Goal: Task Accomplishment & Management: Use online tool/utility

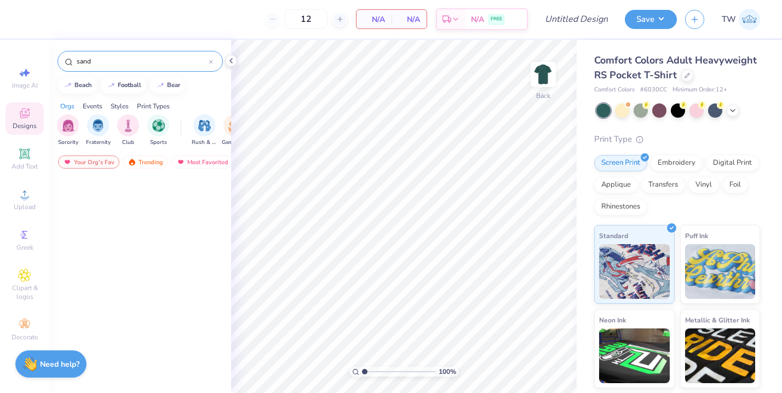
scroll to position [786, 0]
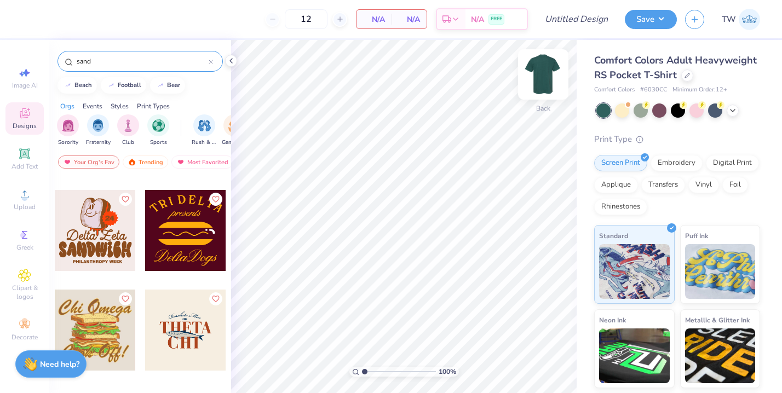
click at [537, 77] on img at bounding box center [544, 75] width 44 height 44
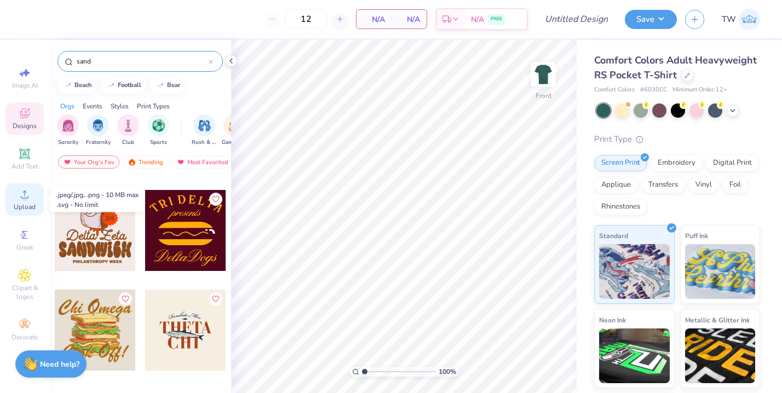
click at [25, 204] on span "Upload" at bounding box center [25, 207] width 22 height 9
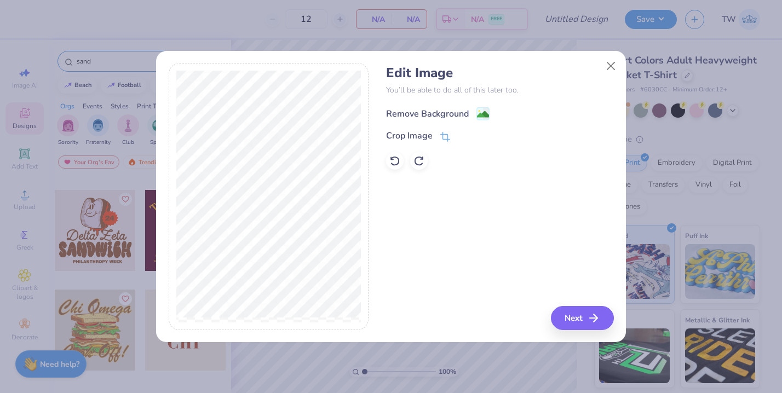
click at [435, 115] on div "Remove Background" at bounding box center [427, 113] width 83 height 13
click at [579, 321] on button "Next" at bounding box center [584, 318] width 63 height 24
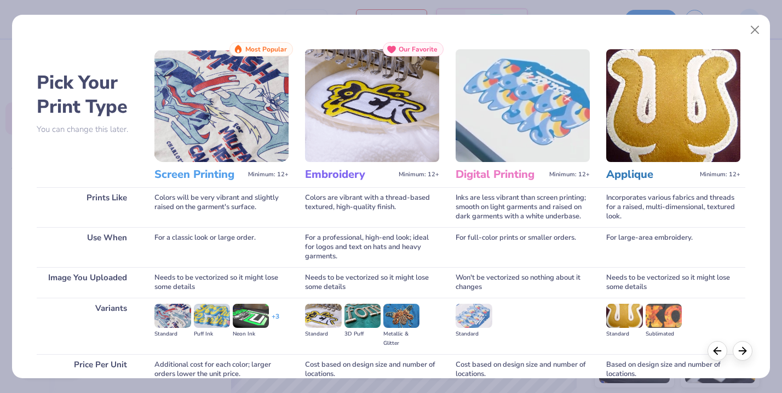
scroll to position [98, 0]
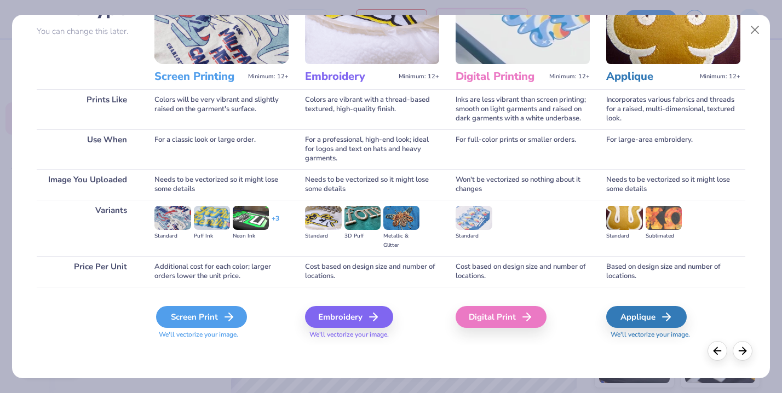
click at [224, 312] on icon at bounding box center [228, 317] width 13 height 13
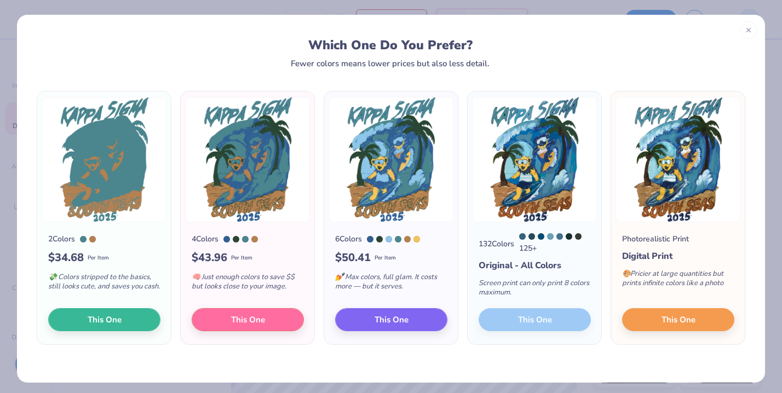
click at [527, 325] on div "132 Colors 125 + Original - All Colors Screen print can only print 8 colors max…" at bounding box center [535, 283] width 134 height 122
click at [658, 320] on button "This One" at bounding box center [678, 318] width 112 height 23
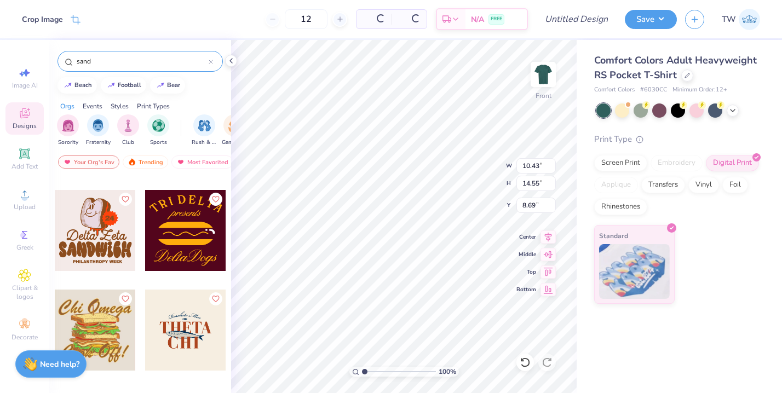
type input "10.43"
type input "14.55"
type input "2.63"
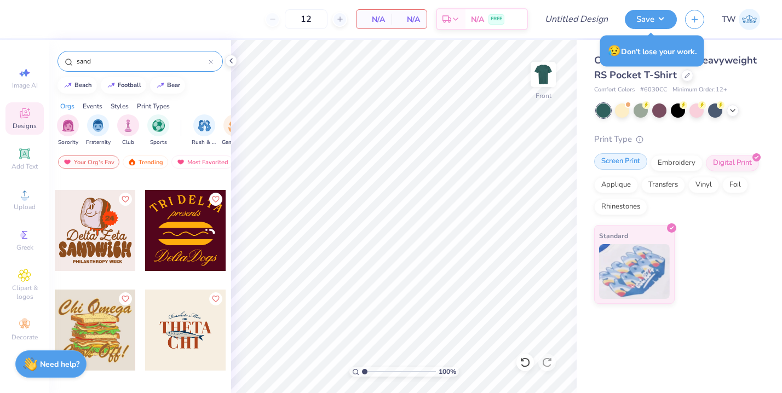
click at [626, 168] on div "Screen Print" at bounding box center [620, 161] width 53 height 16
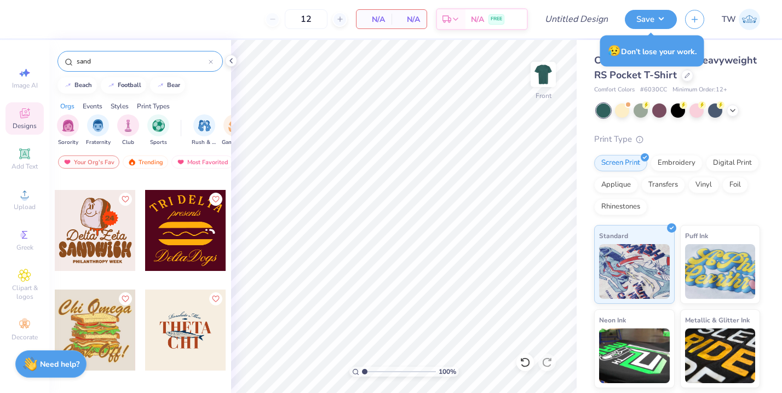
click at [148, 54] on div "sand" at bounding box center [140, 61] width 165 height 21
click at [210, 63] on icon at bounding box center [211, 62] width 4 height 4
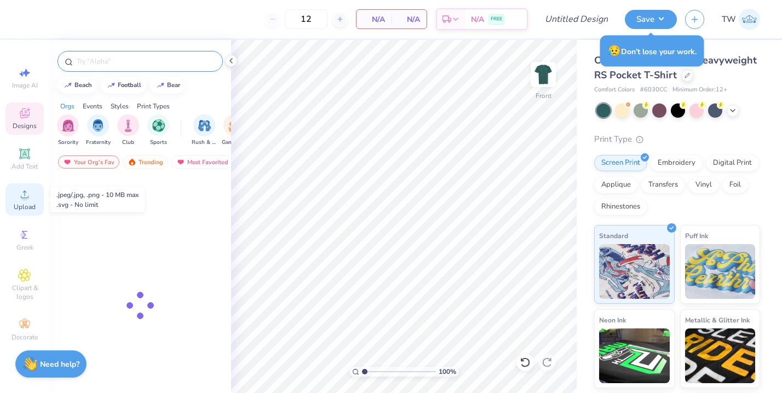
click at [16, 193] on div "Upload" at bounding box center [24, 200] width 38 height 32
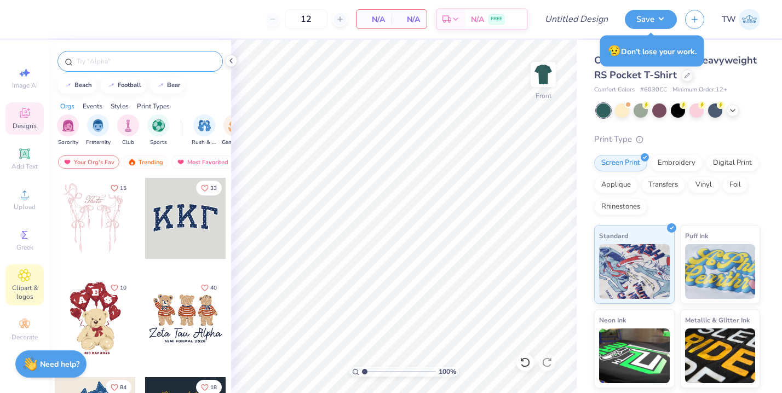
click at [38, 279] on div "Clipart & logos" at bounding box center [24, 285] width 38 height 41
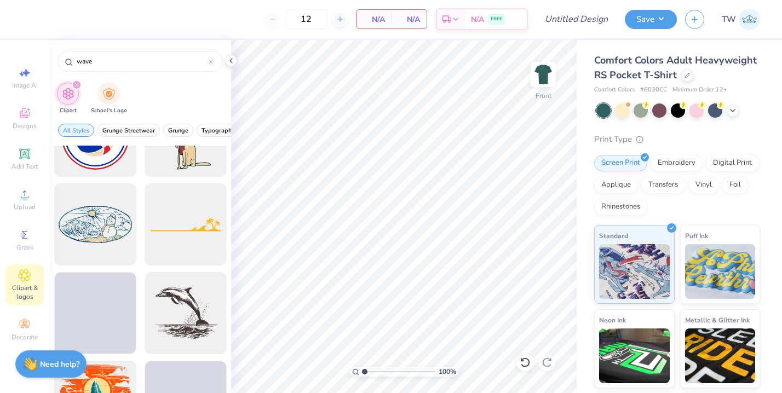
scroll to position [3426, 0]
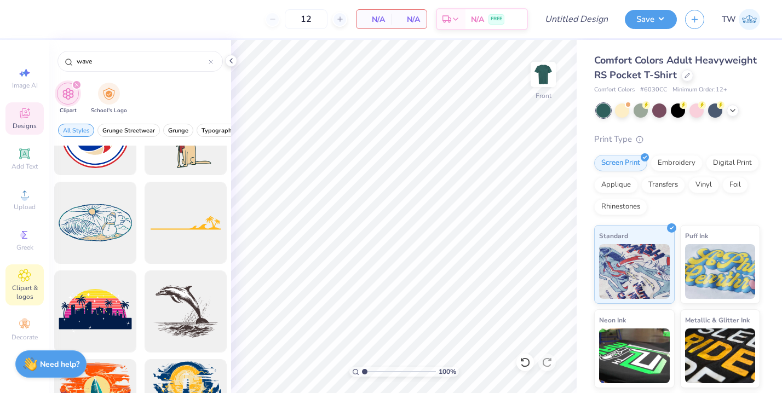
type input "wave"
click at [24, 128] on span "Designs" at bounding box center [25, 126] width 24 height 9
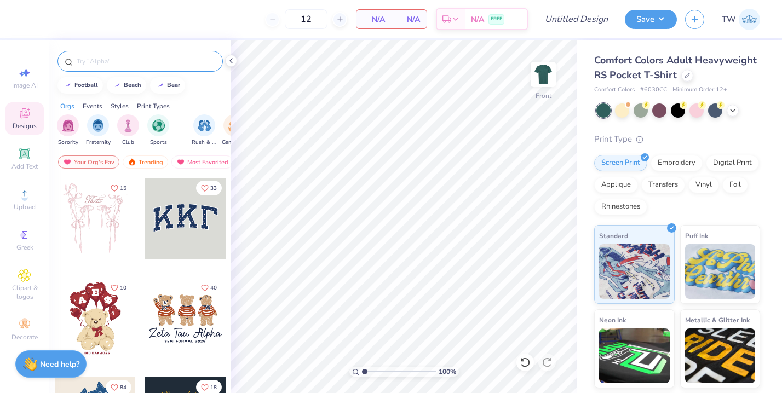
click at [116, 58] on input "text" at bounding box center [146, 61] width 140 height 11
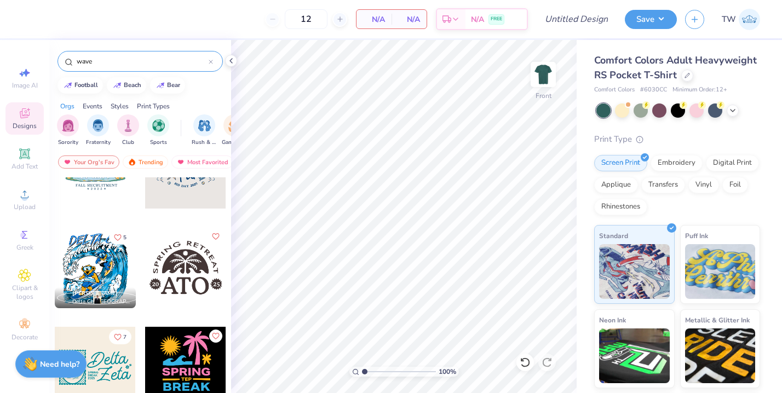
scroll to position [351, 0]
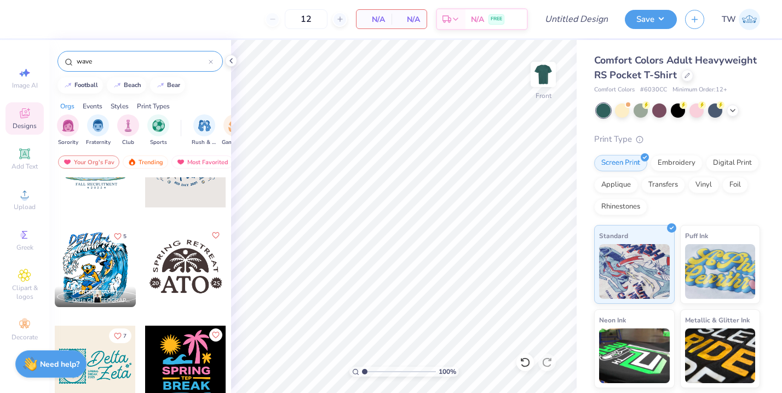
type input "wave"
click at [107, 260] on div at bounding box center [95, 266] width 81 height 81
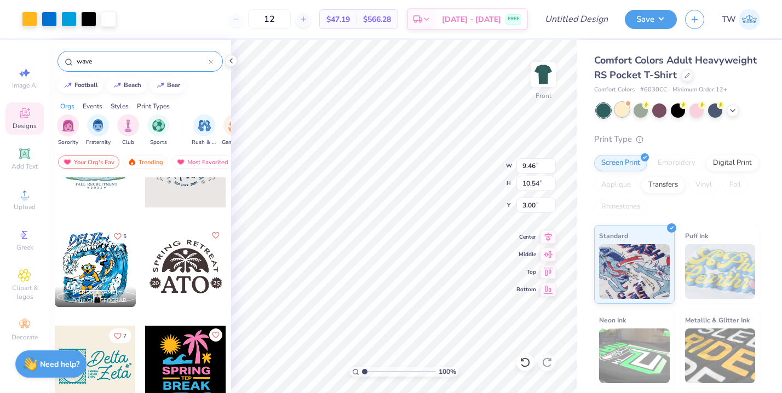
click at [620, 110] on div at bounding box center [622, 109] width 14 height 14
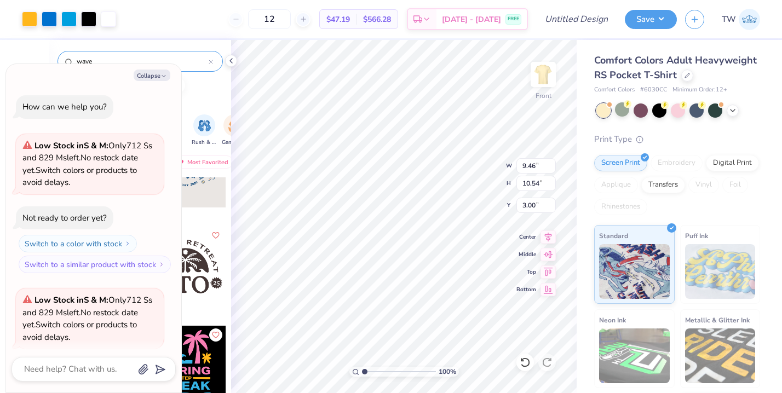
scroll to position [85, 0]
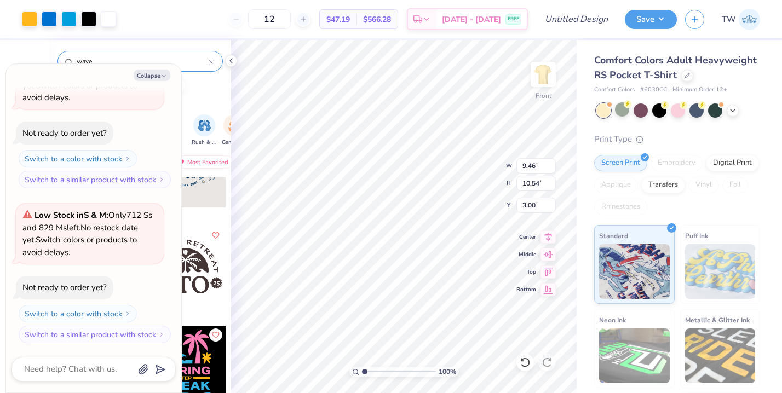
type textarea "x"
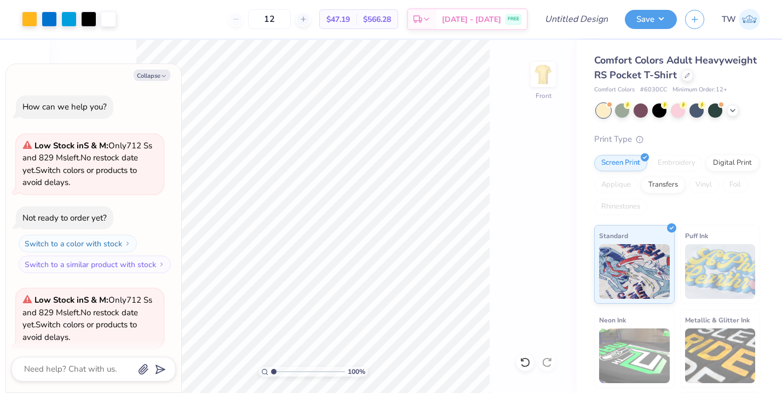
scroll to position [85, 0]
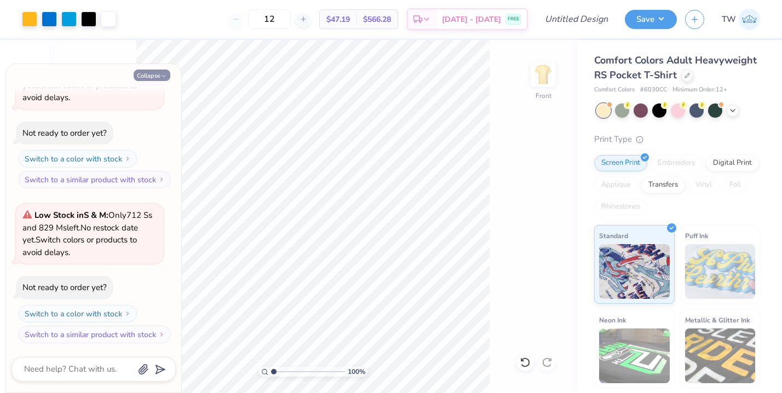
click at [167, 71] on button "Collapse" at bounding box center [152, 76] width 37 height 12
type textarea "x"
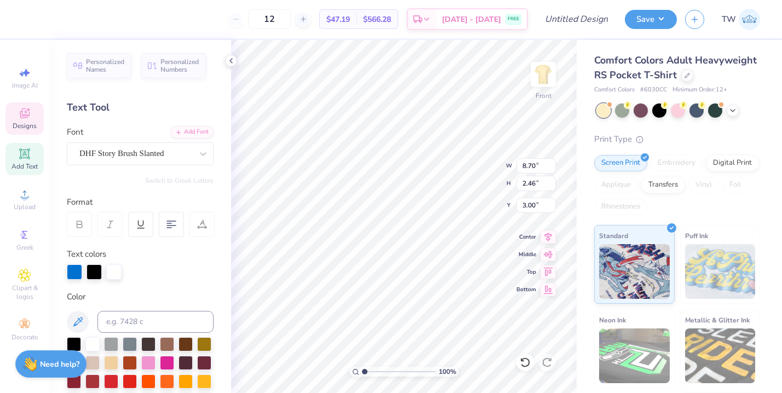
scroll to position [0, 0]
type textarea "Kappa Sigma"
type input "9.98"
type input "2.75"
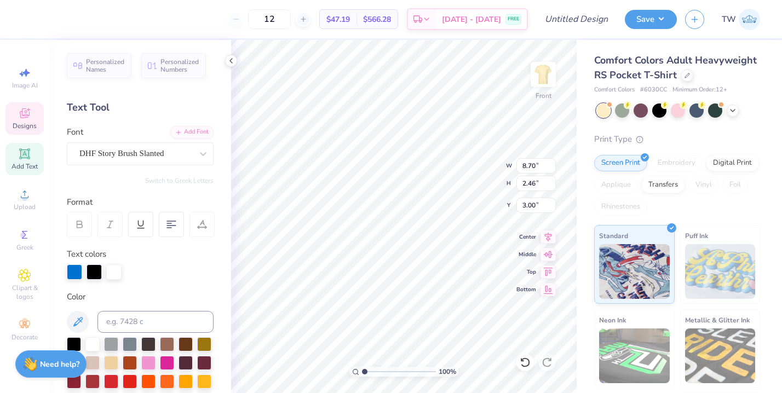
type input "2.77"
type input "2.59"
click at [25, 116] on icon at bounding box center [25, 113] width 10 height 10
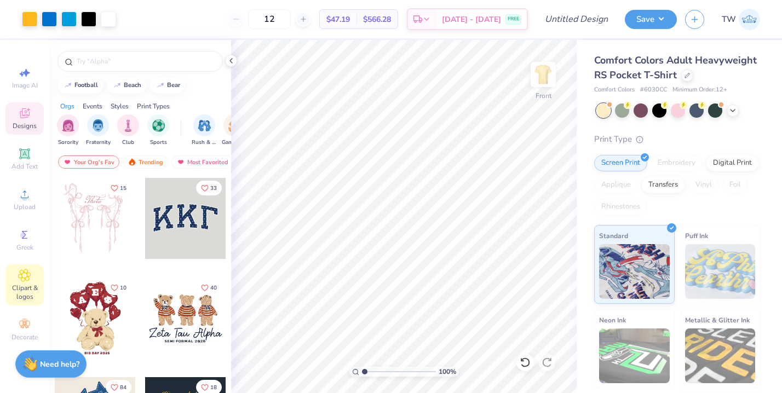
click at [24, 269] on icon at bounding box center [24, 275] width 13 height 13
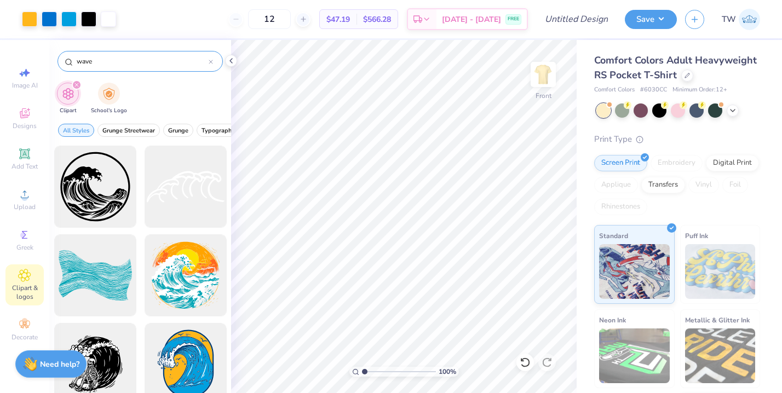
click at [208, 67] on div "wave" at bounding box center [140, 61] width 165 height 21
click at [211, 66] on div "wave" at bounding box center [140, 61] width 165 height 21
click at [211, 65] on div at bounding box center [211, 61] width 4 height 10
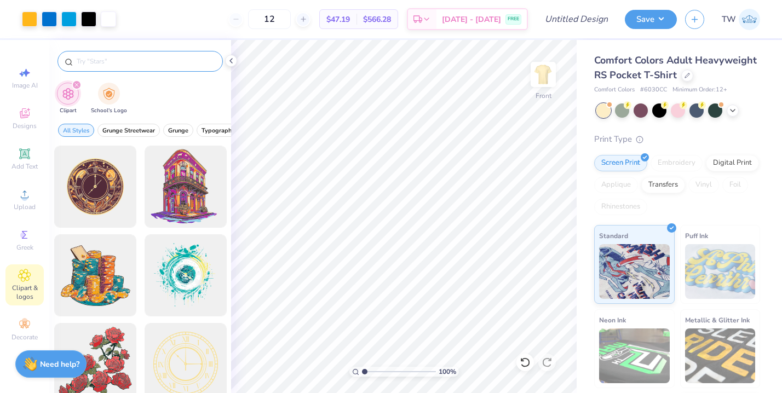
click at [187, 58] on input "text" at bounding box center [146, 61] width 140 height 11
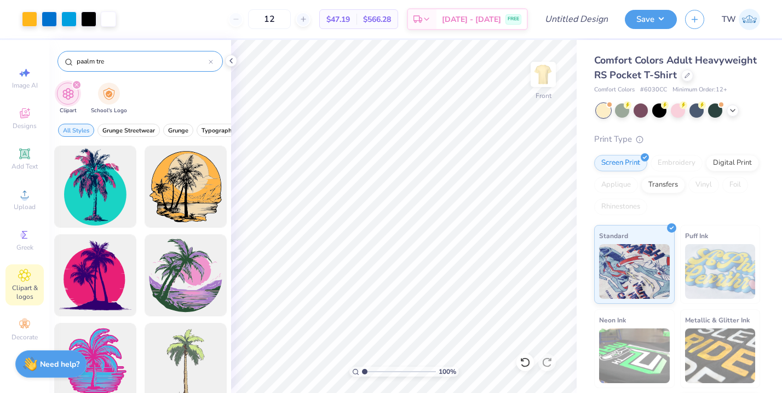
type input "paalm tree"
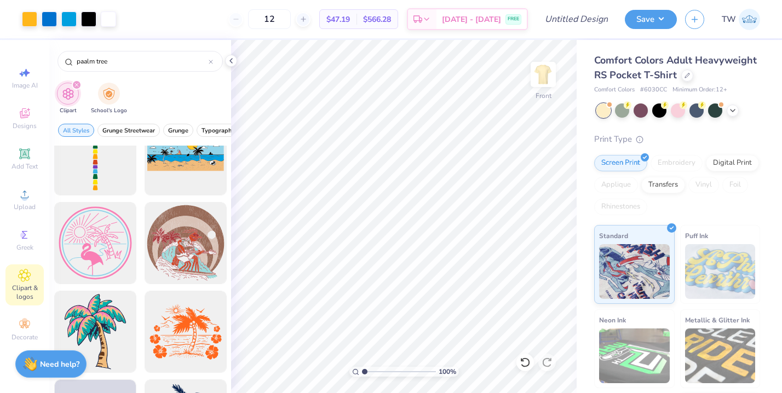
scroll to position [832, 0]
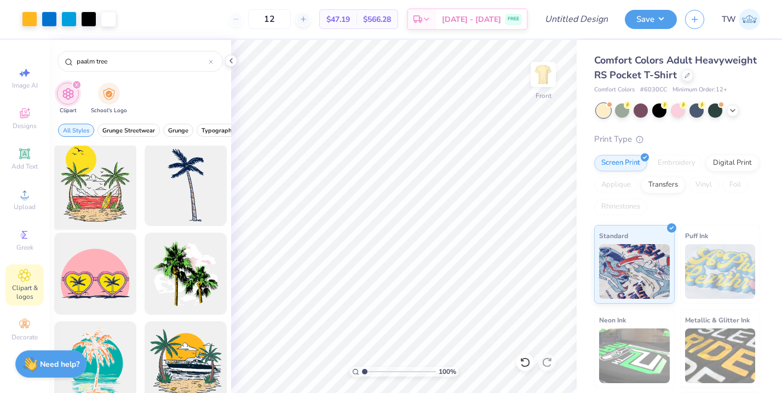
scroll to position [1067, 0]
type input "paalm tree"
click at [95, 212] on div at bounding box center [95, 185] width 90 height 90
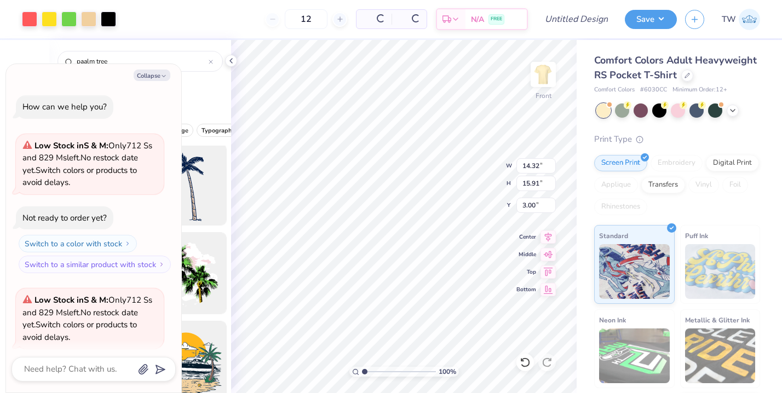
scroll to position [194, 0]
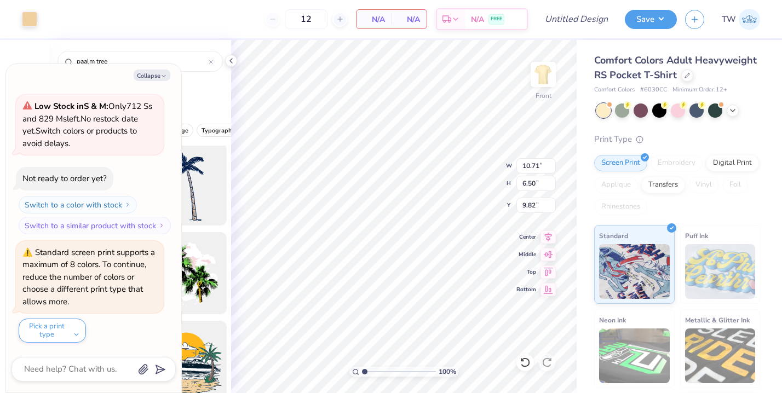
type textarea "x"
type input "10.71"
type input "6.50"
type input "9.82"
click at [231, 22] on div "12 N/A Per Item N/A Total Est. Delivery N/A FREE" at bounding box center [286, 19] width 483 height 38
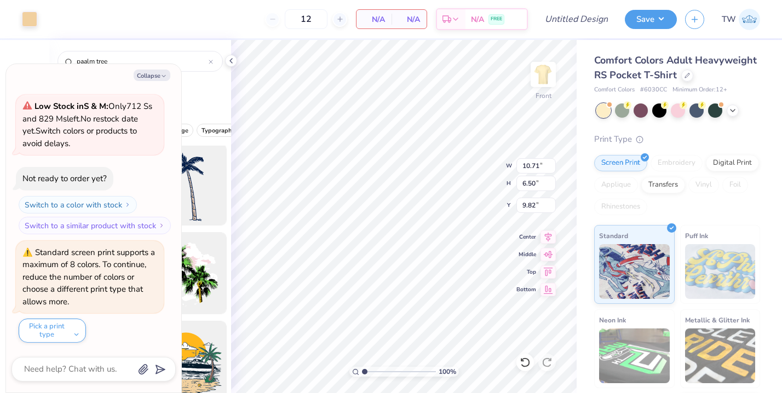
type textarea "x"
type input "8.02"
click at [525, 368] on icon at bounding box center [525, 362] width 11 height 11
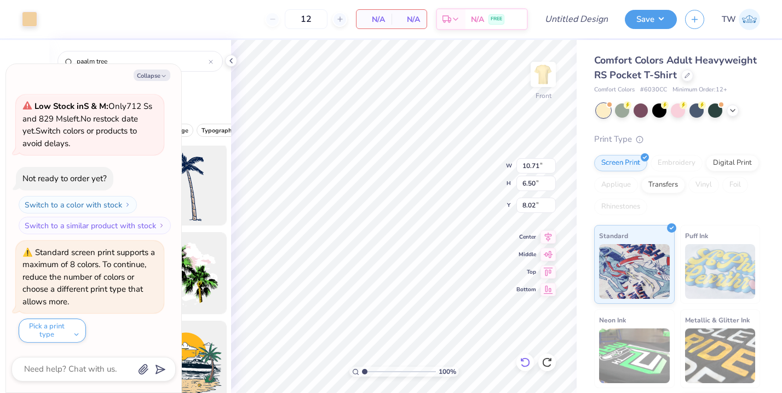
click at [524, 362] on icon at bounding box center [525, 362] width 11 height 11
type textarea "x"
type input "9.82"
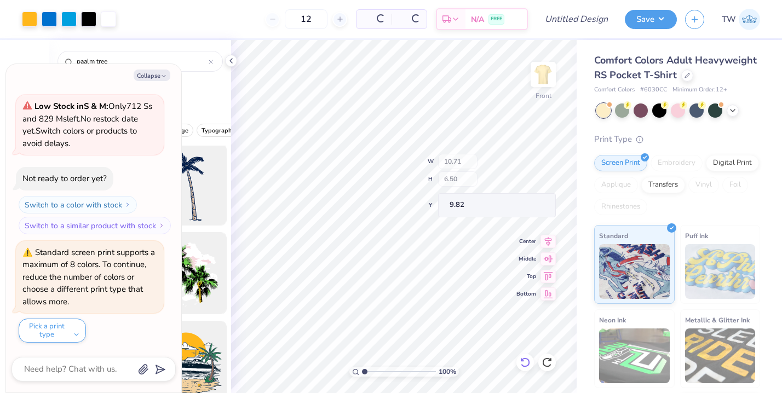
type textarea "x"
type input "14.32"
type input "15.91"
type input "3.00"
type textarea "x"
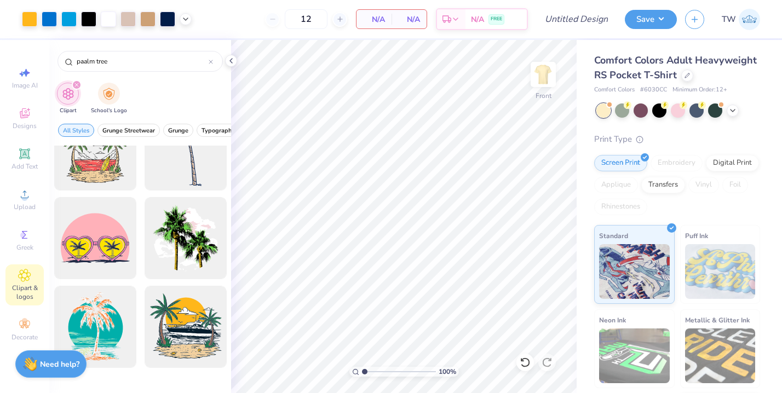
scroll to position [918, 0]
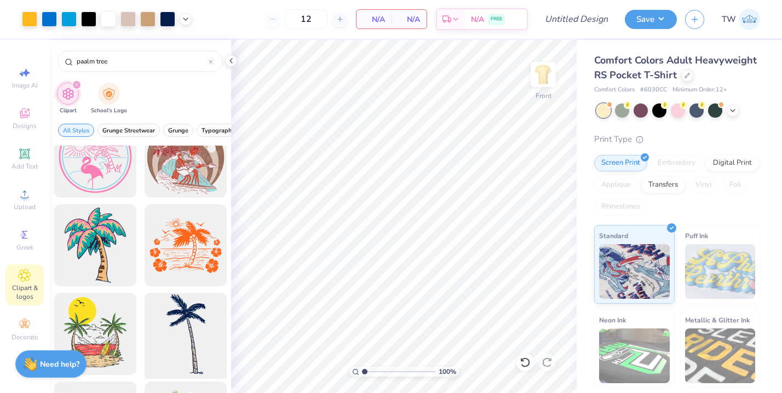
click at [191, 342] on div at bounding box center [185, 334] width 90 height 90
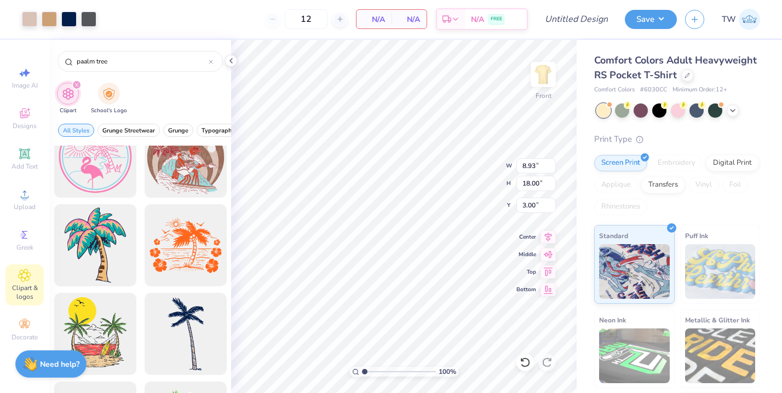
type input "2.86"
type input "5.76"
type input "15.24"
type input "3.21"
type input "6.12"
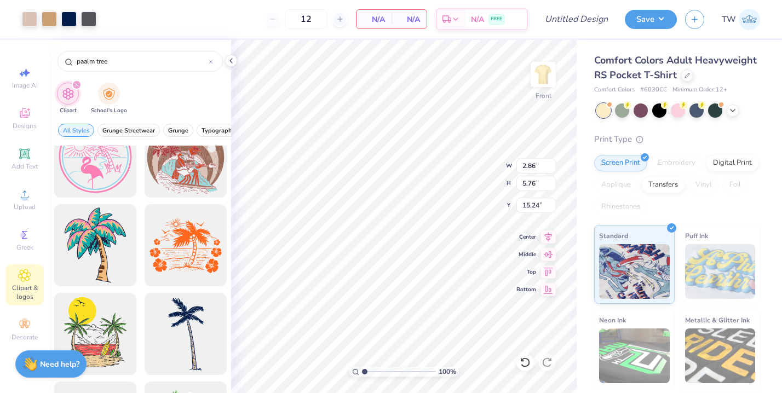
type input "15.12"
type input "5.29"
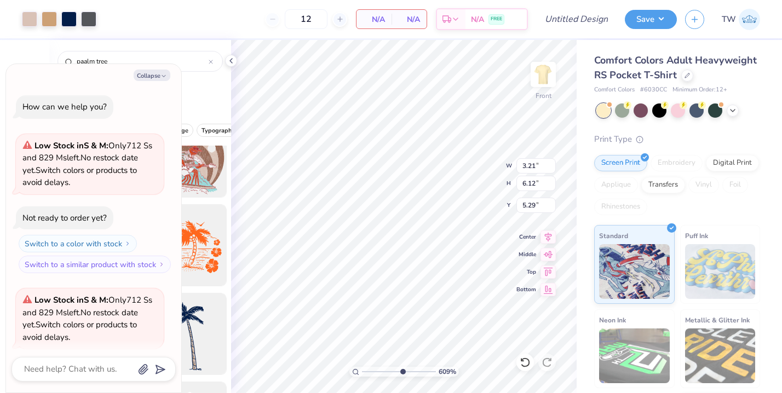
type input "3.22"
type textarea "x"
type input "2.9"
type textarea "x"
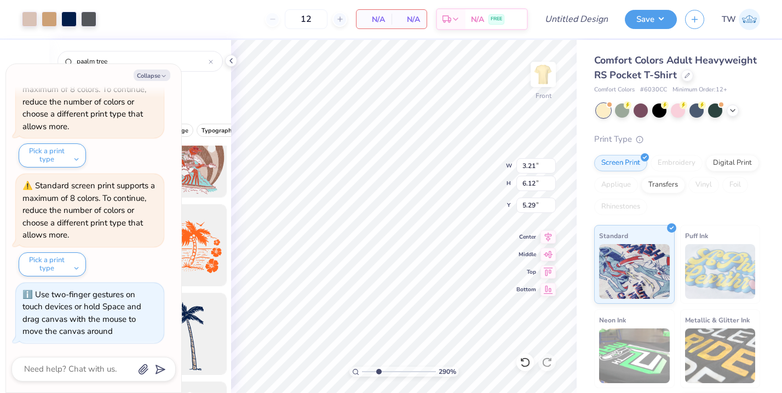
type input "2.45"
type textarea "x"
drag, startPoint x: 363, startPoint y: 371, endPoint x: 373, endPoint y: 378, distance: 11.7
type input "2.15"
click at [373, 377] on input "range" at bounding box center [399, 372] width 74 height 10
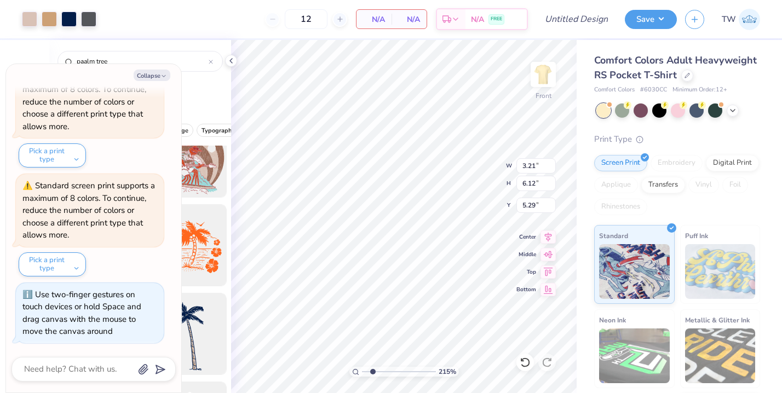
type textarea "x"
type input "3.01"
type input "6.07"
type input "5.34"
type textarea "x"
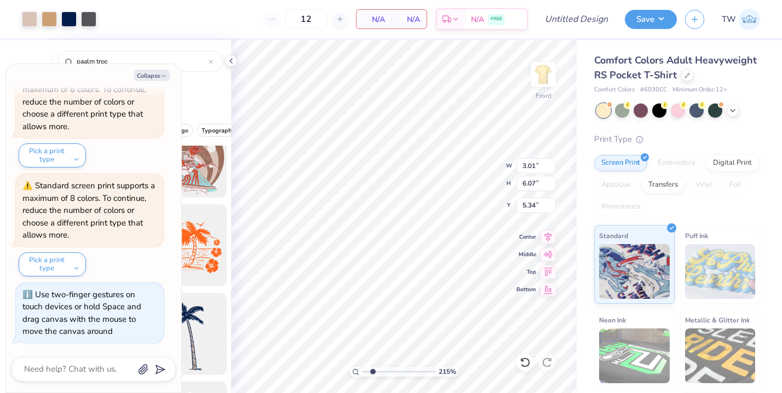
type input "3.38"
type input "5.79"
type input "5.48"
type textarea "x"
type input "5.29"
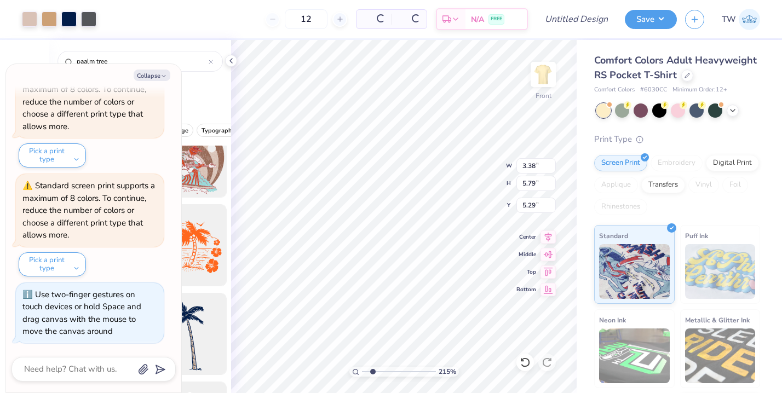
type input "3.21"
type input "6.12"
type textarea "x"
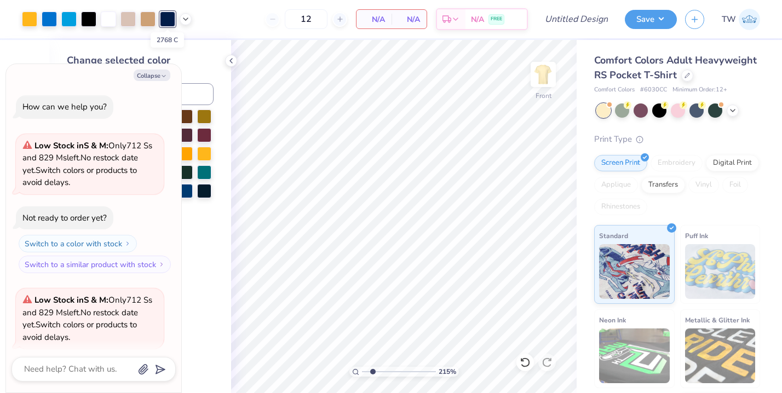
scroll to position [369, 0]
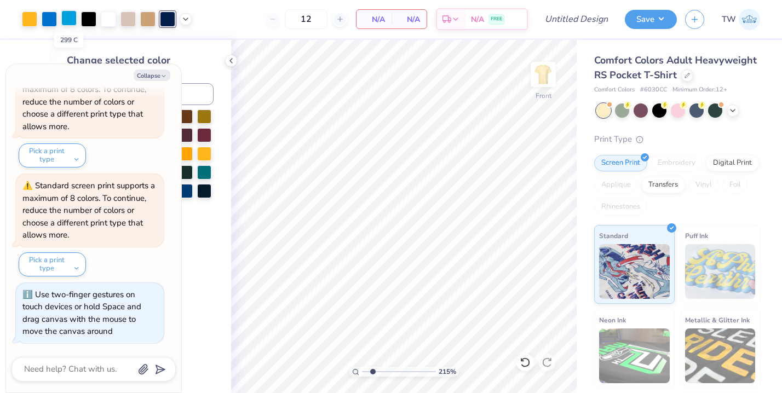
click at [68, 18] on div at bounding box center [68, 17] width 15 height 15
click at [158, 77] on button "Collapse" at bounding box center [152, 76] width 37 height 12
type textarea "x"
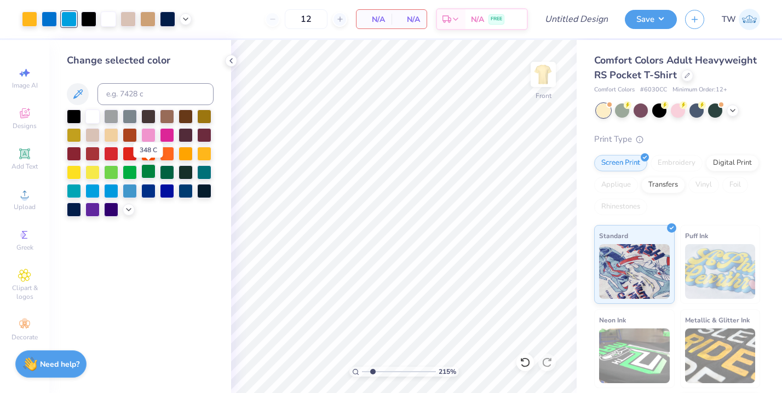
click at [145, 170] on div at bounding box center [148, 171] width 14 height 14
click at [96, 190] on div at bounding box center [92, 190] width 14 height 14
click at [47, 16] on div at bounding box center [49, 17] width 15 height 15
click at [153, 168] on div at bounding box center [148, 171] width 14 height 14
click at [113, 19] on div at bounding box center [108, 17] width 15 height 15
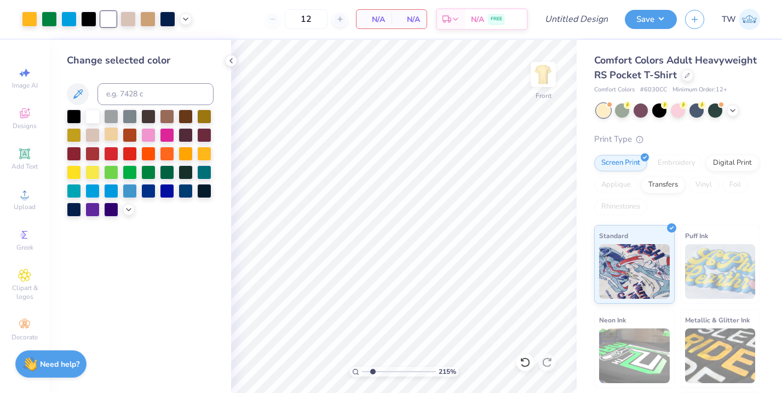
click at [111, 136] on div at bounding box center [111, 134] width 14 height 14
click at [167, 26] on div at bounding box center [167, 17] width 15 height 15
click at [144, 172] on div at bounding box center [148, 171] width 14 height 14
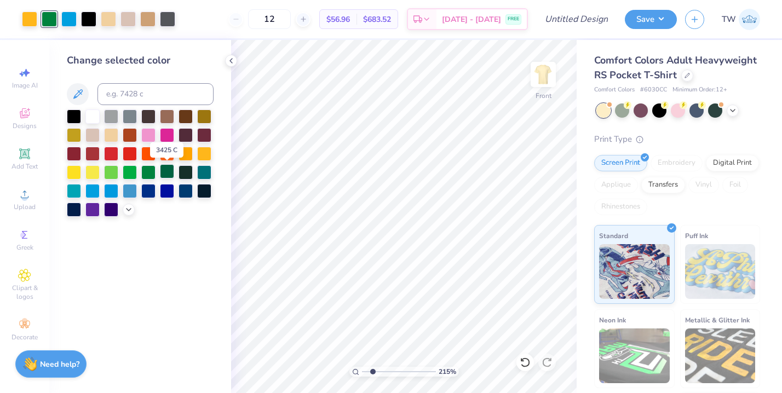
click at [170, 175] on div at bounding box center [167, 171] width 14 height 14
click at [187, 168] on div at bounding box center [186, 171] width 14 height 14
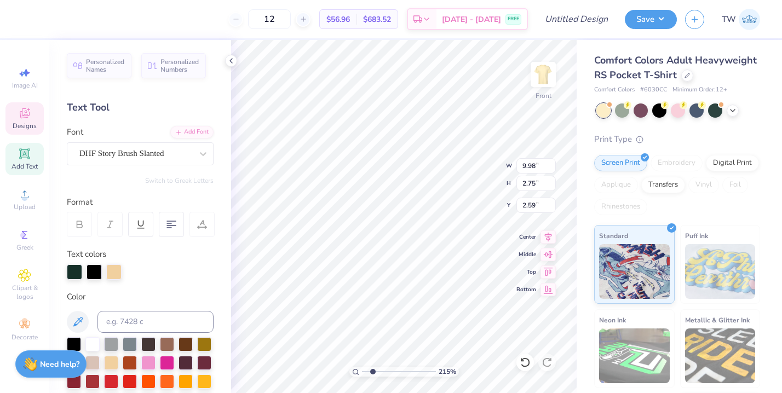
type input "12.62"
type textarea "K"
type textarea "South SEas"
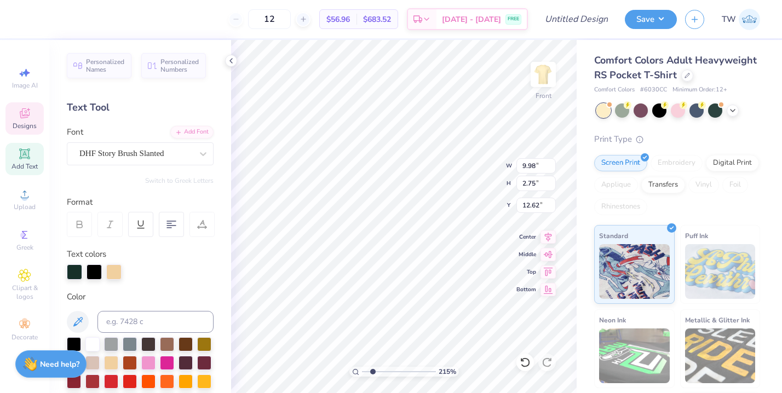
scroll to position [1, 2]
type input "9.96"
type input "2.48"
type input "12.71"
type input "9.98"
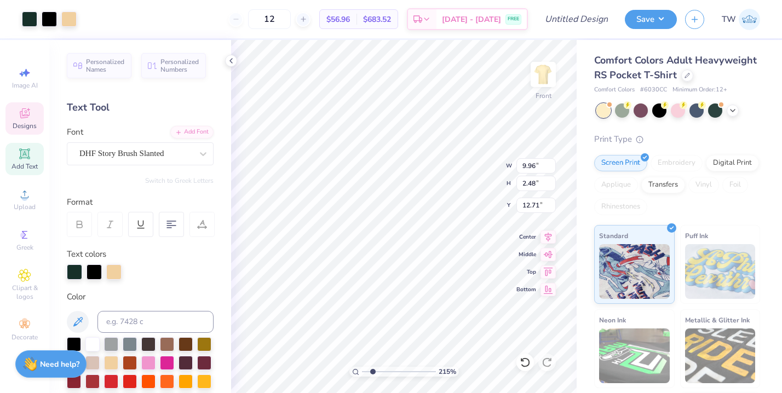
type input "2.75"
type input "12.62"
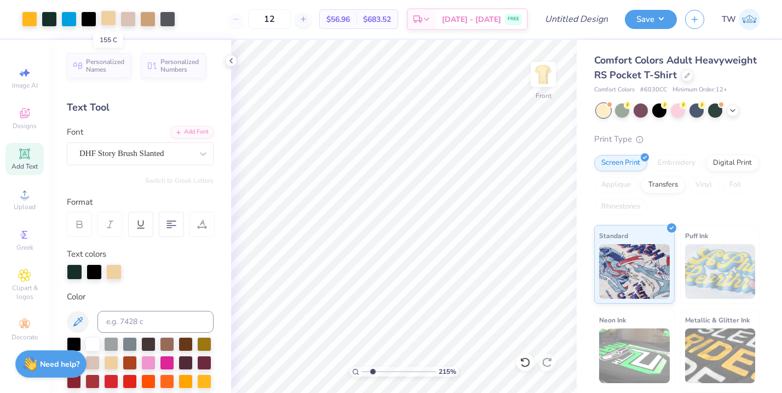
click at [114, 20] on div at bounding box center [108, 17] width 15 height 15
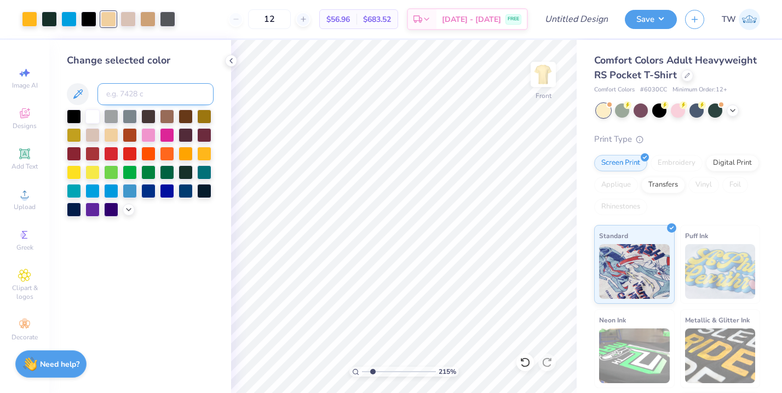
click at [138, 95] on input at bounding box center [156, 94] width 116 height 22
type input "299"
click at [146, 17] on div at bounding box center [147, 17] width 15 height 15
click at [76, 116] on div at bounding box center [74, 115] width 14 height 14
click at [111, 14] on div at bounding box center [108, 17] width 15 height 15
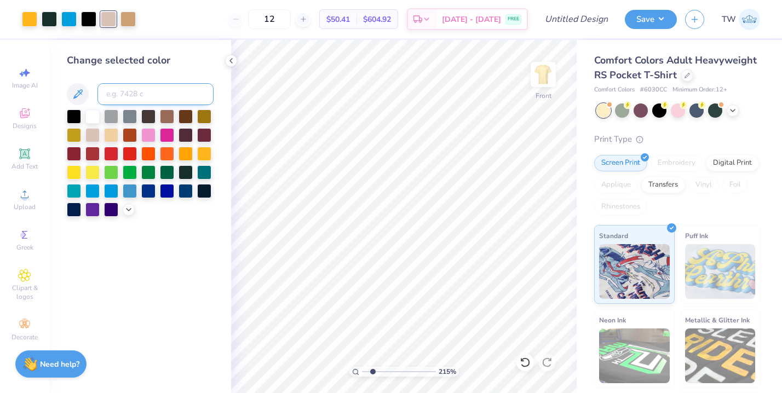
click at [121, 90] on input at bounding box center [156, 94] width 116 height 22
type input "1235"
click at [108, 17] on div at bounding box center [108, 19] width 15 height 15
click at [125, 96] on input at bounding box center [156, 94] width 116 height 22
type input "1235"
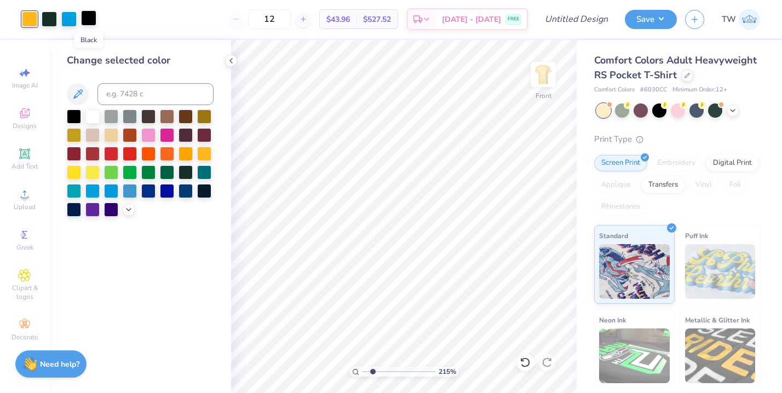
click at [92, 22] on div at bounding box center [88, 17] width 15 height 15
click at [151, 151] on div at bounding box center [148, 153] width 14 height 14
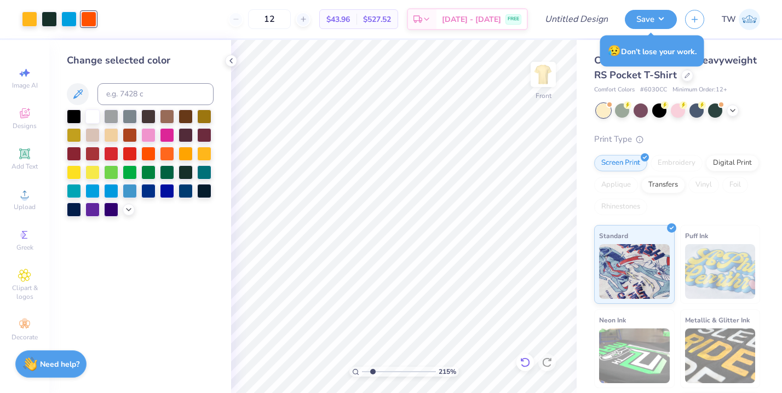
click at [525, 359] on icon at bounding box center [525, 363] width 9 height 10
click at [52, 22] on div at bounding box center [49, 17] width 15 height 15
click at [148, 172] on div at bounding box center [148, 171] width 14 height 14
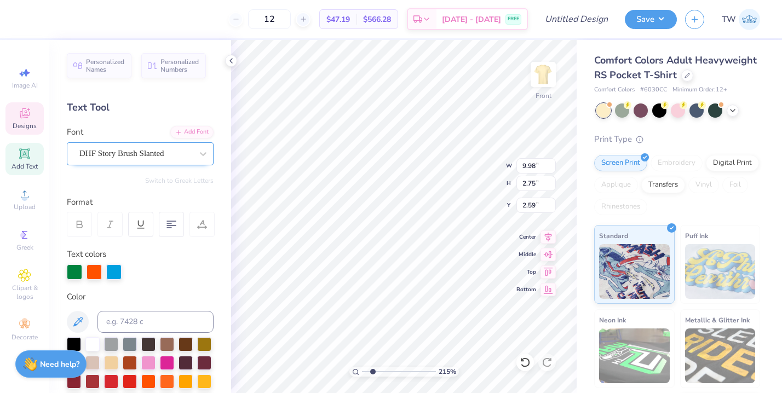
click at [156, 153] on div "DHF Story Brush Slanted" at bounding box center [135, 153] width 115 height 17
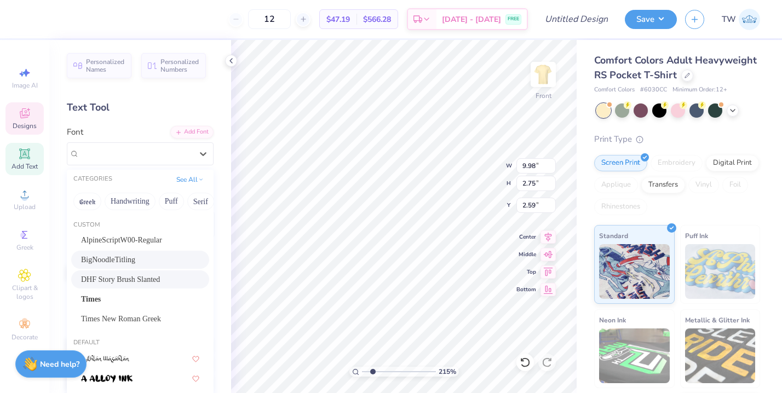
click at [137, 260] on div "BigNoodleTitling" at bounding box center [140, 260] width 118 height 12
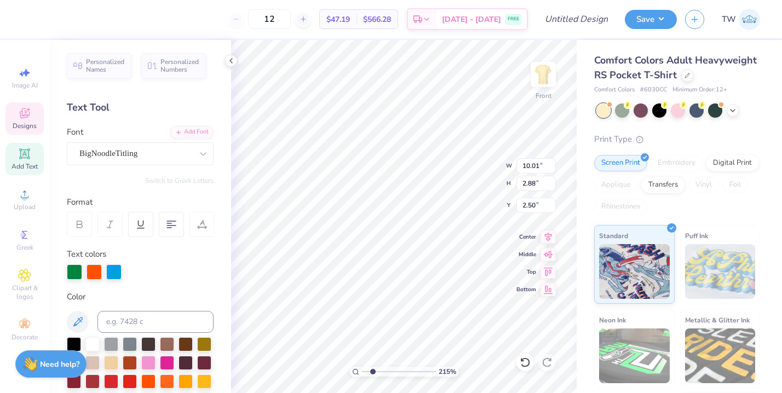
type input "10.01"
type input "2.88"
type input "2.50"
click at [169, 151] on div "BigNoodleTitling" at bounding box center [135, 153] width 115 height 17
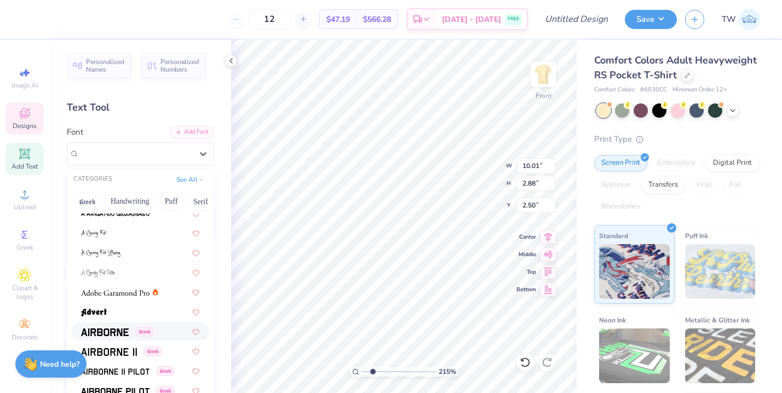
scroll to position [236, 0]
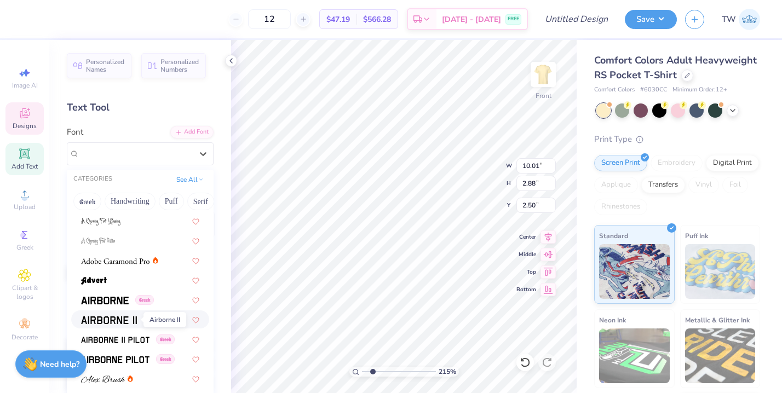
click at [108, 320] on img at bounding box center [109, 321] width 56 height 8
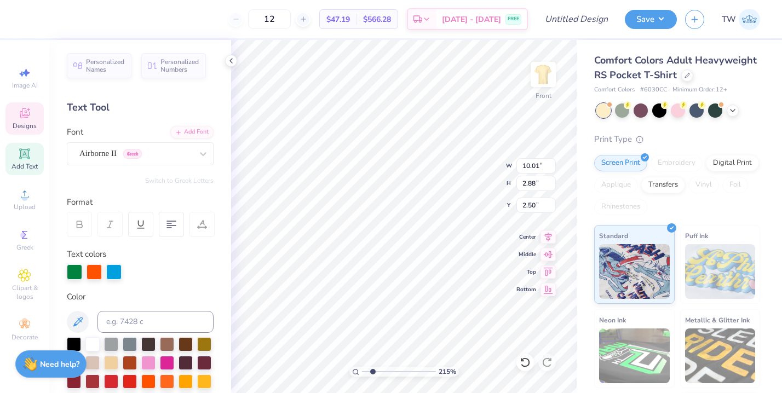
type input "9.76"
click at [119, 268] on div at bounding box center [113, 271] width 15 height 15
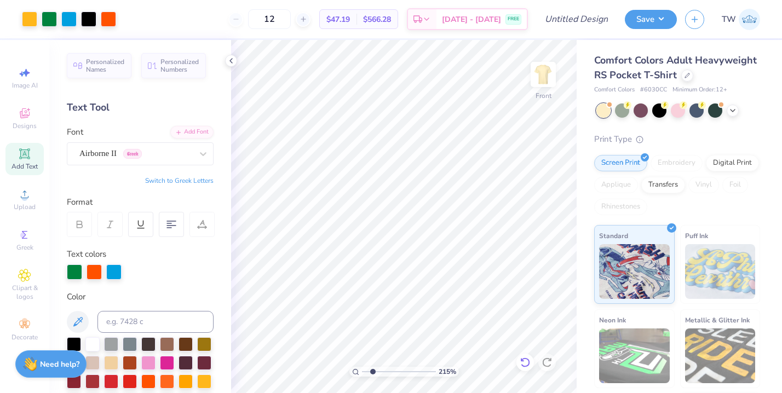
click at [522, 363] on icon at bounding box center [525, 362] width 11 height 11
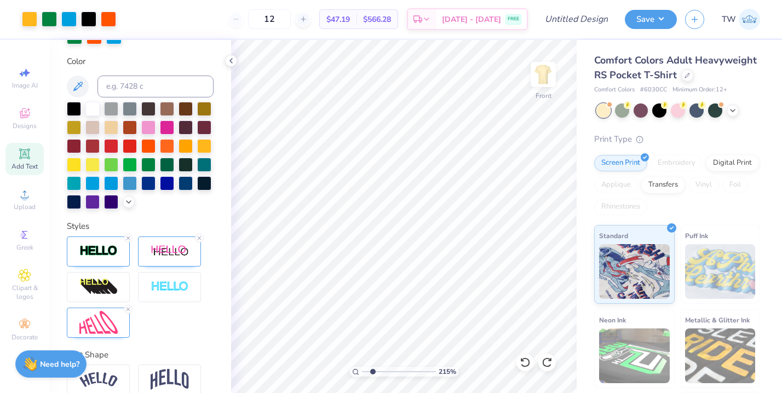
scroll to position [234, 0]
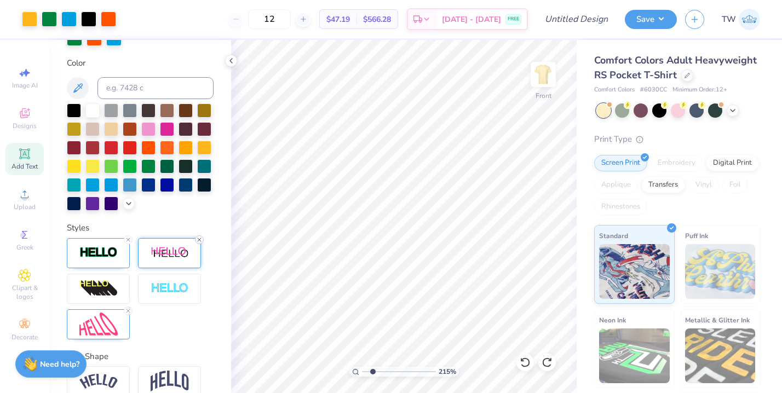
click at [199, 242] on icon at bounding box center [199, 240] width 7 height 7
click at [128, 239] on line at bounding box center [128, 239] width 3 height 3
click at [175, 258] on img at bounding box center [170, 254] width 38 height 14
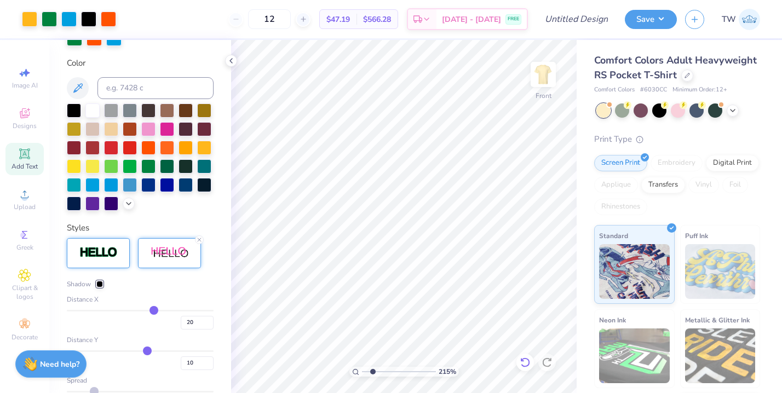
click at [523, 358] on icon at bounding box center [525, 362] width 11 height 11
click at [523, 359] on icon at bounding box center [525, 363] width 9 height 10
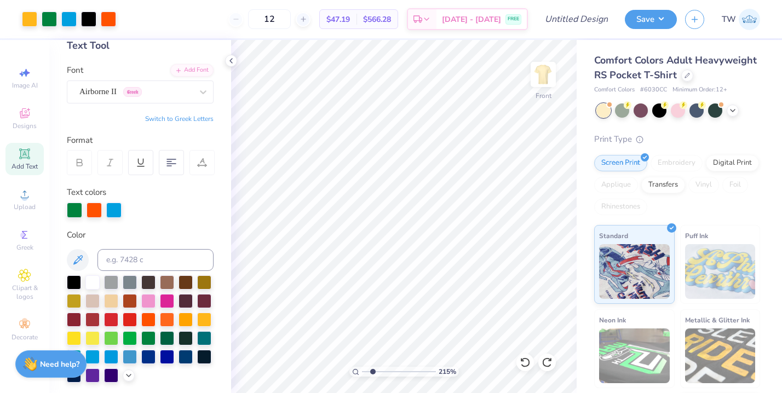
scroll to position [45, 0]
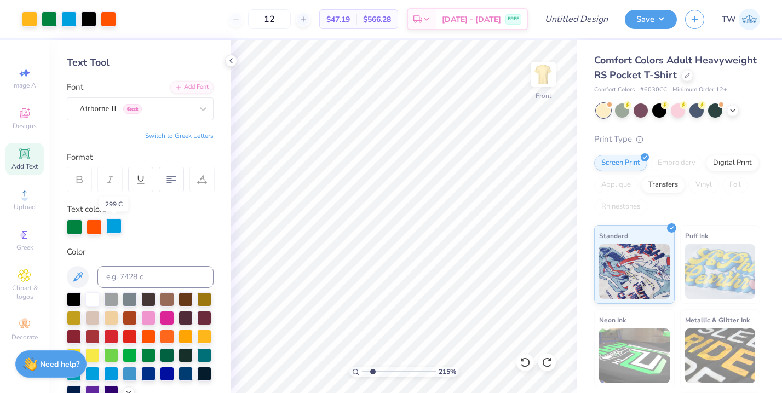
click at [110, 224] on div at bounding box center [113, 226] width 15 height 15
click at [234, 60] on icon at bounding box center [231, 60] width 9 height 9
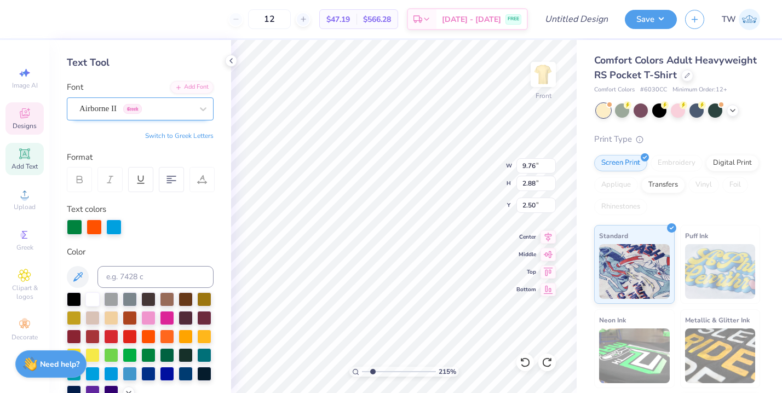
click at [151, 115] on div at bounding box center [135, 108] width 113 height 15
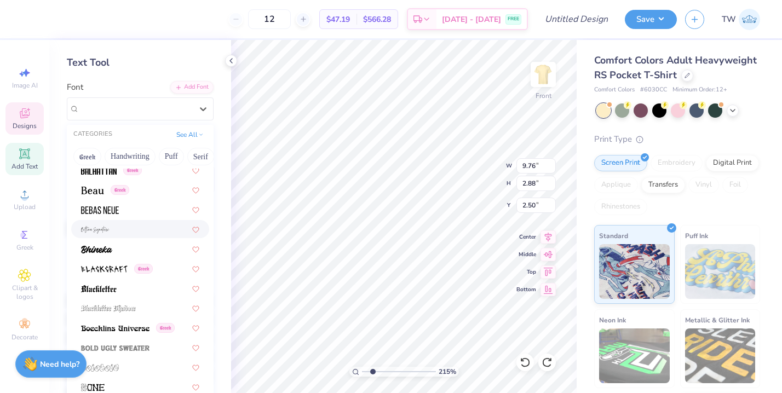
scroll to position [660, 0]
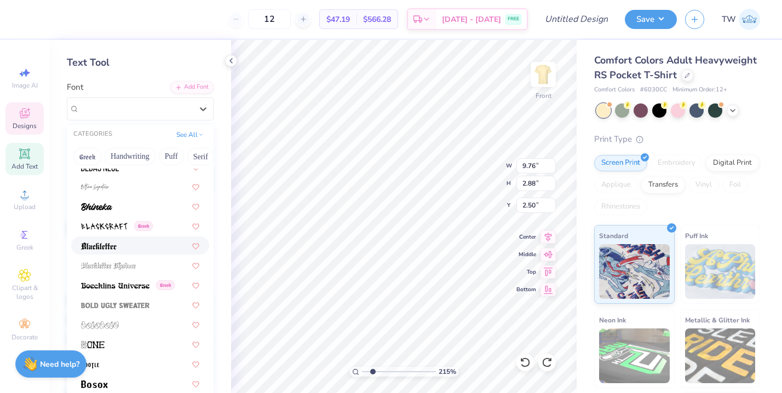
click at [124, 250] on div at bounding box center [140, 246] width 118 height 12
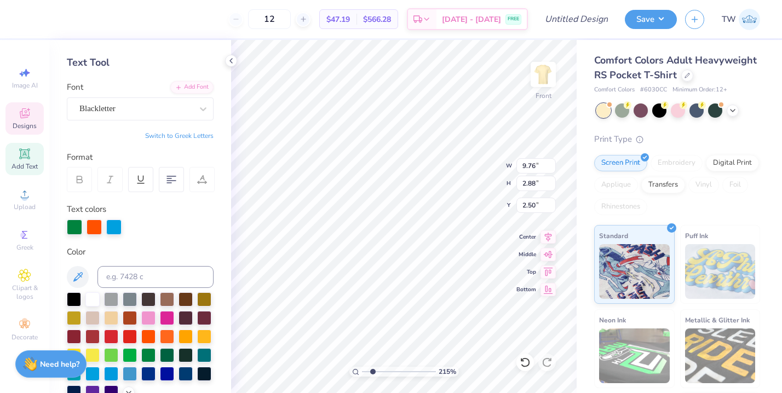
type input "9.77"
type input "2.61"
type input "2.66"
click at [151, 112] on div "Blackletter" at bounding box center [135, 108] width 115 height 17
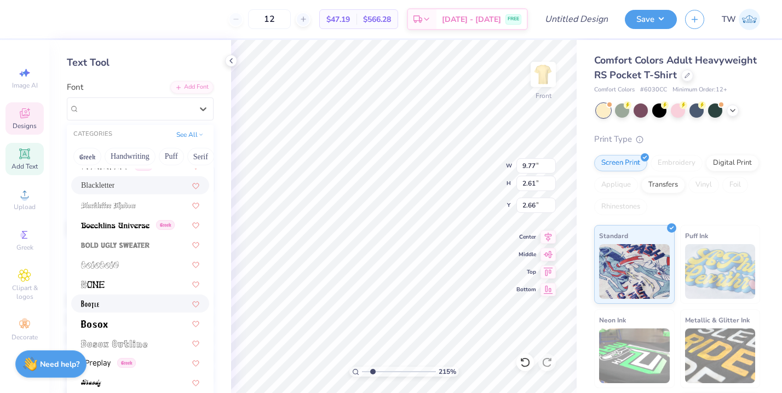
scroll to position [702, 0]
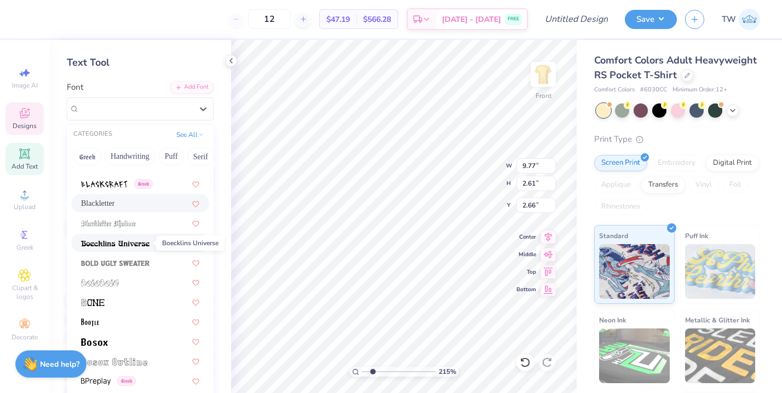
click at [126, 248] on span at bounding box center [115, 243] width 68 height 12
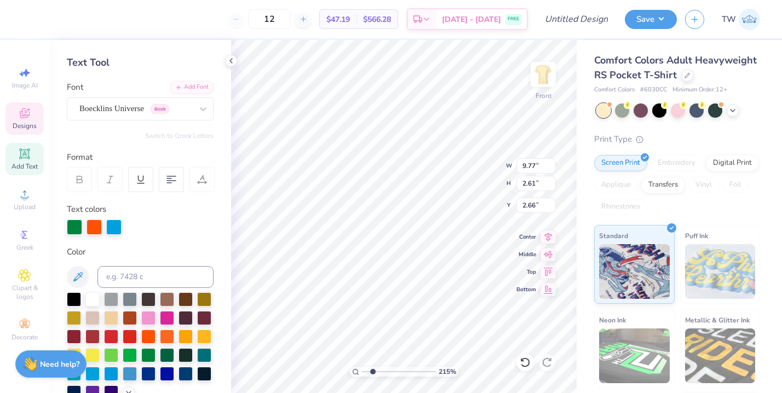
type input "9.68"
type input "2.62"
type input "2.65"
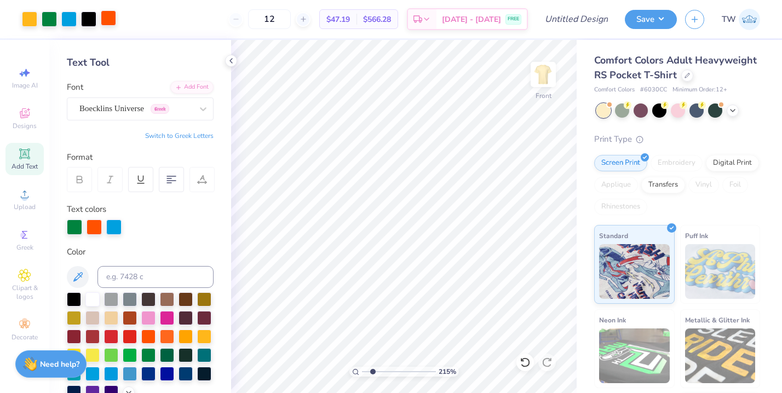
click at [107, 20] on div at bounding box center [108, 17] width 15 height 15
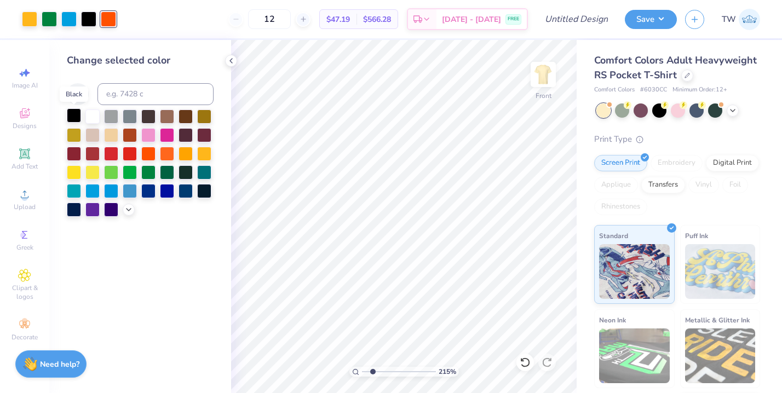
click at [75, 117] on div at bounding box center [74, 115] width 14 height 14
click at [233, 60] on icon at bounding box center [231, 60] width 9 height 9
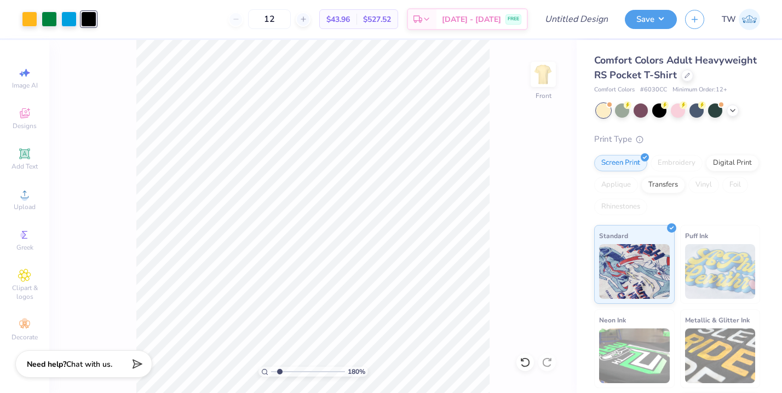
type input "1.8"
click at [279, 369] on input "range" at bounding box center [308, 372] width 74 height 10
click at [27, 21] on div at bounding box center [29, 17] width 15 height 15
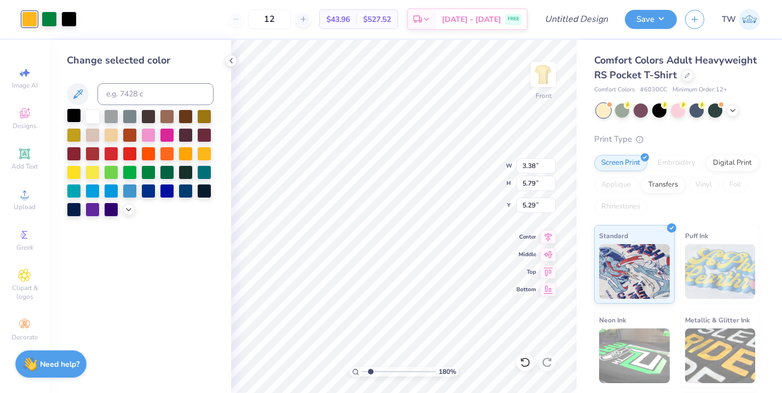
click at [72, 113] on div at bounding box center [74, 115] width 14 height 14
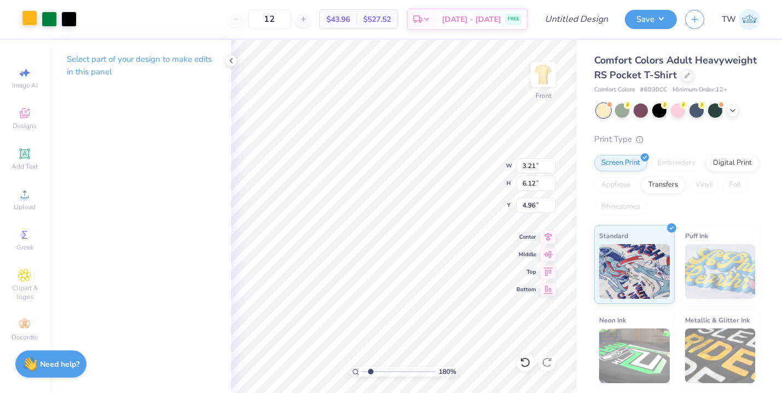
click at [31, 23] on div at bounding box center [29, 17] width 15 height 15
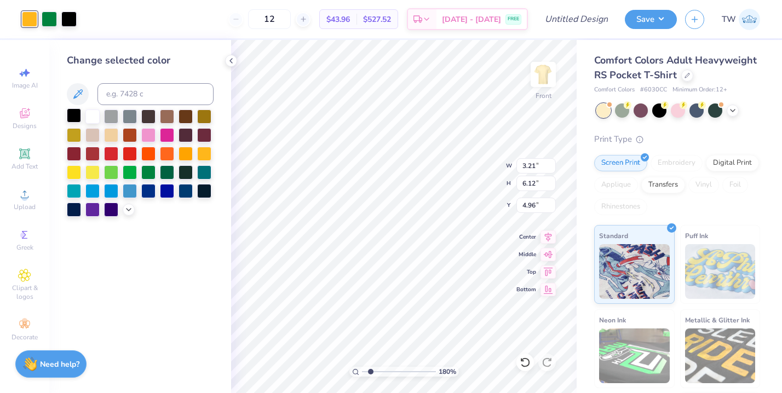
click at [74, 112] on div at bounding box center [74, 115] width 14 height 14
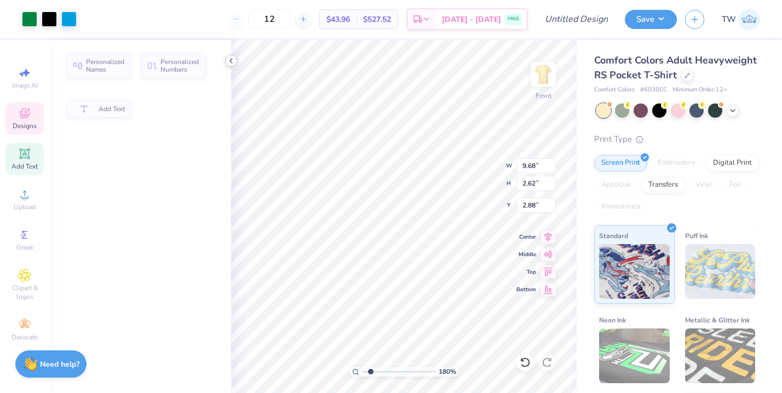
type input "3.00"
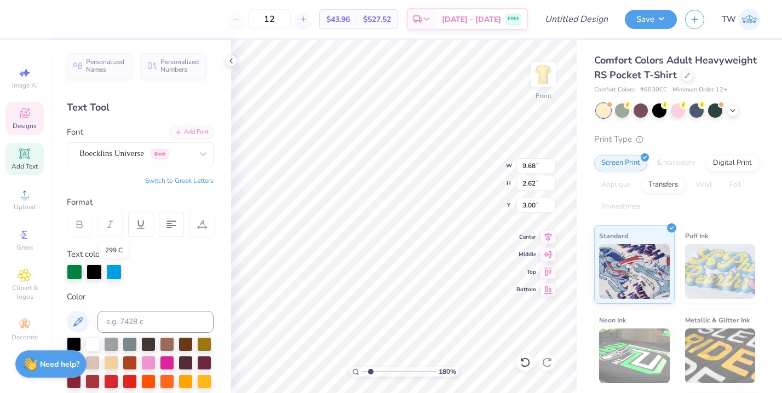
click at [115, 273] on div at bounding box center [113, 272] width 15 height 15
click at [72, 345] on div at bounding box center [74, 343] width 14 height 14
click at [524, 363] on icon at bounding box center [525, 362] width 11 height 11
click at [117, 275] on div at bounding box center [113, 271] width 15 height 15
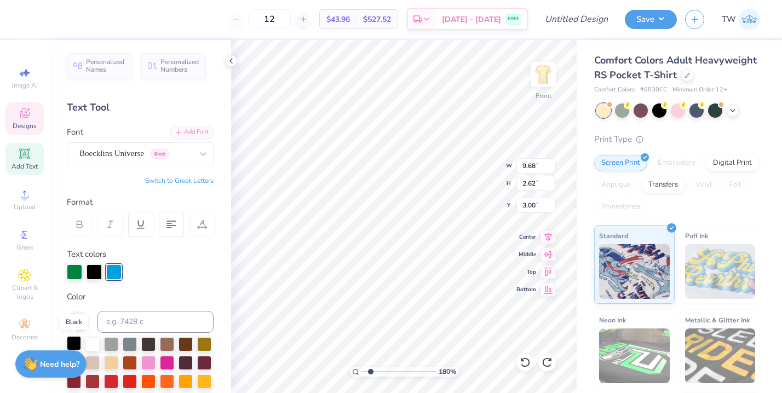
click at [70, 342] on div at bounding box center [74, 343] width 14 height 14
type input "9.96"
type input "2.48"
type input "12.05"
click at [114, 267] on div at bounding box center [113, 271] width 15 height 15
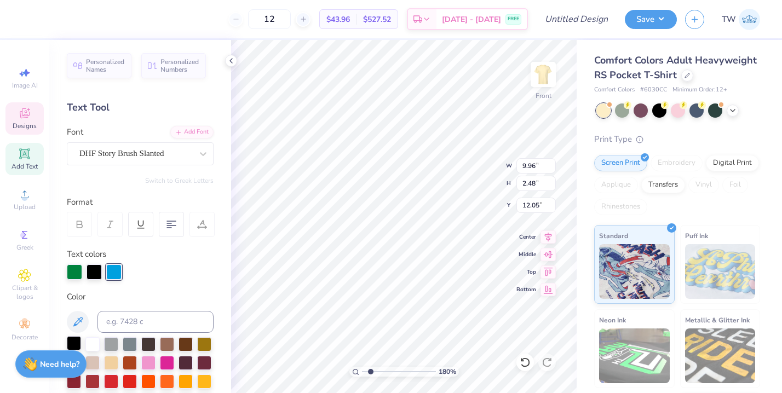
click at [75, 343] on div at bounding box center [74, 343] width 14 height 14
click at [231, 63] on icon at bounding box center [231, 60] width 9 height 9
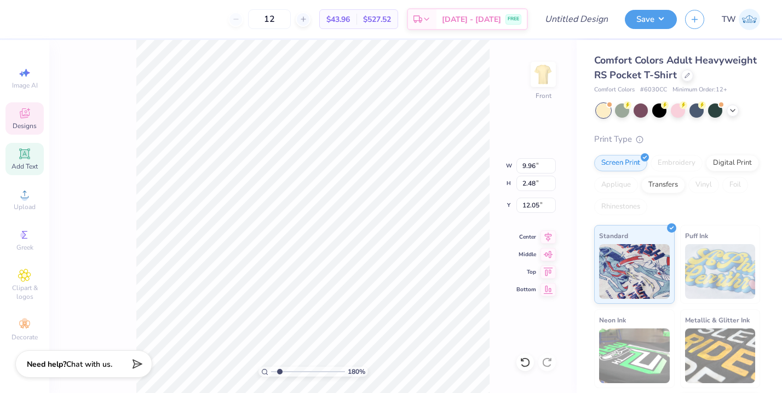
click at [742, 108] on div at bounding box center [679, 111] width 164 height 14
click at [737, 108] on icon at bounding box center [733, 109] width 9 height 9
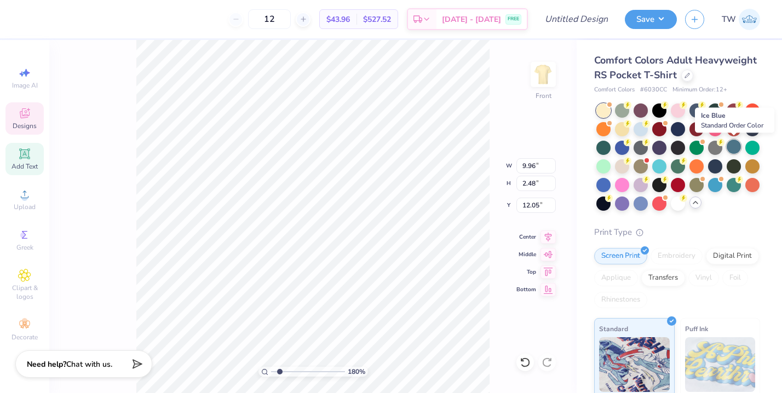
click at [736, 149] on div at bounding box center [734, 147] width 14 height 14
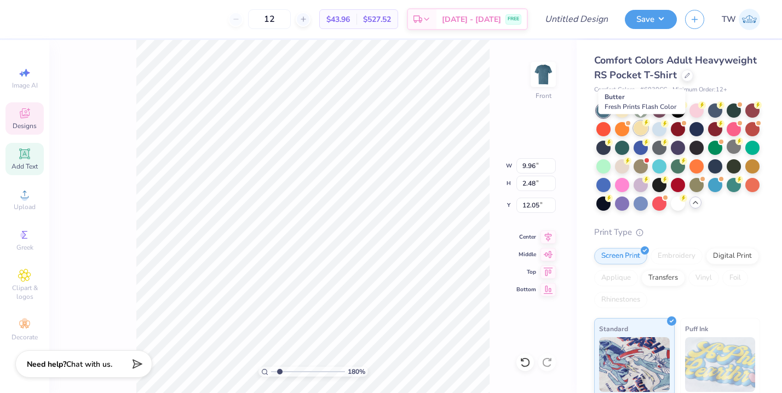
click at [638, 127] on div at bounding box center [641, 128] width 14 height 14
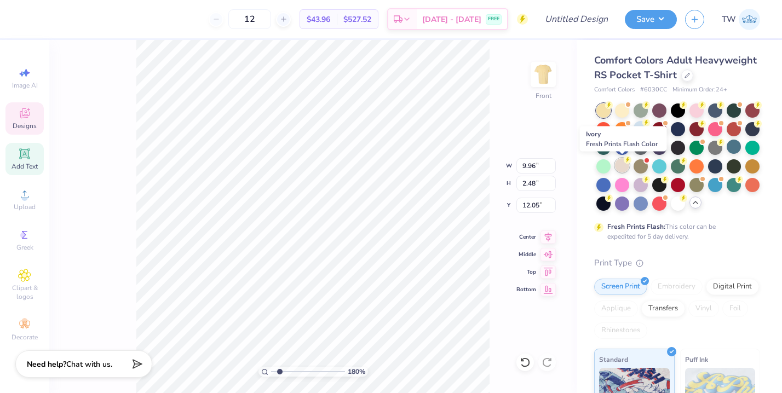
click at [626, 167] on div at bounding box center [622, 165] width 14 height 14
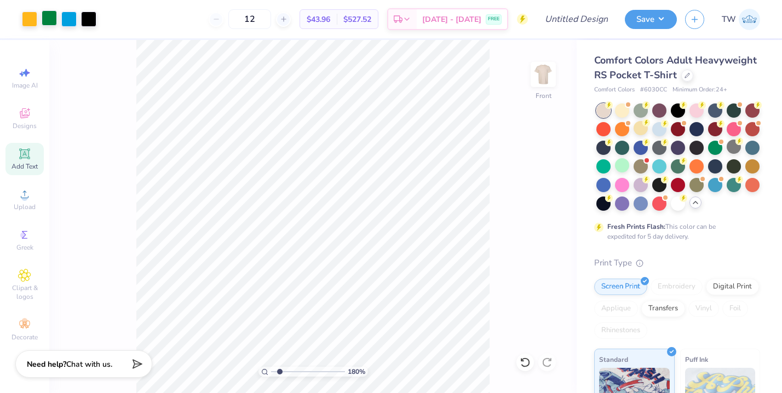
click at [48, 21] on div at bounding box center [49, 17] width 15 height 15
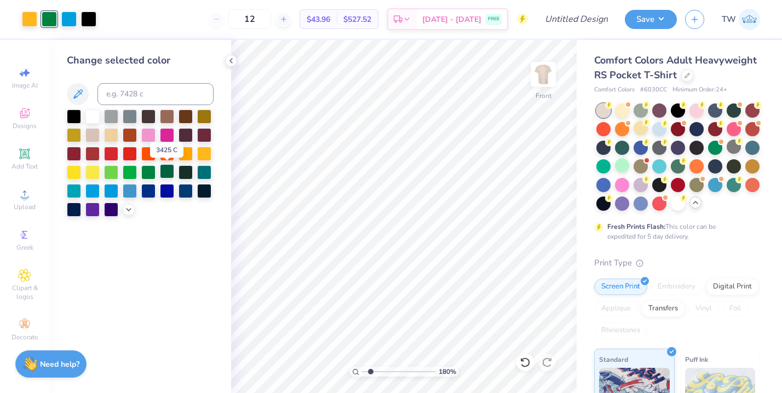
click at [168, 172] on div at bounding box center [167, 171] width 14 height 14
click at [228, 62] on icon at bounding box center [231, 60] width 9 height 9
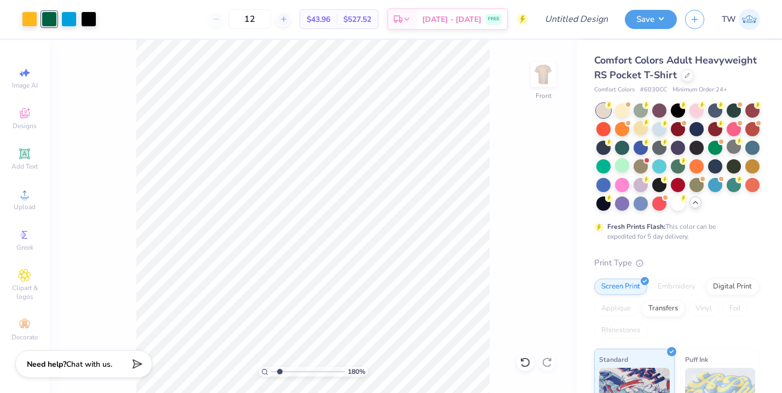
click at [49, 13] on div at bounding box center [49, 19] width 15 height 15
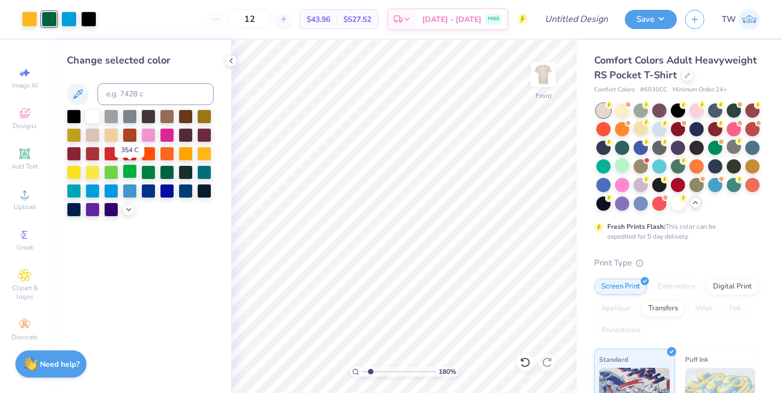
click at [135, 175] on div at bounding box center [130, 171] width 14 height 14
click at [151, 172] on div at bounding box center [148, 171] width 14 height 14
click at [132, 171] on div at bounding box center [130, 171] width 14 height 14
click at [144, 168] on div at bounding box center [148, 171] width 14 height 14
click at [228, 59] on icon at bounding box center [231, 60] width 9 height 9
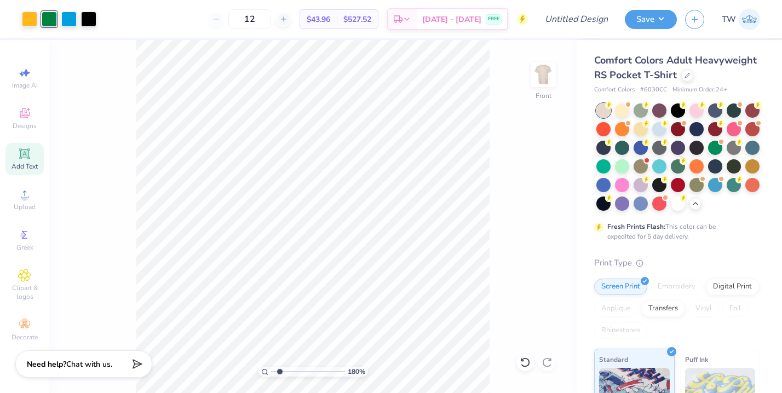
click at [15, 162] on span "Add Text" at bounding box center [25, 166] width 26 height 9
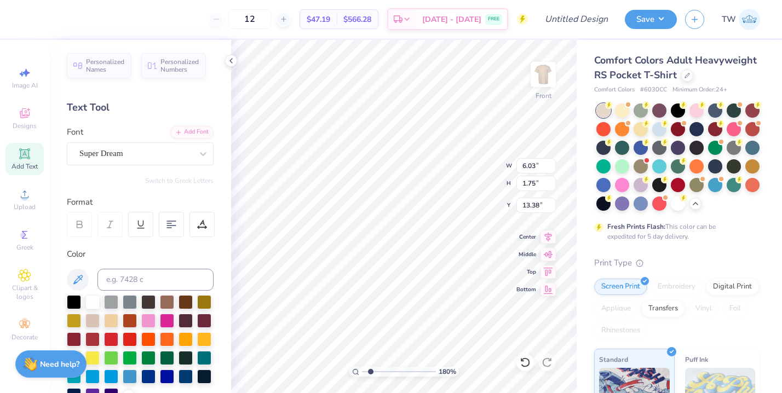
type textarea "@"
type textarea "2025"
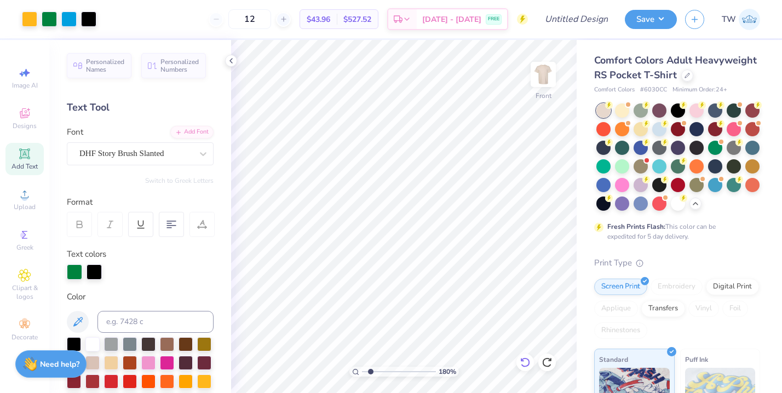
click at [522, 363] on icon at bounding box center [525, 362] width 11 height 11
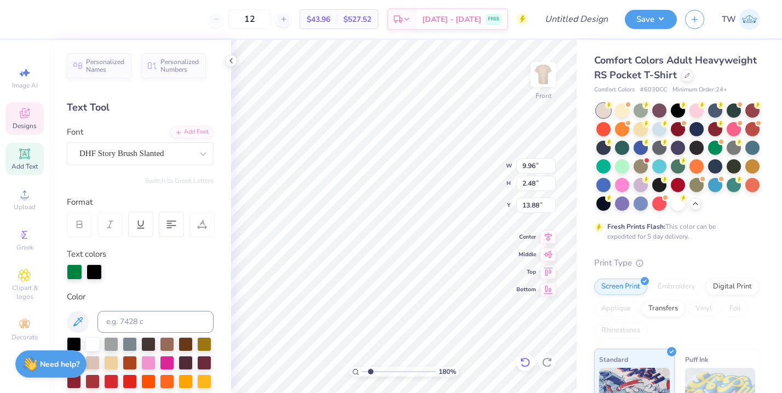
type input "13.88"
type textarea "S"
type textarea "SEas"
click at [234, 56] on icon at bounding box center [231, 60] width 9 height 9
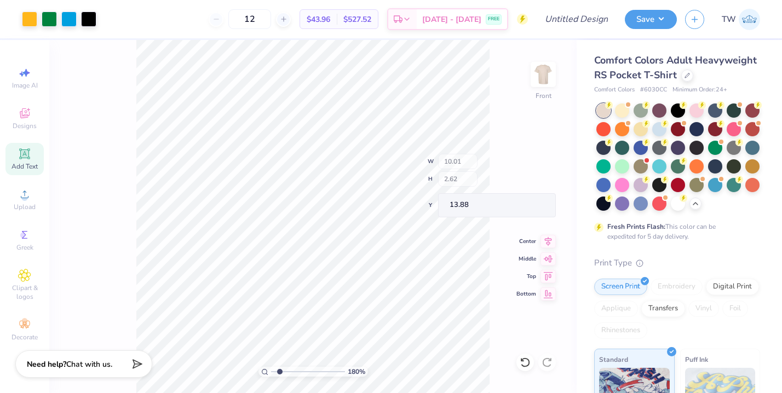
type input "10.01"
type input "2.62"
type input "13.78"
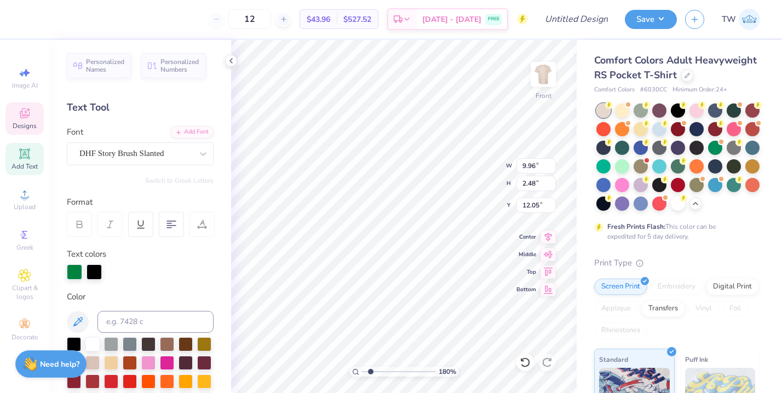
type input "7.12"
type input "1.77"
type input "12.67"
click at [79, 268] on div at bounding box center [74, 271] width 15 height 15
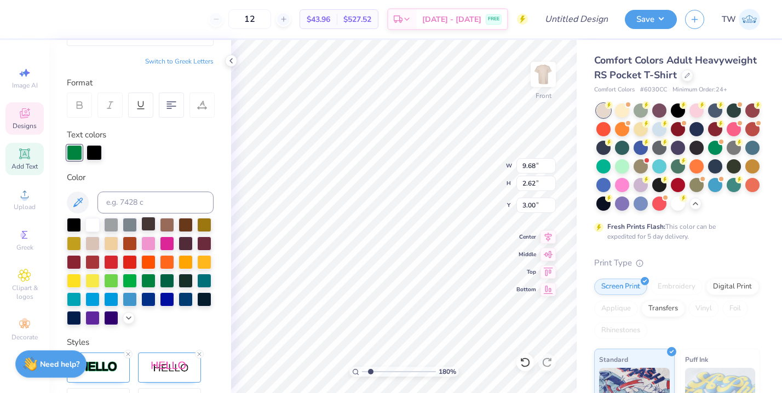
scroll to position [134, 0]
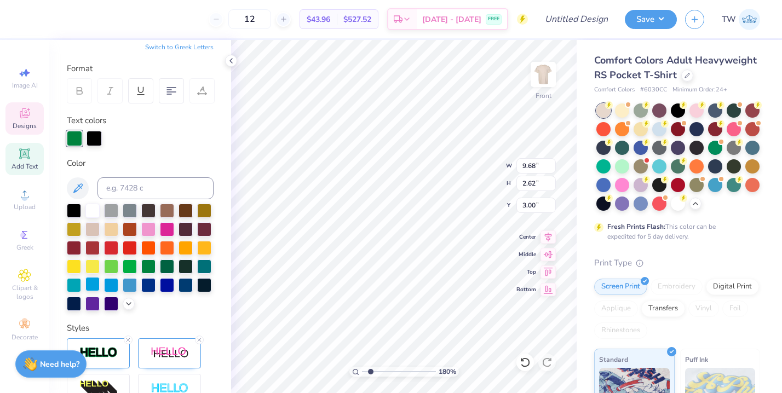
click at [97, 282] on div at bounding box center [92, 284] width 14 height 14
click at [75, 139] on div at bounding box center [74, 137] width 15 height 15
click at [92, 285] on div at bounding box center [92, 284] width 14 height 14
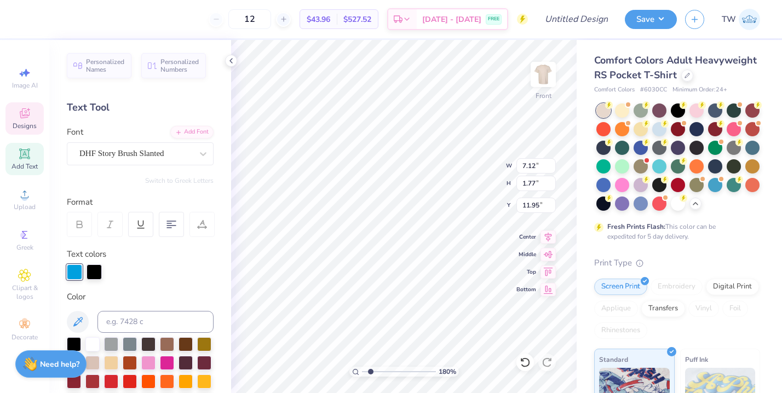
scroll to position [134, 0]
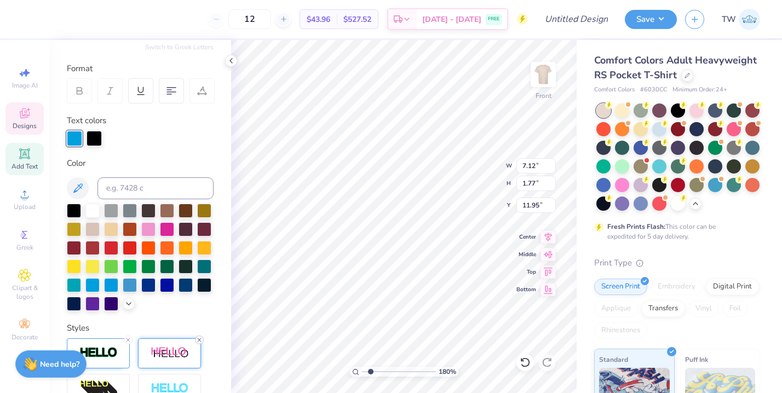
click at [199, 339] on line at bounding box center [199, 340] width 3 height 3
click at [129, 340] on icon at bounding box center [128, 340] width 7 height 7
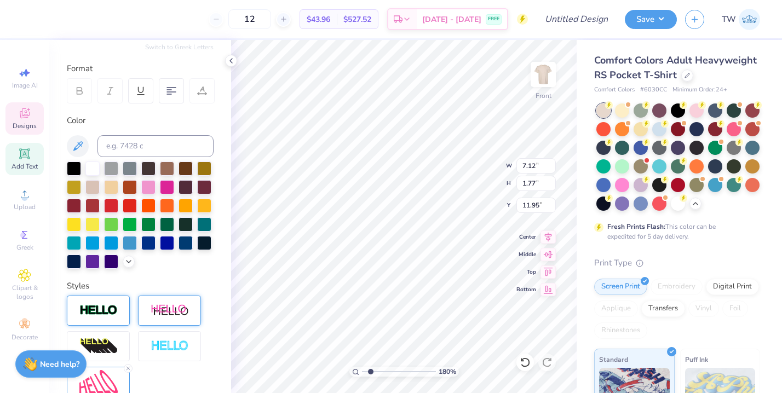
click at [127, 305] on div at bounding box center [98, 311] width 63 height 30
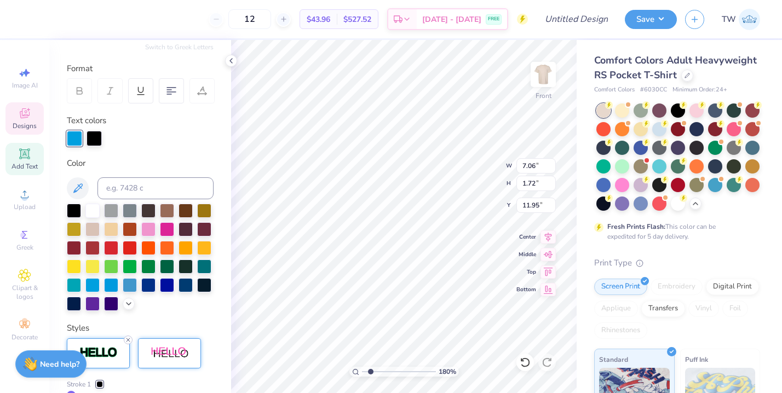
click at [129, 337] on icon at bounding box center [128, 340] width 7 height 7
type input "7.06"
type input "1.72"
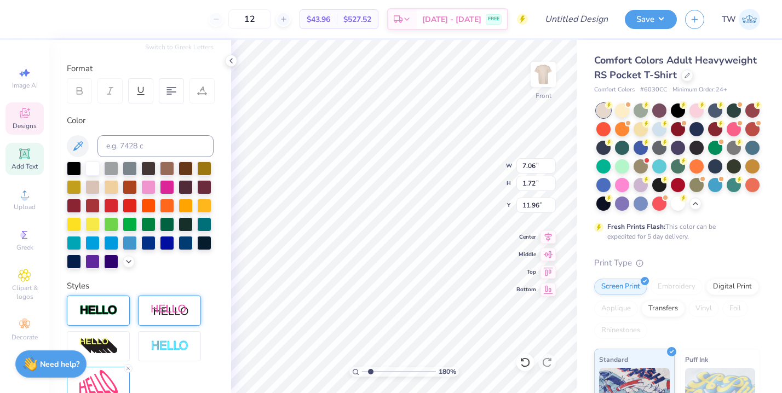
type input "7.03"
type input "1.69"
type input "11.96"
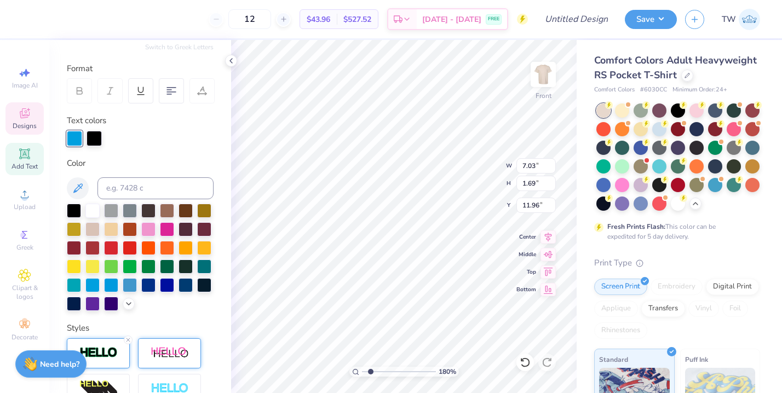
type input "7.06"
type input "1.72"
type input "13.54"
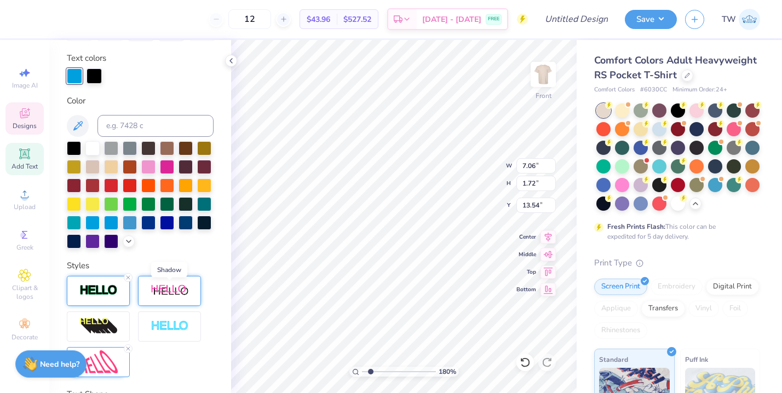
click at [181, 291] on img at bounding box center [170, 291] width 38 height 14
type input "8.47"
type input "1.80"
type input "24"
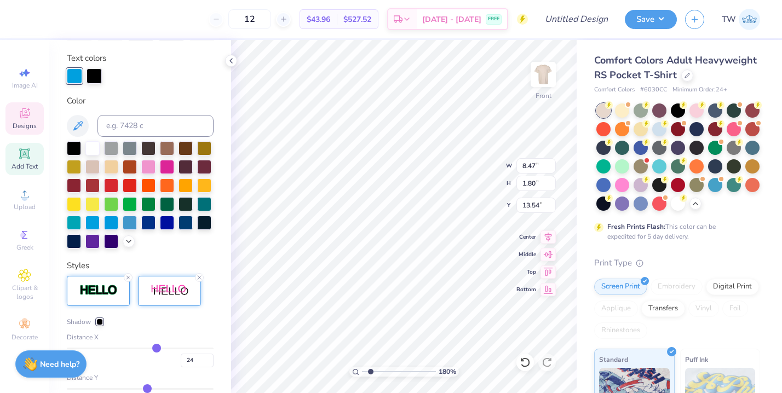
type input "22"
type input "20"
type input "18"
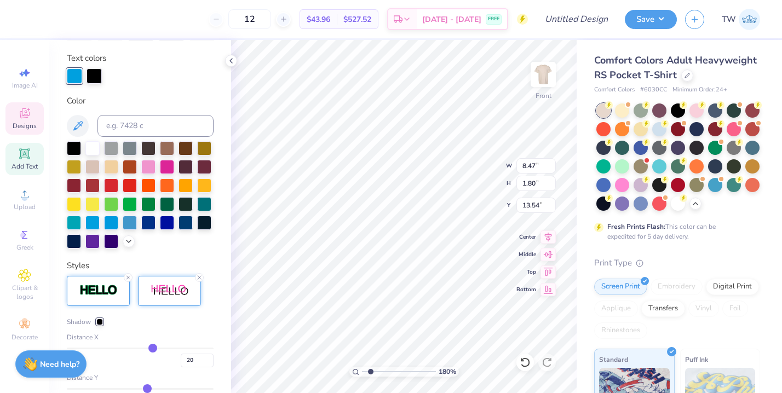
type input "18"
type input "16"
type input "13"
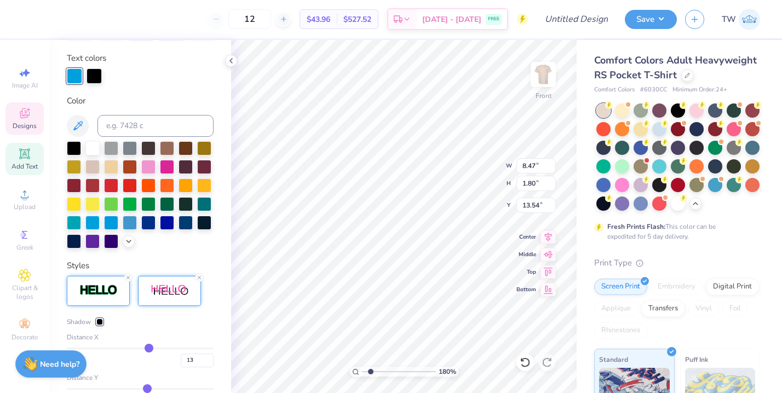
type input "10"
type input "8"
type input "7"
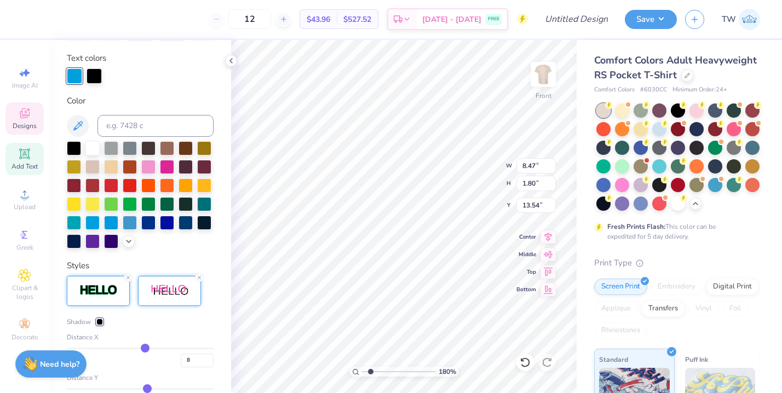
type input "7"
type input "6"
type input "5"
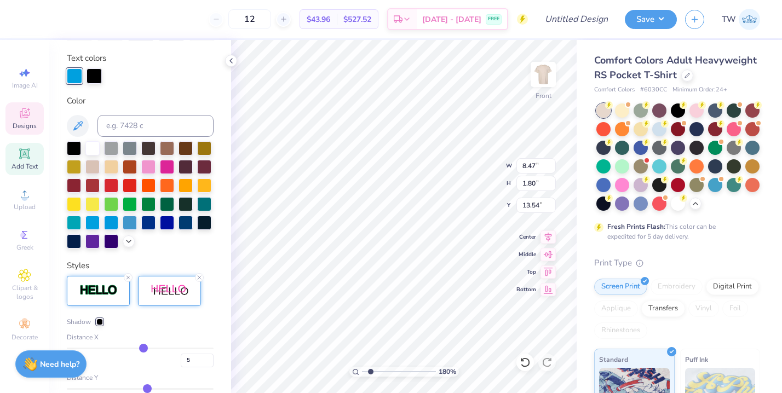
type input "4"
type input "3"
type input "2"
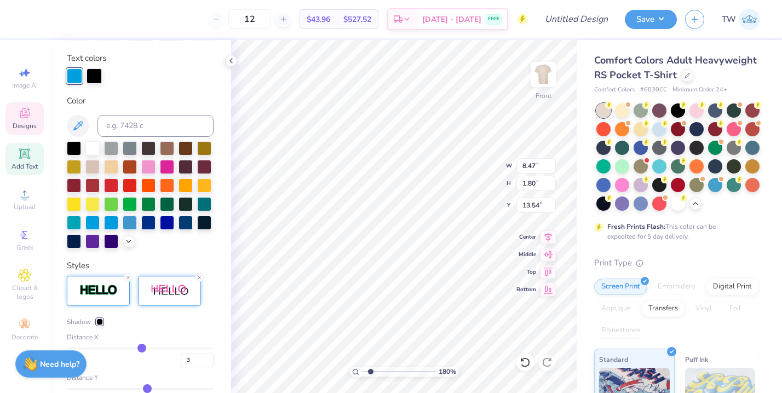
type input "2"
type input "1"
drag, startPoint x: 157, startPoint y: 347, endPoint x: 141, endPoint y: 347, distance: 15.9
type input "1"
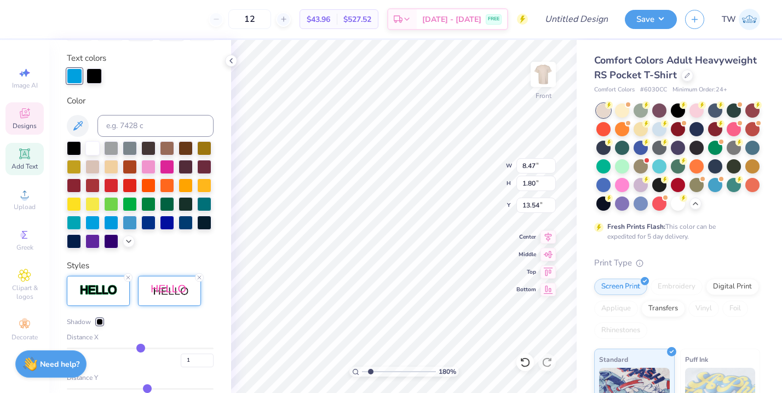
click at [141, 348] on input "range" at bounding box center [140, 349] width 147 height 2
type input "7.12"
type input "1.87"
type input "7.12"
type input "1.87"
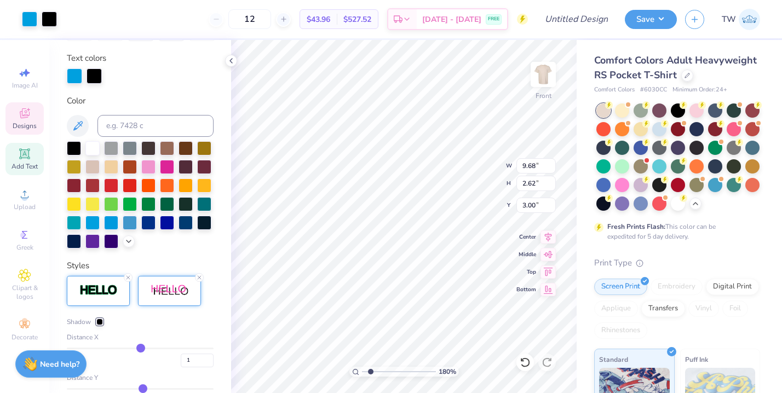
type input "13.54"
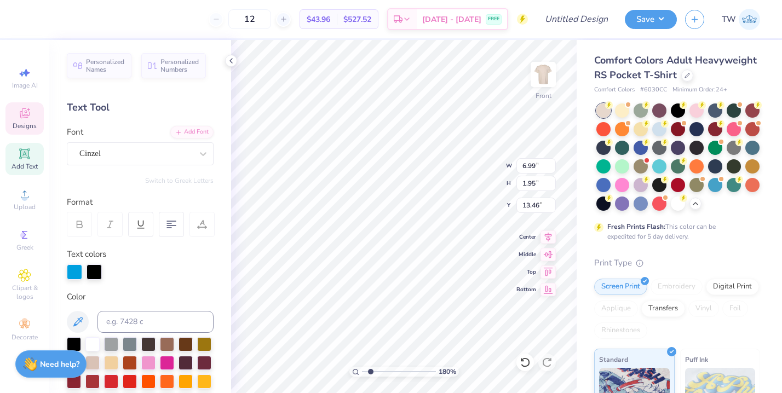
scroll to position [155, 0]
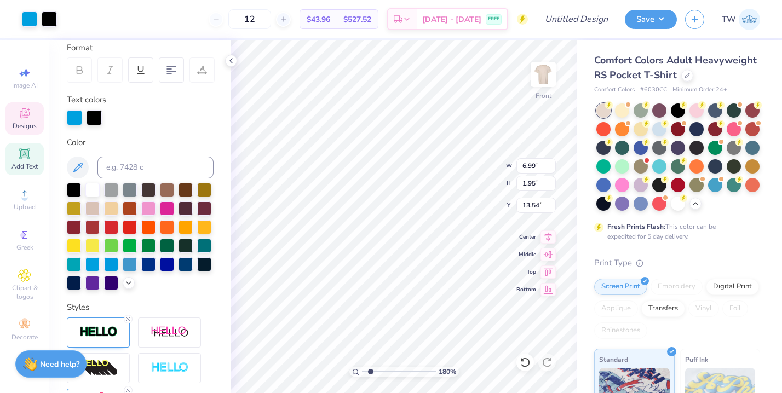
type input "13.54"
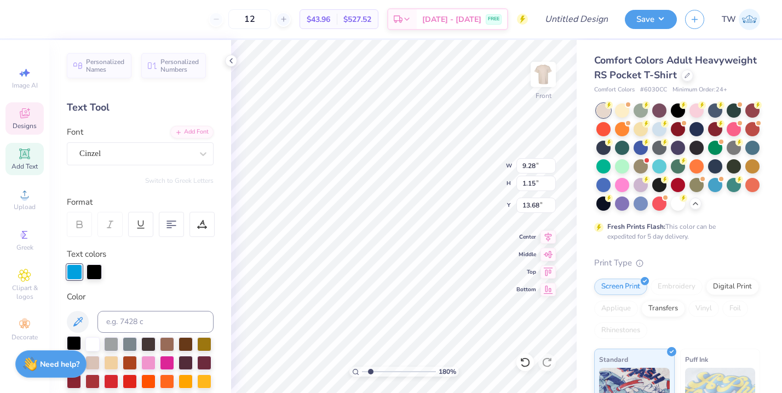
scroll to position [216, 0]
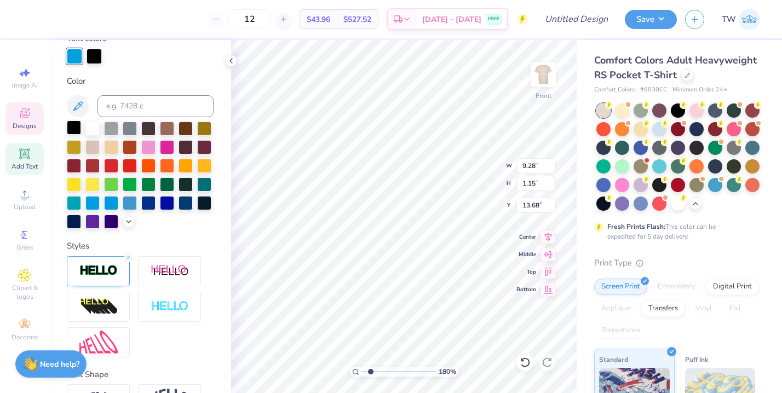
click at [77, 126] on div at bounding box center [74, 128] width 14 height 14
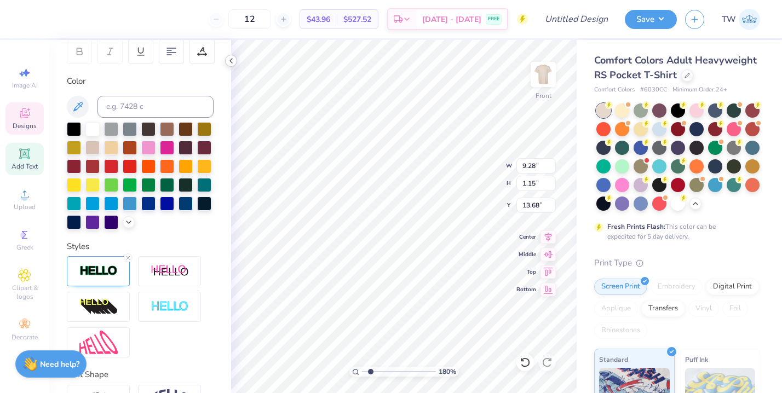
click at [233, 64] on icon at bounding box center [231, 60] width 9 height 9
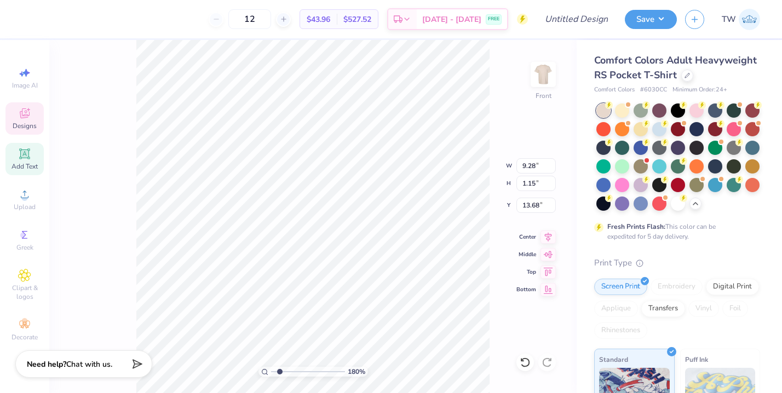
type input "9.68"
type input "2.62"
type input "3.00"
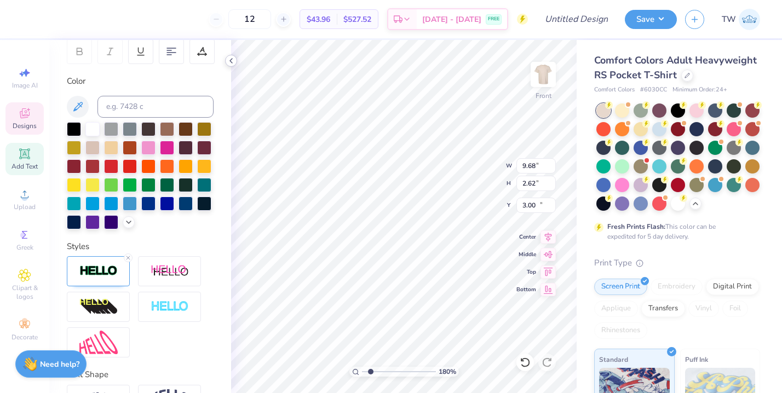
type input "9.28"
type input "1.15"
type input "13.43"
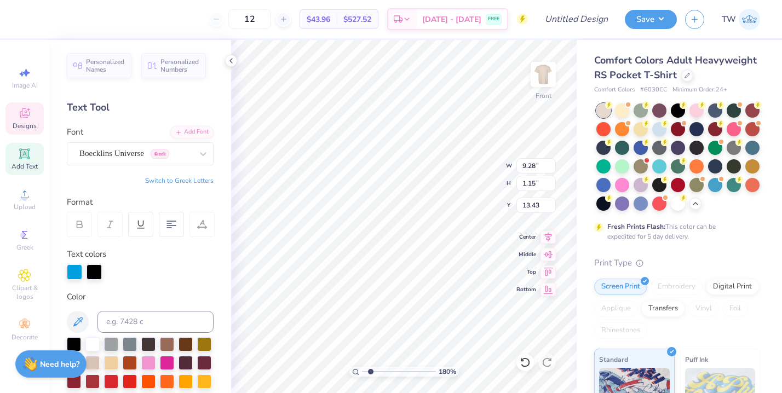
type input "9.68"
type input "2.62"
type input "3.00"
click at [204, 151] on icon at bounding box center [203, 153] width 11 height 11
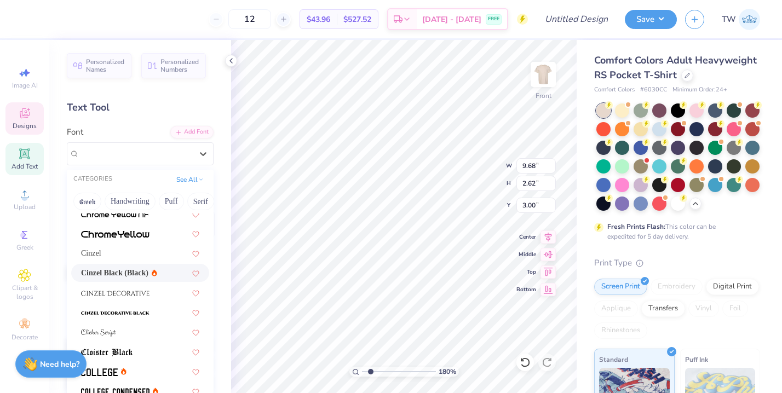
scroll to position [1408, 0]
click at [136, 249] on div "Cinzel" at bounding box center [140, 253] width 118 height 12
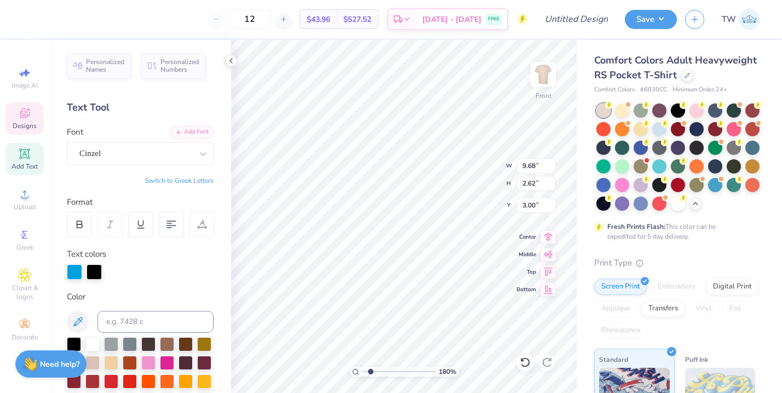
type input "9.48"
type input "2.66"
type input "2.99"
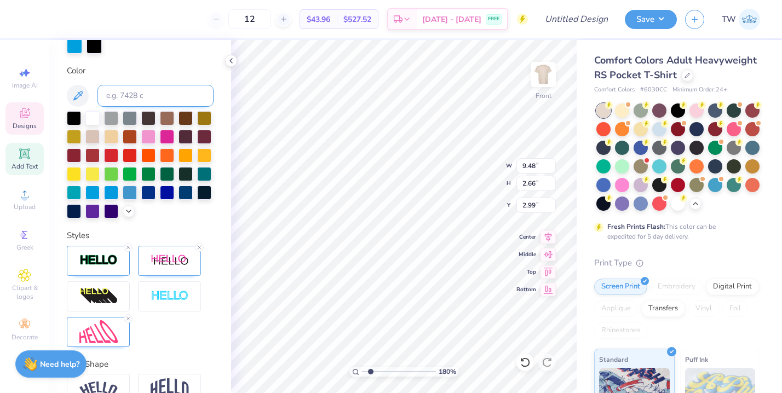
scroll to position [225, 0]
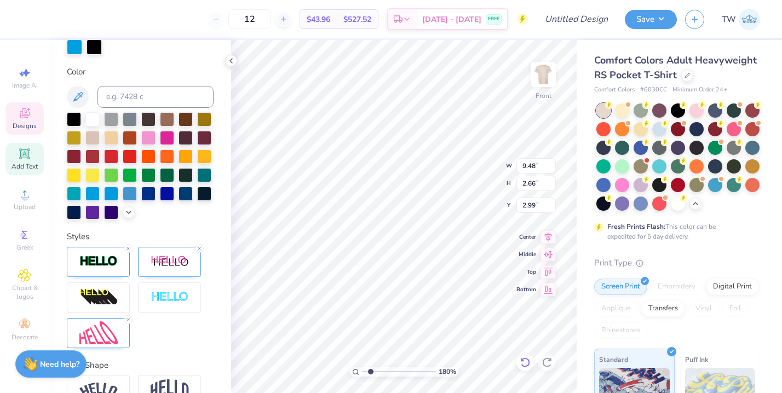
click at [527, 360] on icon at bounding box center [525, 362] width 11 height 11
type input "9.68"
type input "2.62"
type input "3.00"
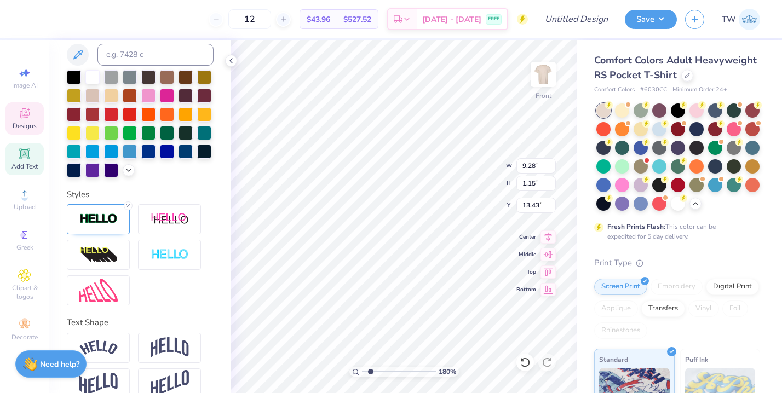
type input "9.28"
type input "1.15"
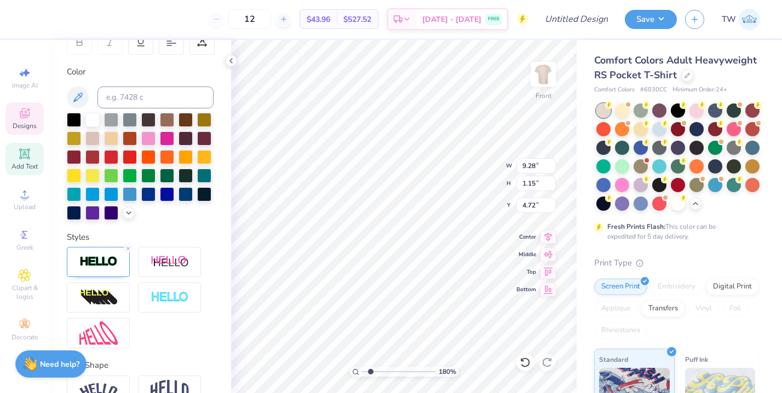
type input "3.19"
type textarea "Kappa Sigma"
type input "10.19"
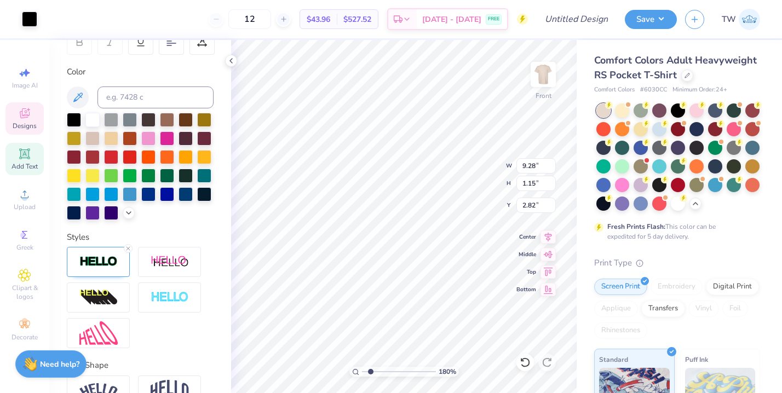
type input "2.83"
type input "10.14"
type input "3.39"
click at [92, 190] on div at bounding box center [92, 193] width 14 height 14
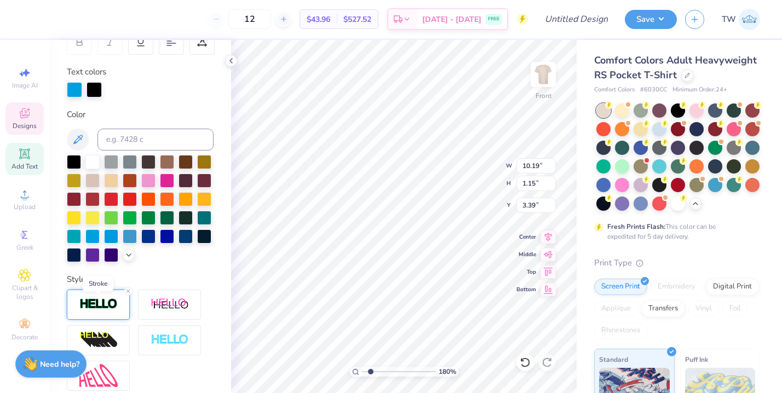
click at [110, 299] on img at bounding box center [98, 304] width 38 height 13
type input "3"
type input "4"
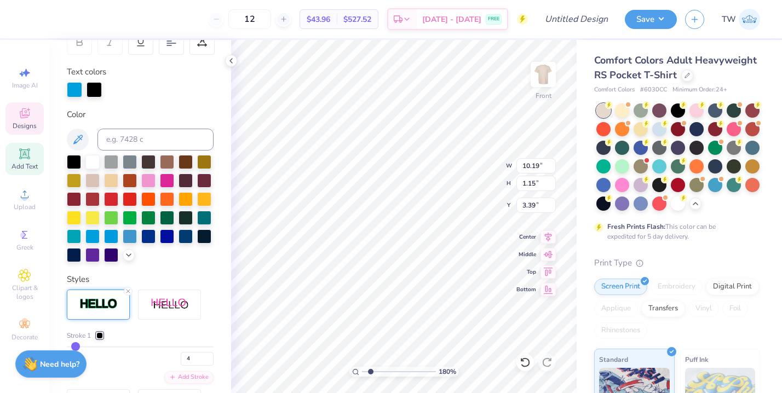
type input "5"
type input "6"
type input "7"
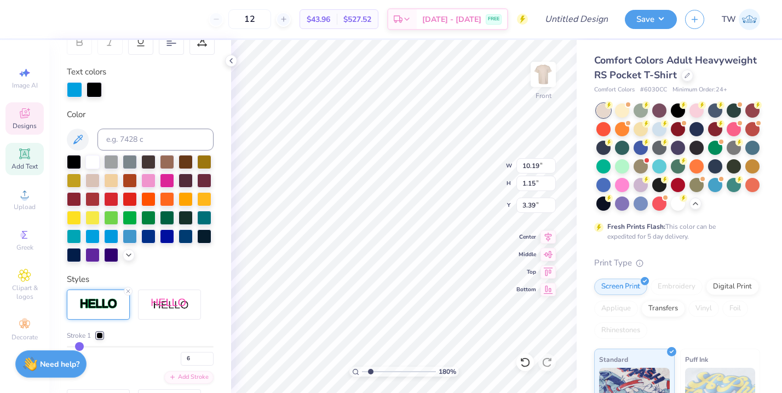
type input "7"
click at [79, 346] on input "range" at bounding box center [140, 347] width 147 height 2
type input "10.31"
type input "1.26"
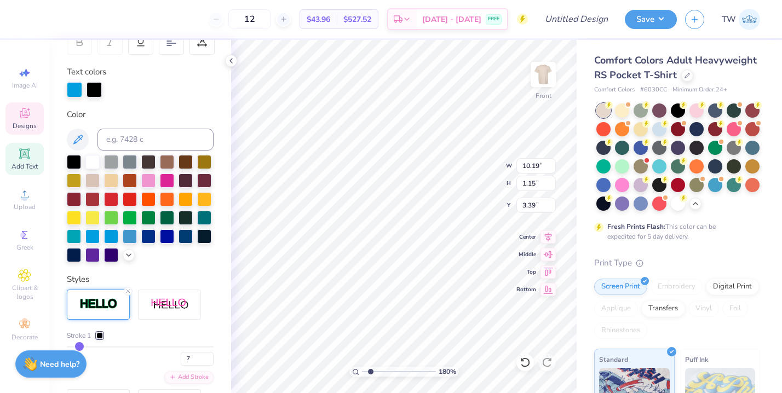
type input "3.33"
type input "6"
type input "5"
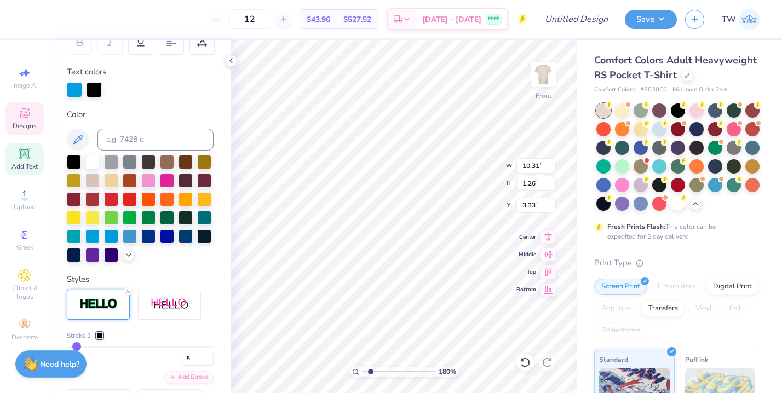
type input "4"
type input "3"
type input "10.23"
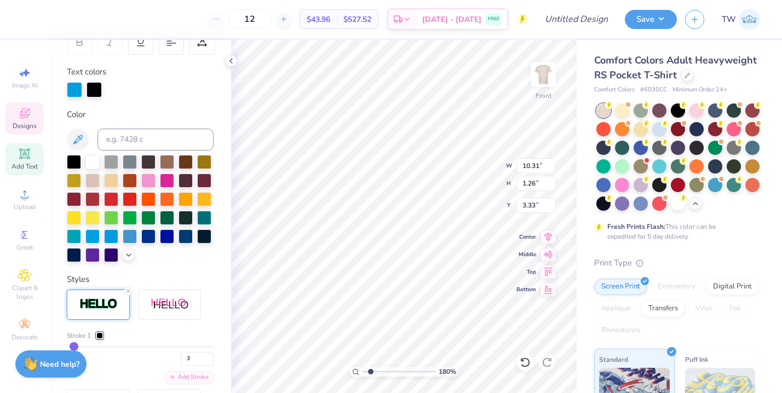
type input "1.18"
type input "3.37"
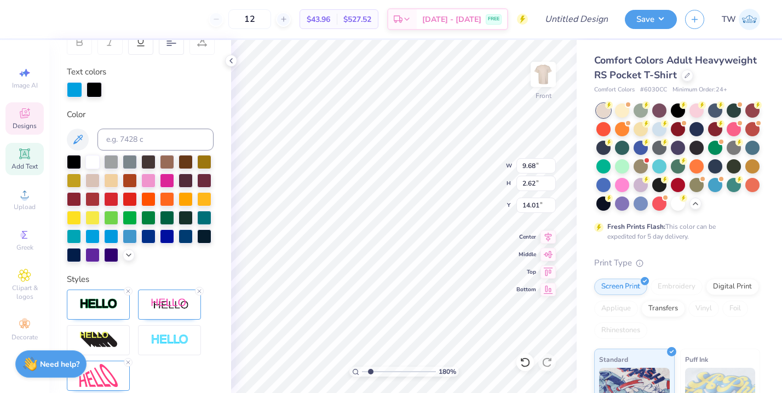
type input "2.09"
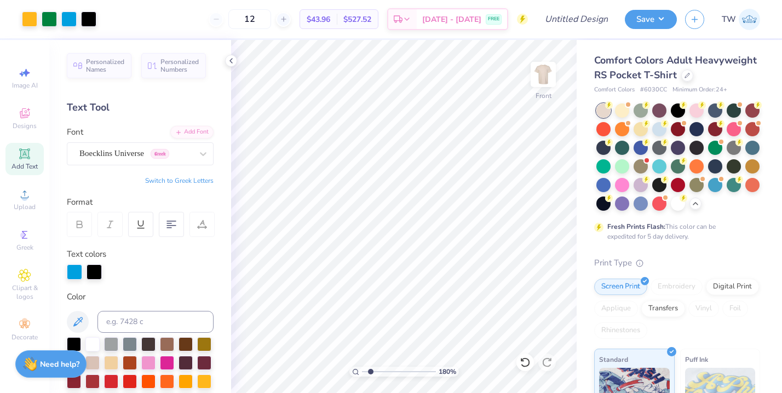
scroll to position [182, 0]
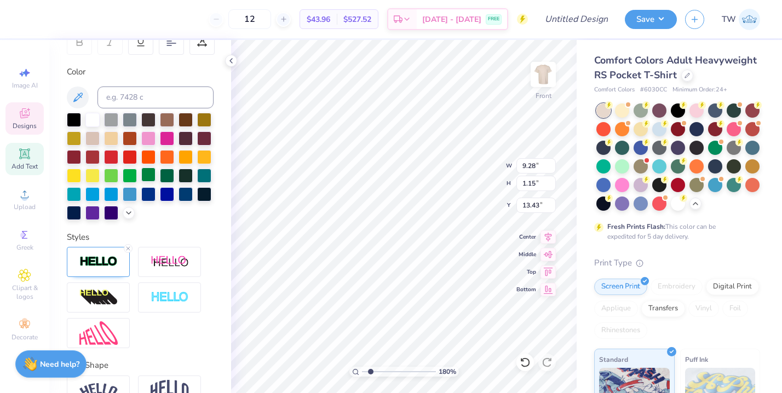
click at [148, 172] on div at bounding box center [148, 175] width 14 height 14
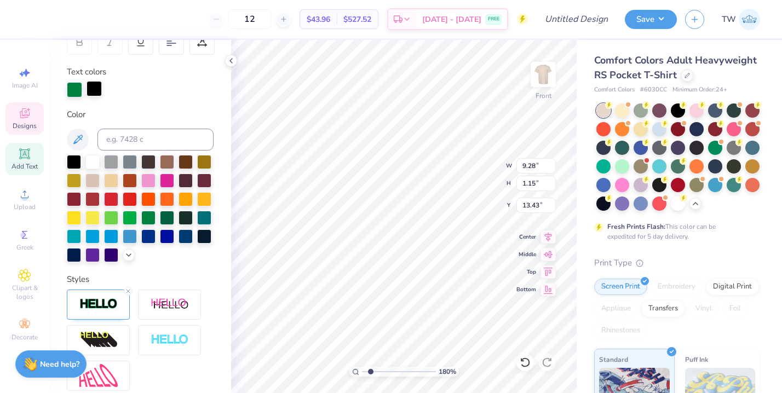
click at [92, 93] on div at bounding box center [94, 88] width 15 height 15
click at [147, 218] on div at bounding box center [148, 217] width 14 height 14
type input "9.68"
type input "2.62"
type input "3.00"
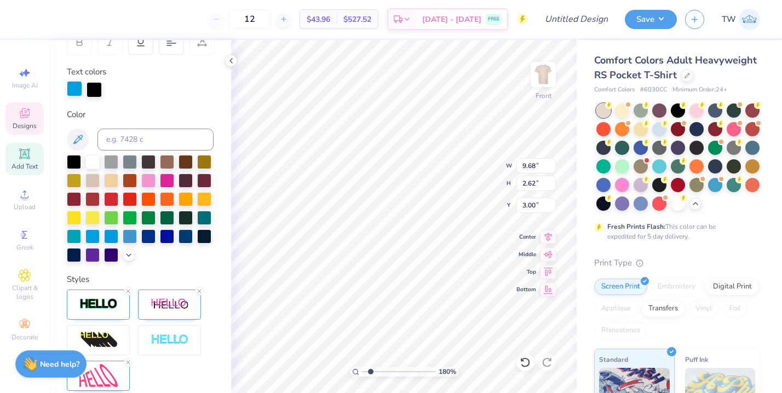
click at [75, 87] on div at bounding box center [74, 88] width 15 height 15
click at [147, 215] on div at bounding box center [148, 217] width 14 height 14
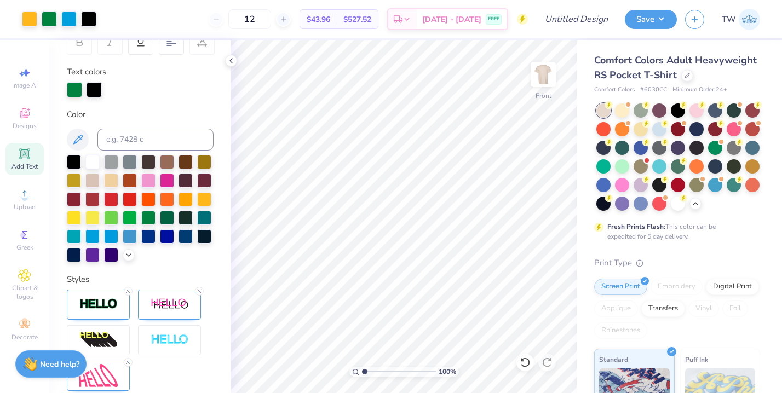
drag, startPoint x: 370, startPoint y: 370, endPoint x: 362, endPoint y: 371, distance: 8.8
type input "1"
click at [362, 371] on input "range" at bounding box center [399, 372] width 74 height 10
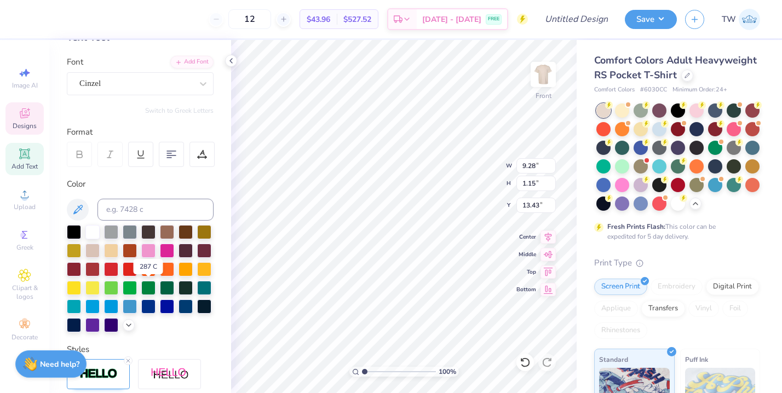
scroll to position [68, 0]
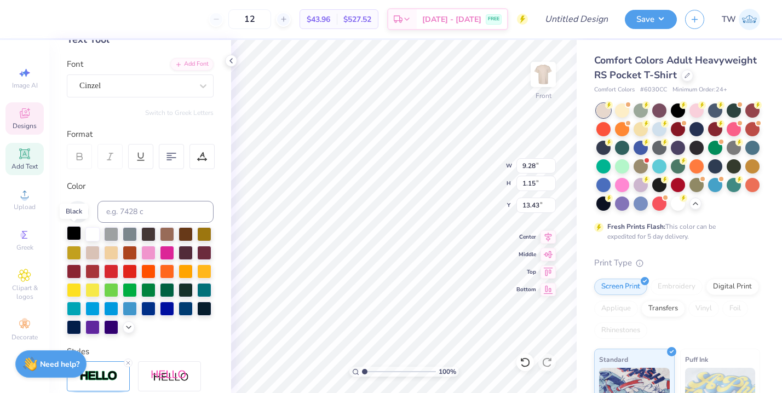
click at [76, 230] on div at bounding box center [74, 233] width 14 height 14
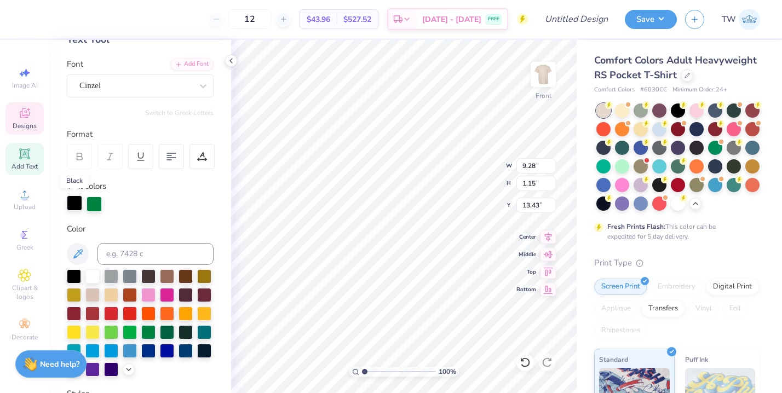
click at [80, 206] on div at bounding box center [74, 203] width 15 height 15
click at [153, 331] on div at bounding box center [148, 331] width 14 height 14
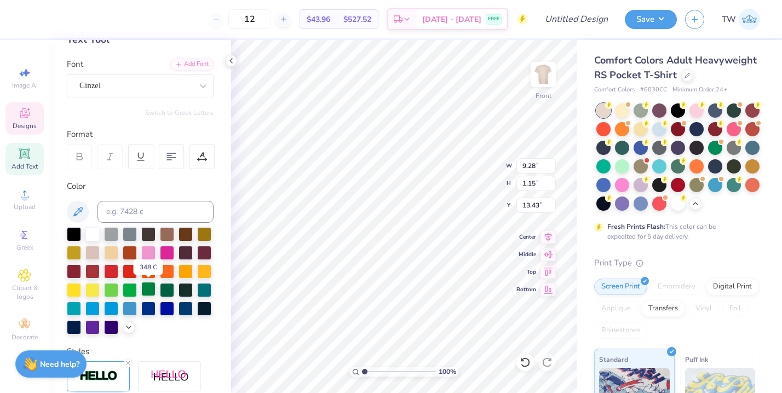
click at [151, 287] on div at bounding box center [148, 289] width 14 height 14
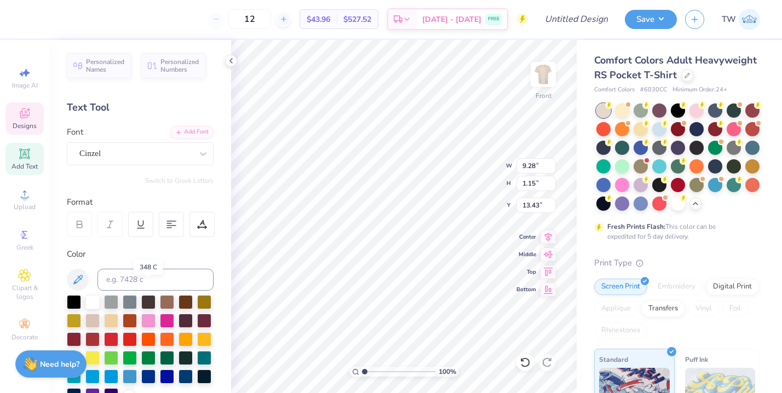
scroll to position [68, 0]
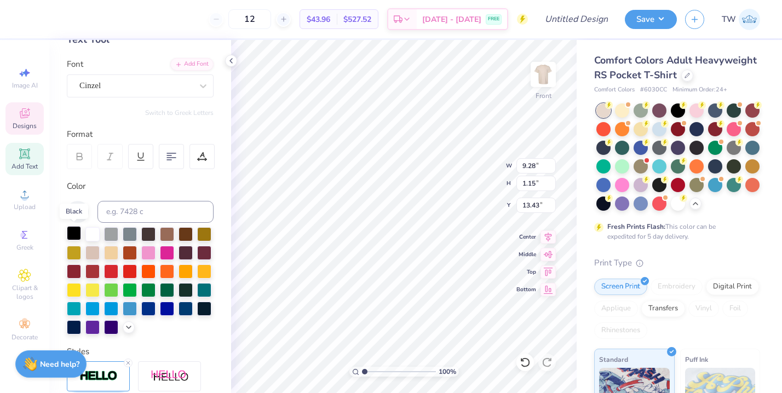
click at [75, 236] on div at bounding box center [74, 233] width 14 height 14
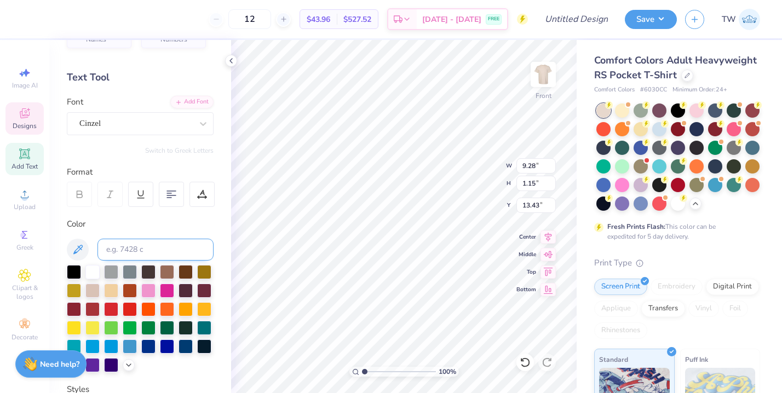
scroll to position [28, 0]
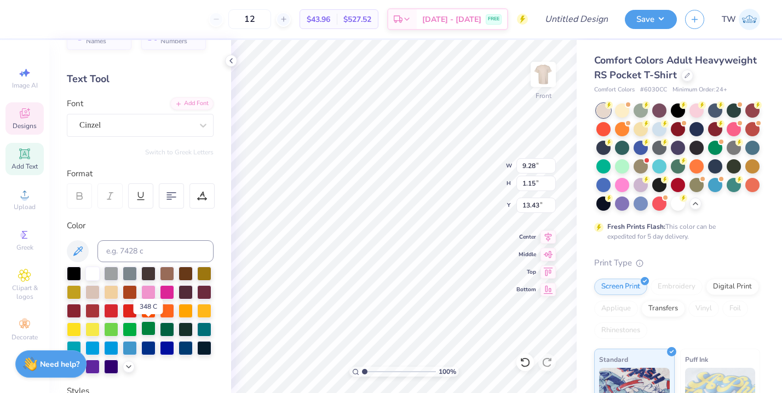
click at [151, 330] on div at bounding box center [148, 329] width 14 height 14
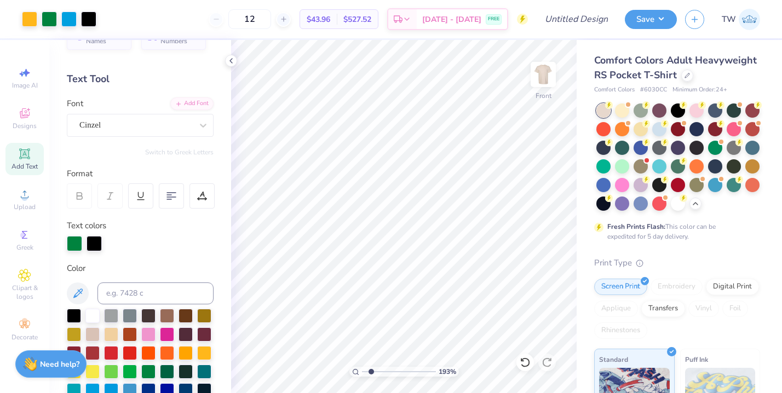
type input "1.93"
click at [371, 370] on input "range" at bounding box center [399, 372] width 74 height 10
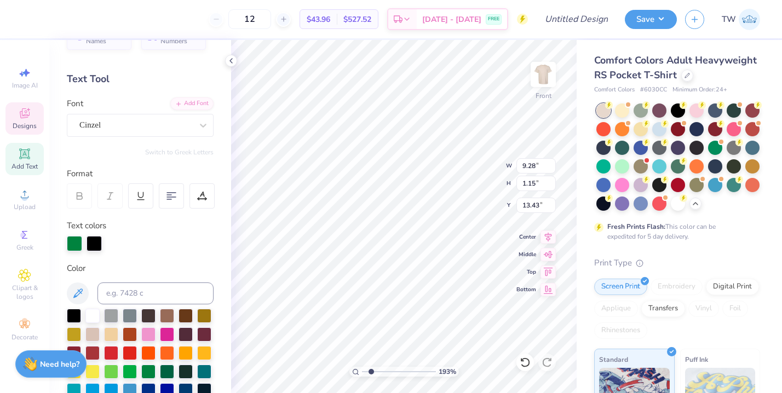
type input "14.77"
type textarea "S"
type textarea "2025"
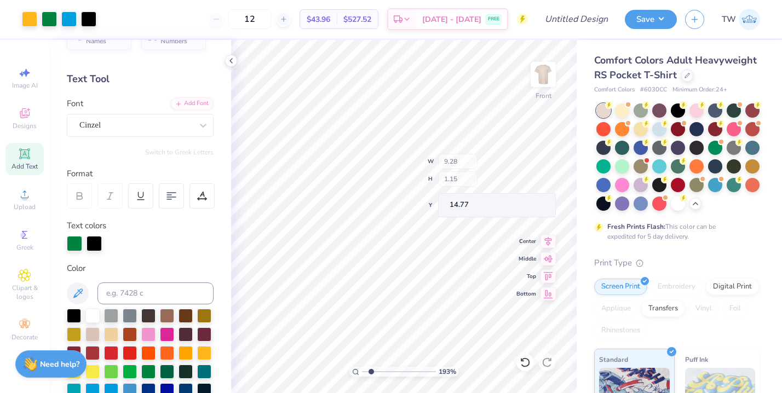
type input "3.81"
type input "1.25"
type input "14.73"
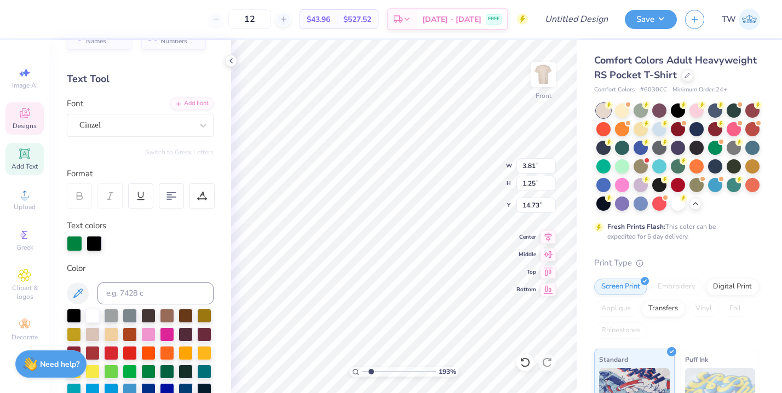
type input "2.53"
type input "0.83"
type input "15.15"
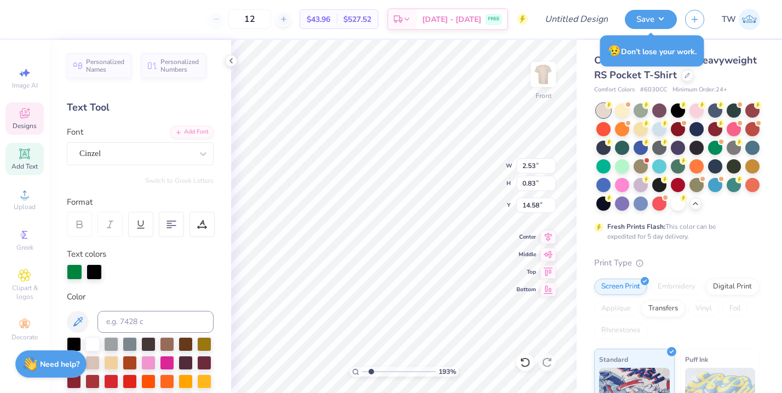
scroll to position [28, 0]
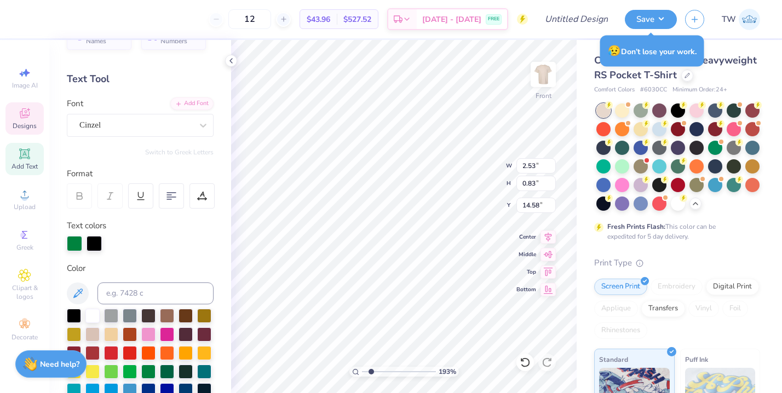
type input "12.28"
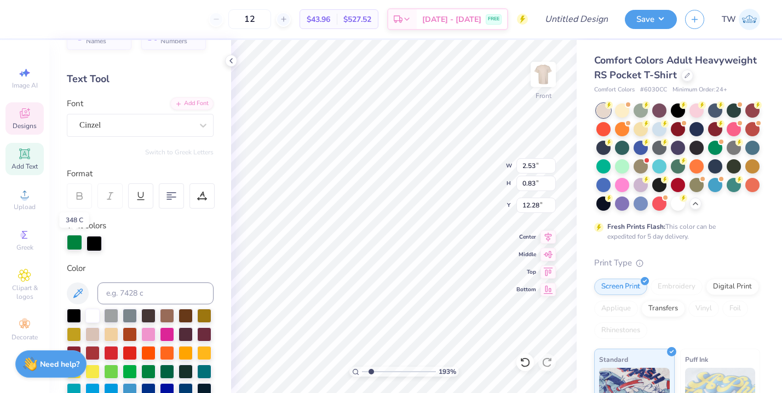
click at [72, 242] on div at bounding box center [74, 242] width 15 height 15
click at [70, 315] on div at bounding box center [74, 315] width 14 height 14
click at [77, 315] on div at bounding box center [74, 315] width 14 height 14
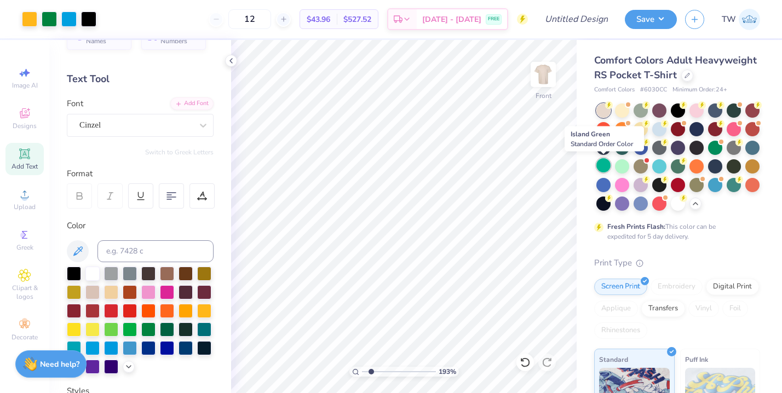
click at [604, 170] on div at bounding box center [604, 165] width 14 height 14
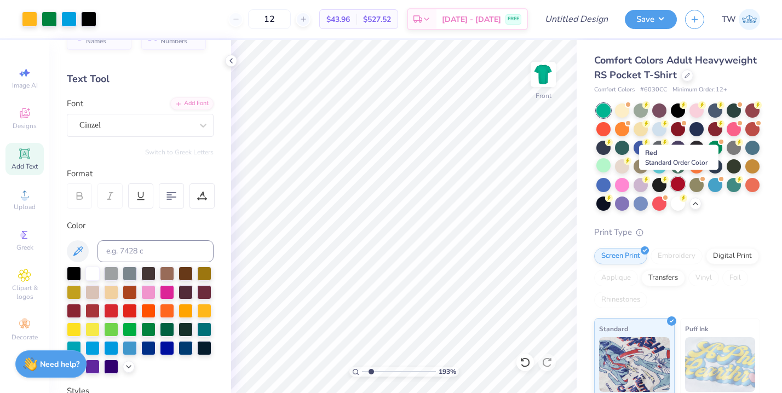
click at [679, 180] on div at bounding box center [678, 184] width 14 height 14
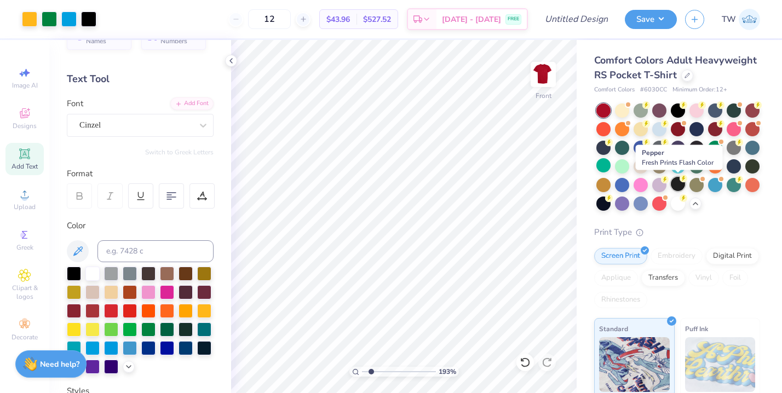
click at [682, 185] on div at bounding box center [678, 184] width 14 height 14
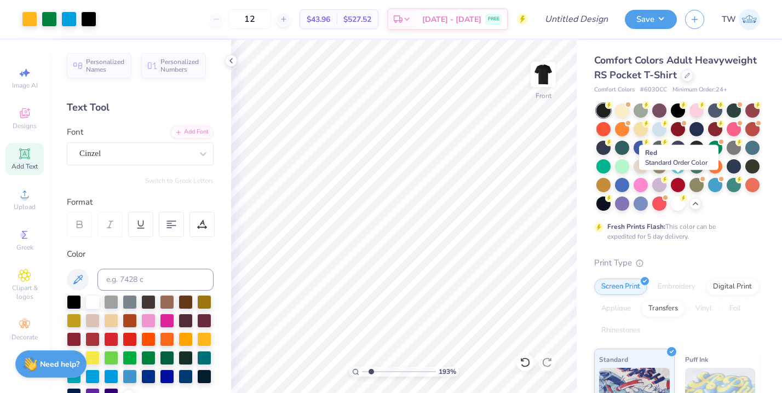
scroll to position [28, 0]
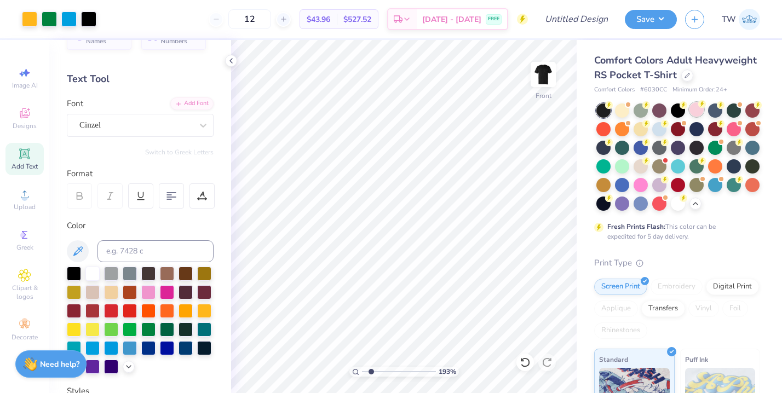
click at [698, 105] on div at bounding box center [697, 109] width 14 height 14
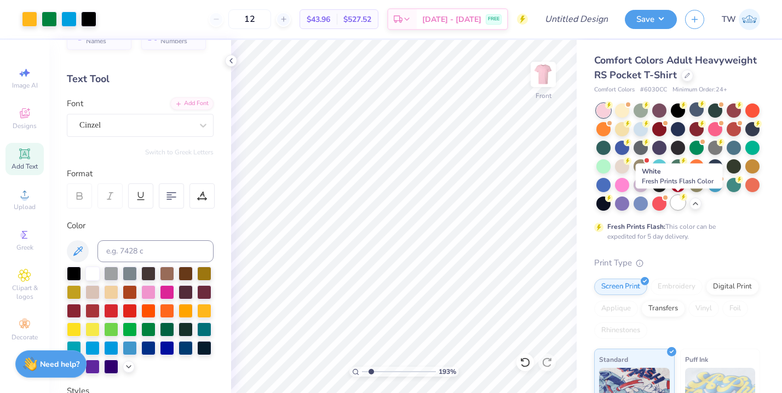
click at [680, 199] on icon at bounding box center [684, 197] width 8 height 8
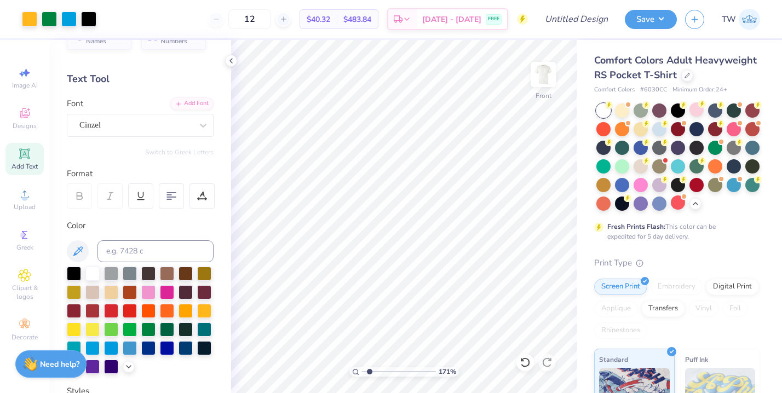
type input "1.71"
click at [370, 371] on input "range" at bounding box center [399, 372] width 74 height 10
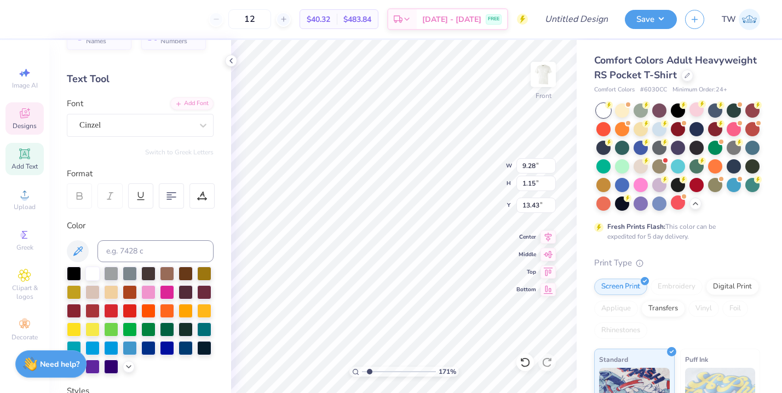
type input "7.51"
type input "0.93"
type input "13.65"
type input "2.53"
type input "0.83"
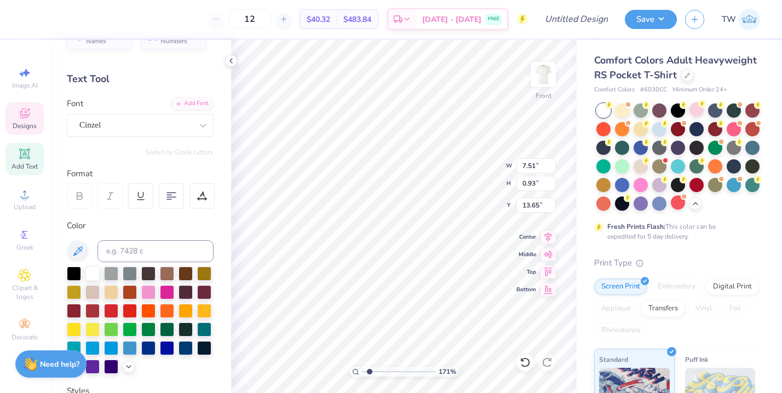
type input "12.42"
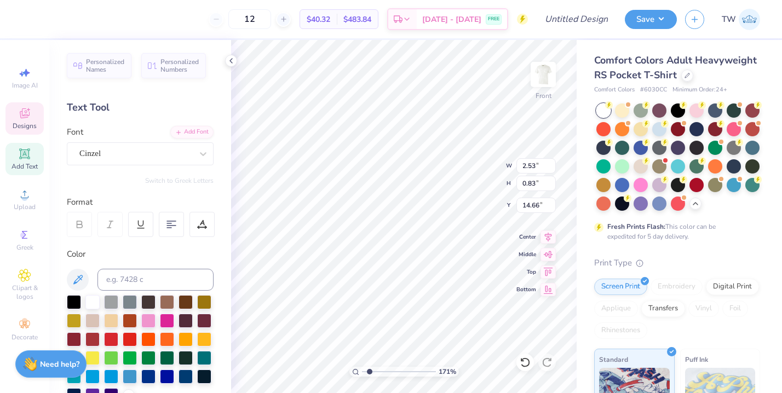
scroll to position [28, 0]
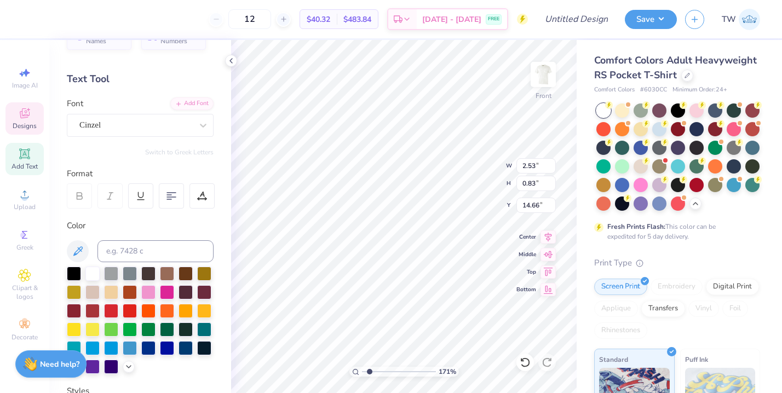
type input "1.23"
type input "0.40"
type input "15.09"
click at [26, 132] on div "Designs" at bounding box center [24, 118] width 38 height 32
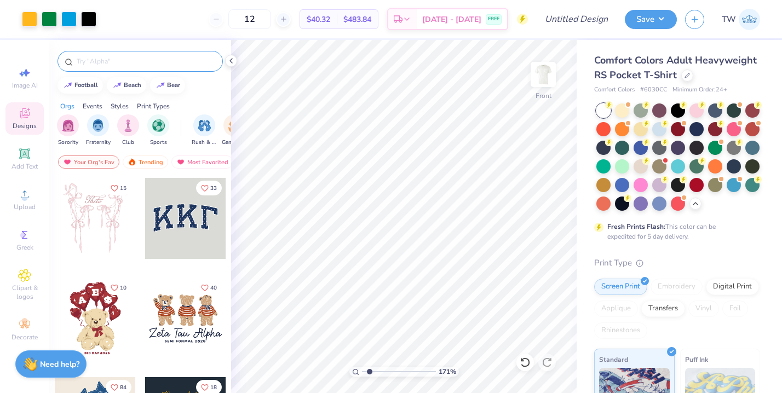
click at [92, 65] on input "text" at bounding box center [146, 61] width 140 height 11
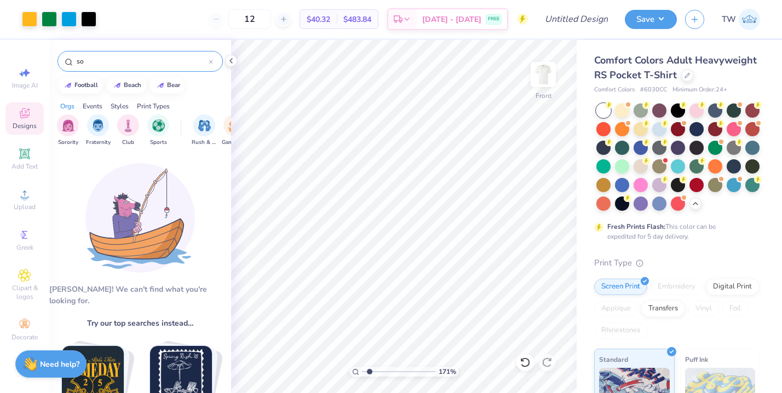
type input "s"
type input "kappa sig so"
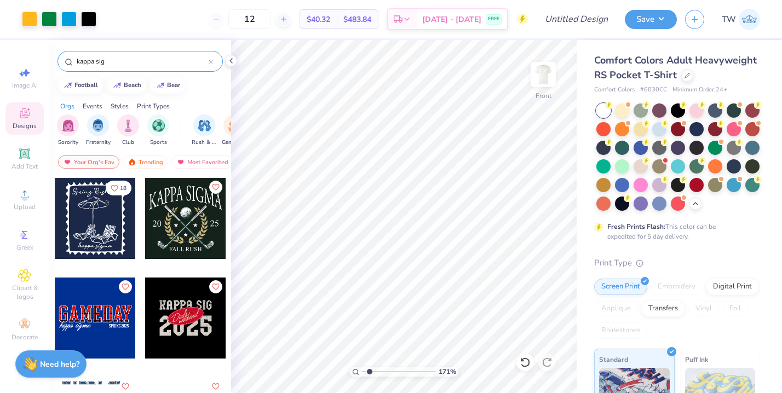
type input "kappa sig"
click at [14, 213] on div "Upload" at bounding box center [24, 200] width 38 height 32
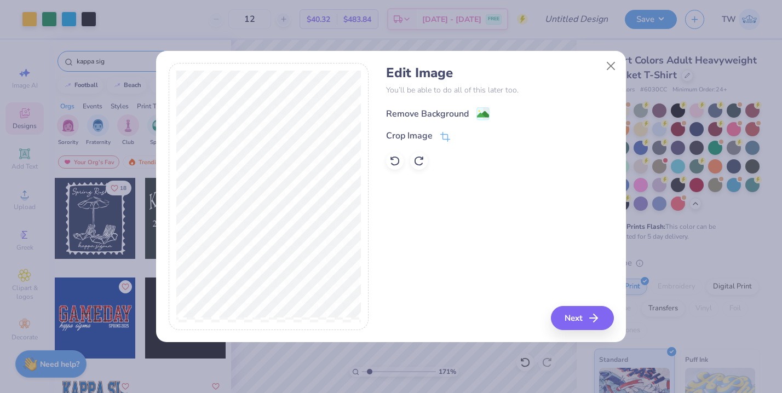
click at [450, 113] on div "Remove Background" at bounding box center [427, 113] width 83 height 13
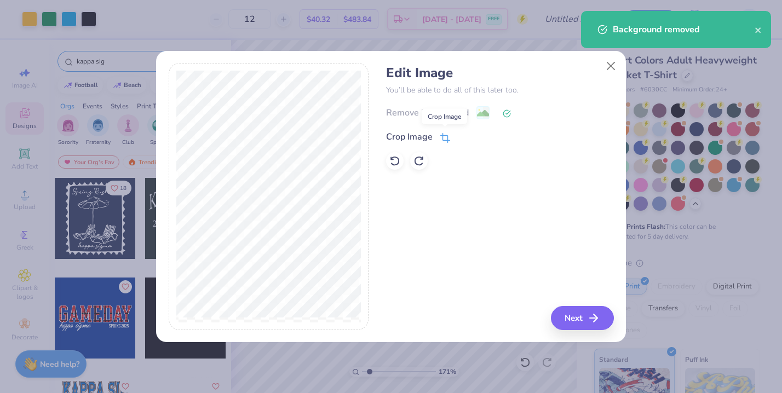
click at [447, 134] on icon at bounding box center [446, 138] width 10 height 10
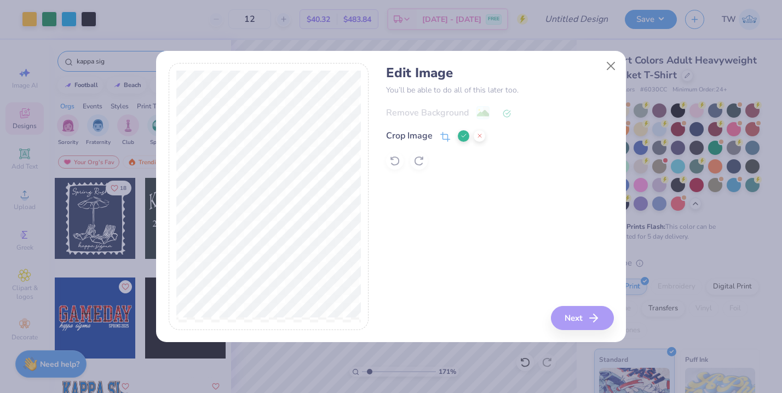
click at [465, 133] on icon at bounding box center [464, 136] width 7 height 7
click at [608, 65] on button "Close" at bounding box center [611, 65] width 21 height 21
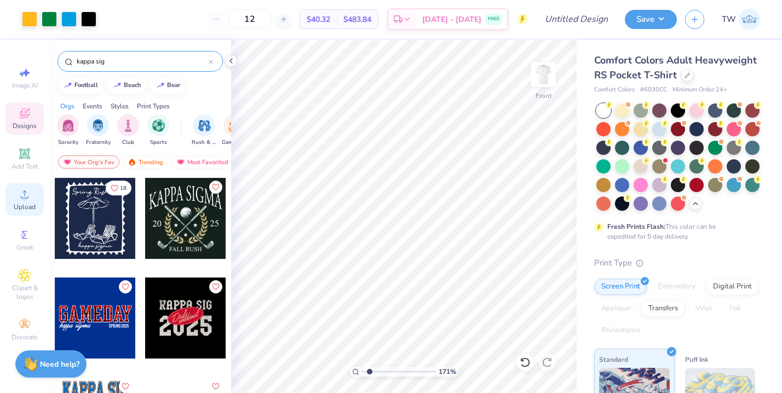
click at [13, 193] on div "Upload" at bounding box center [24, 200] width 38 height 32
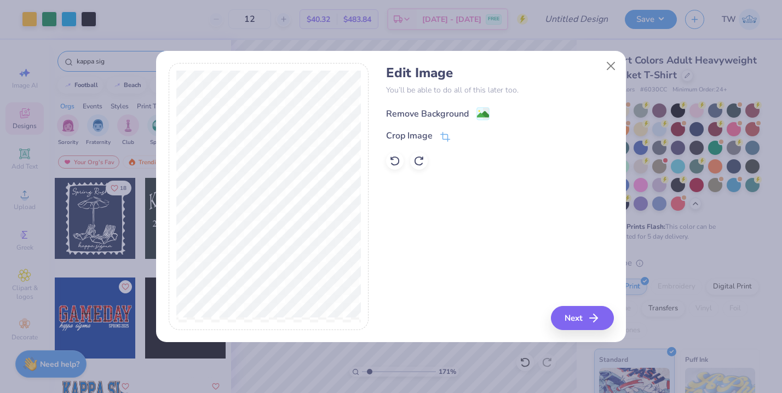
click at [442, 108] on div "Remove Background" at bounding box center [427, 113] width 83 height 13
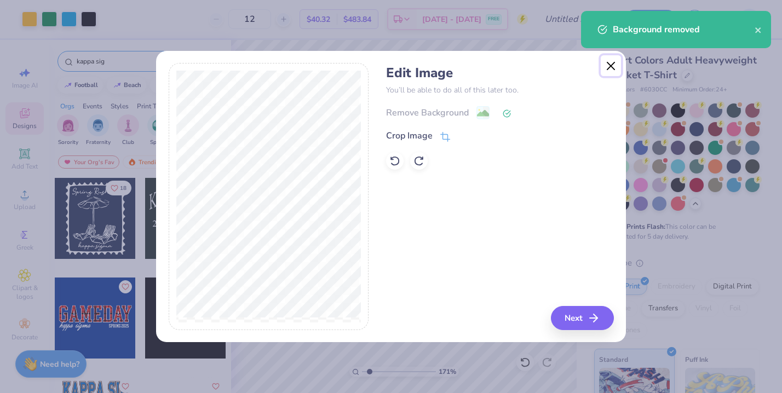
click at [608, 70] on button "Close" at bounding box center [611, 65] width 21 height 21
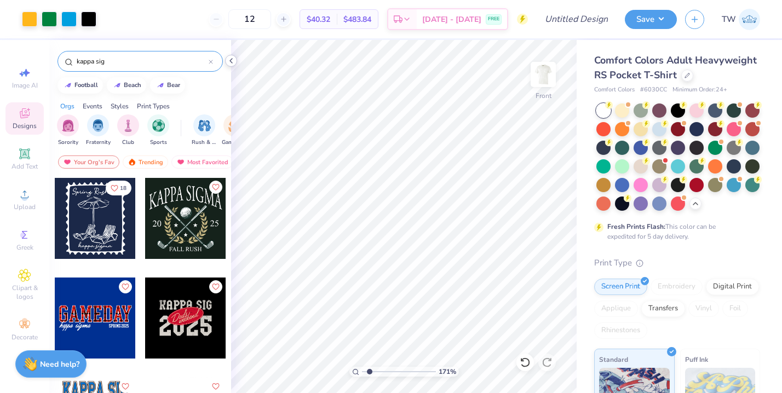
click at [234, 59] on icon at bounding box center [231, 60] width 9 height 9
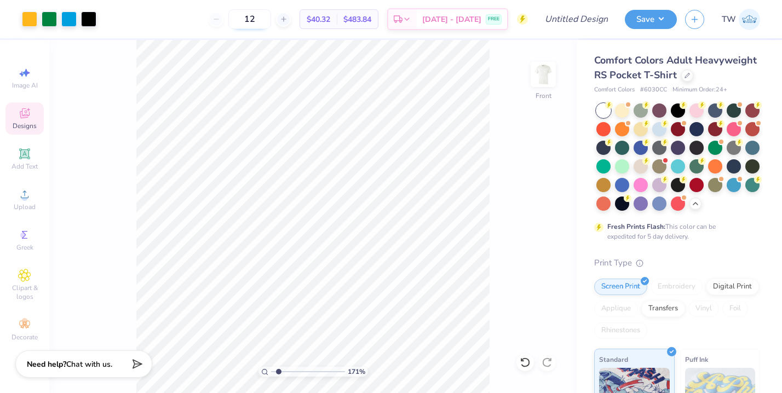
click at [271, 20] on input "12" at bounding box center [249, 19] width 43 height 20
type input "1"
type input "60"
click at [662, 20] on button "Save" at bounding box center [651, 17] width 52 height 19
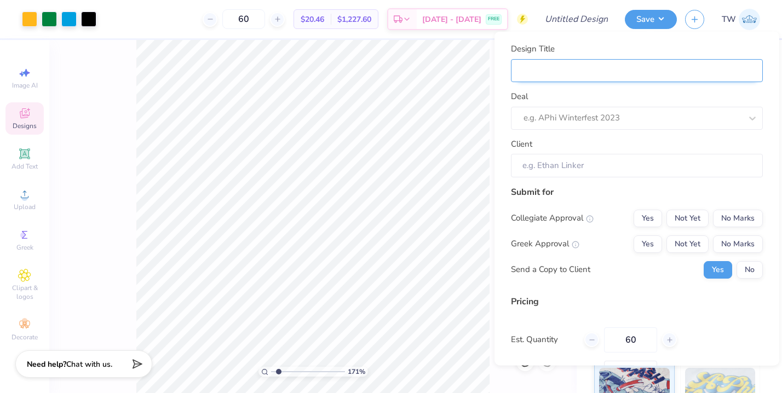
click at [622, 76] on input "Design Title" at bounding box center [637, 71] width 252 height 24
type input "S"
type input "So"
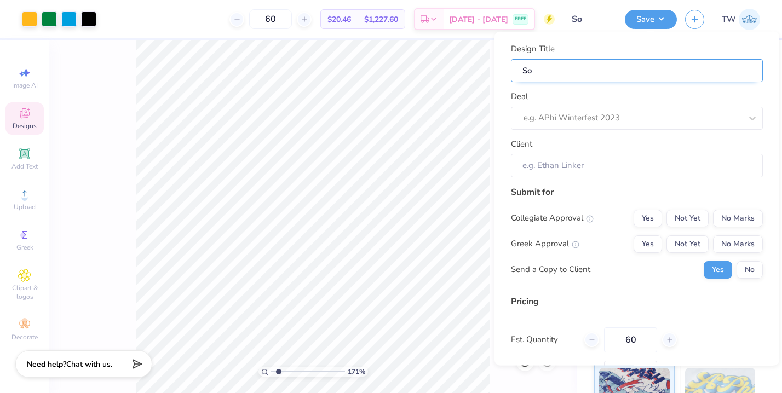
type input "Sou"
type input "Sout"
type input "South"
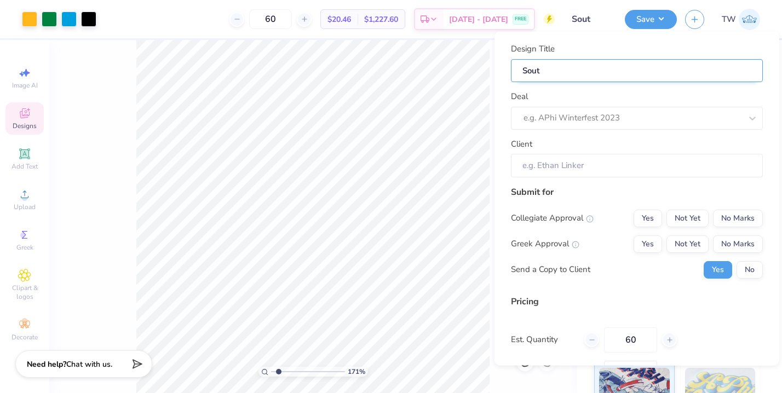
type input "South"
type input "Sout"
type input "Sou"
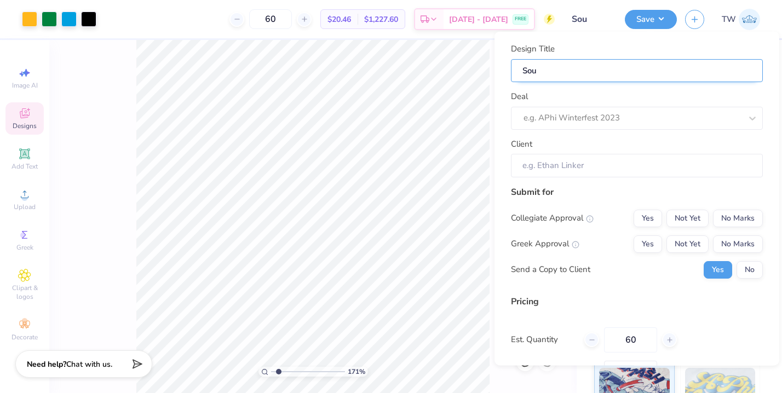
type input "So"
type input "S"
type input "K"
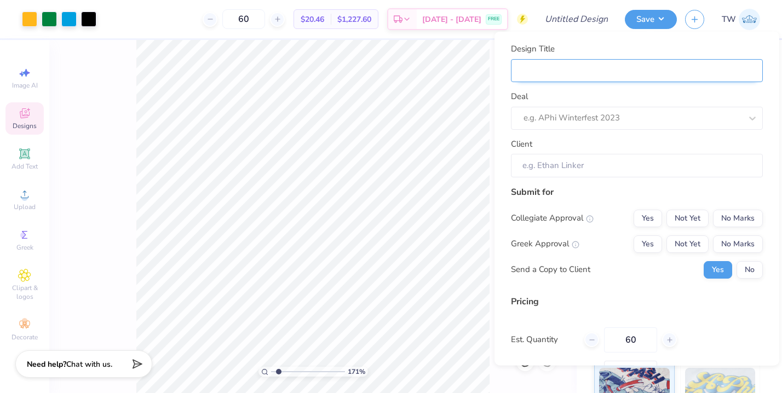
type input "K"
type input "Ka"
type input "Kap"
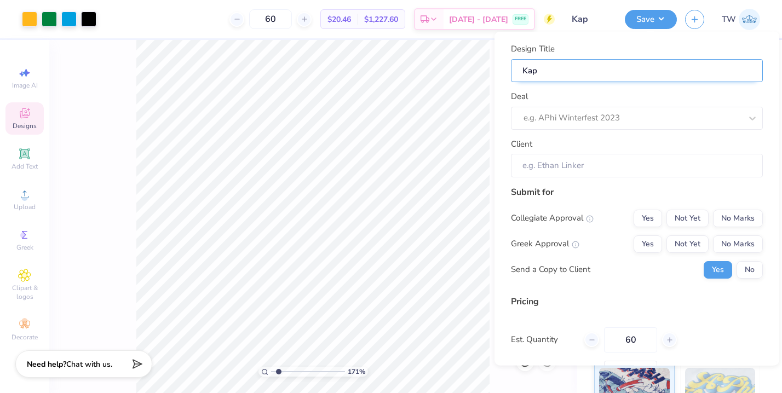
type input "Kapp"
type input "Kappa"
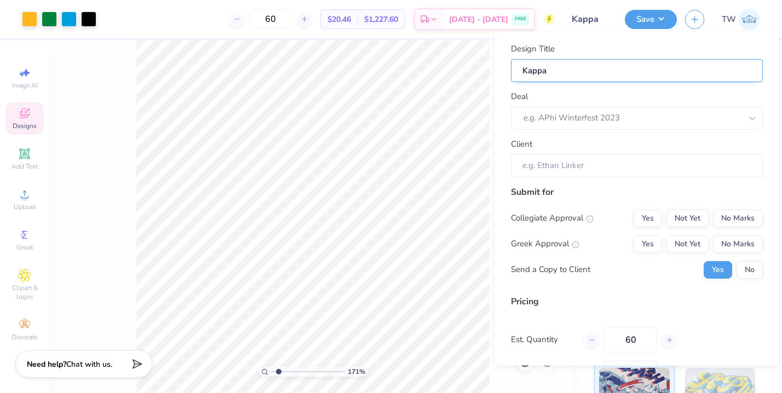
type input "Kappa"
type input "Kappa S"
type input "Kappa Si"
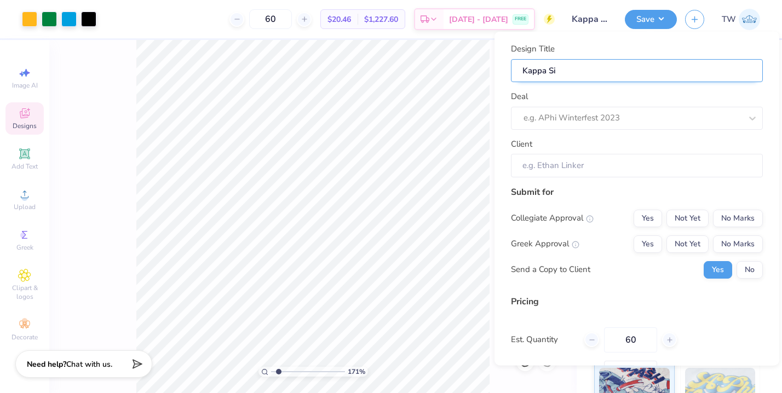
type input "Kappa Sig"
type input "Kappa Sigm"
type input "Kappa Sigma"
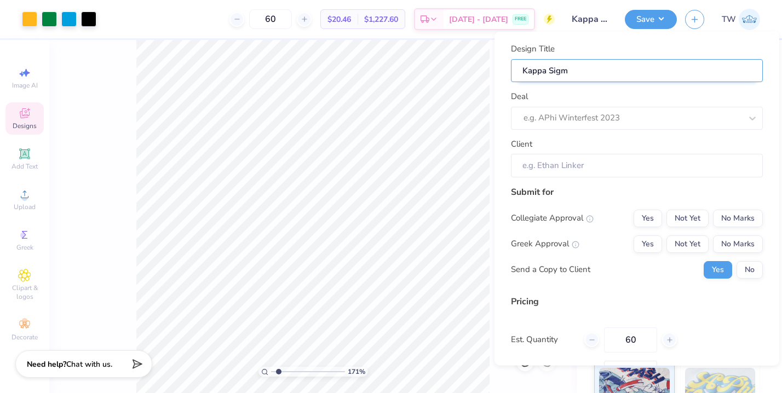
type input "Kappa Sigma"
type input "Kappa Sigma S"
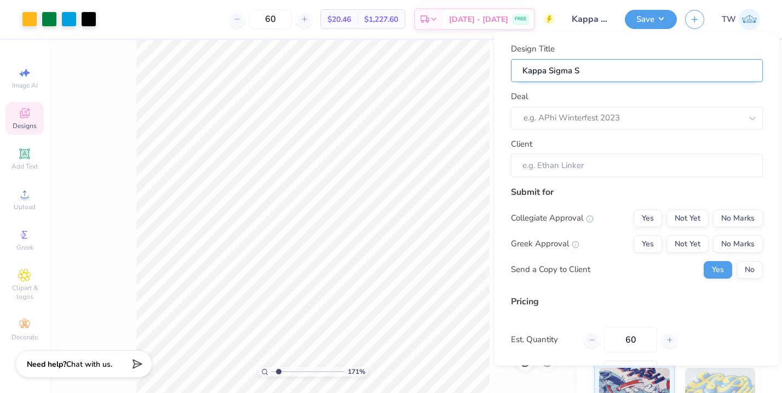
type input "Kappa Sigma So"
type input "Kappa Sigma Sou"
type input "Kappa Sigma Sout"
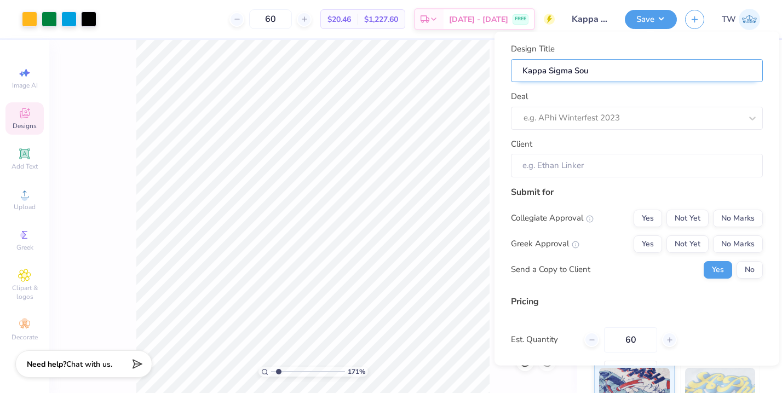
type input "Kappa Sigma Sout"
type input "Kappa Sigma South"
type input "Kappa Sigma Souths"
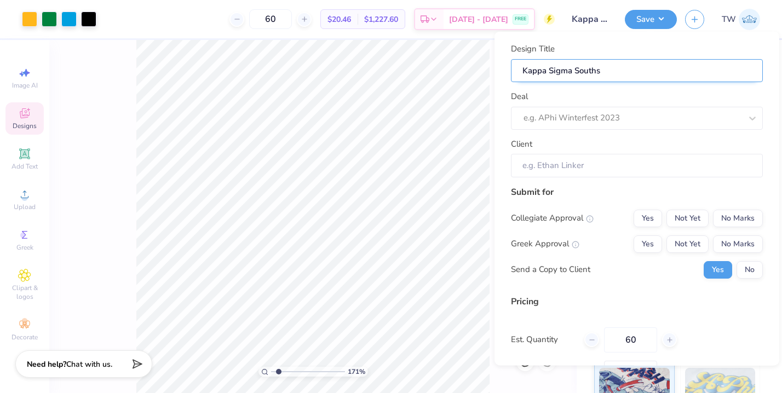
type input "Kappa Sigma Southse"
type input "Kappa Sigma Southsea"
type input "Kappa Sigma Southseas"
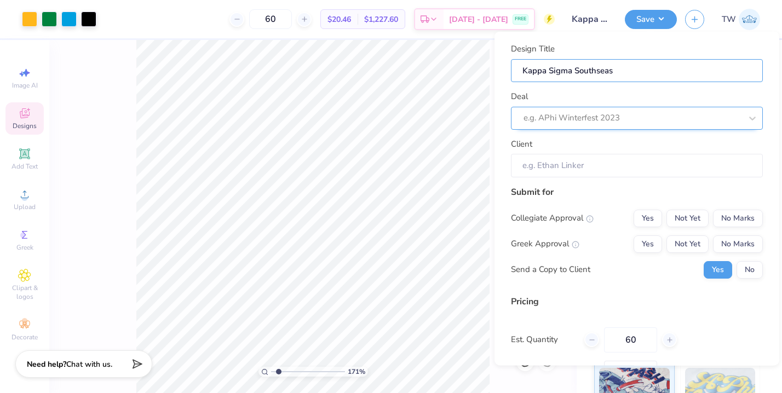
type input "Kappa Sigma Southseas"
click at [625, 113] on div at bounding box center [633, 118] width 218 height 15
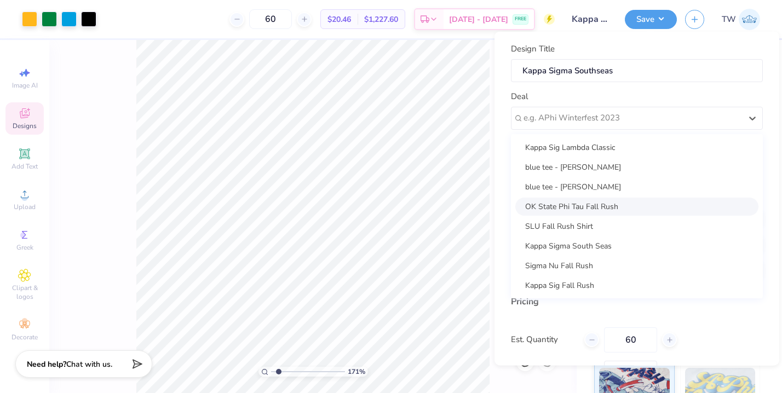
scroll to position [46, 0]
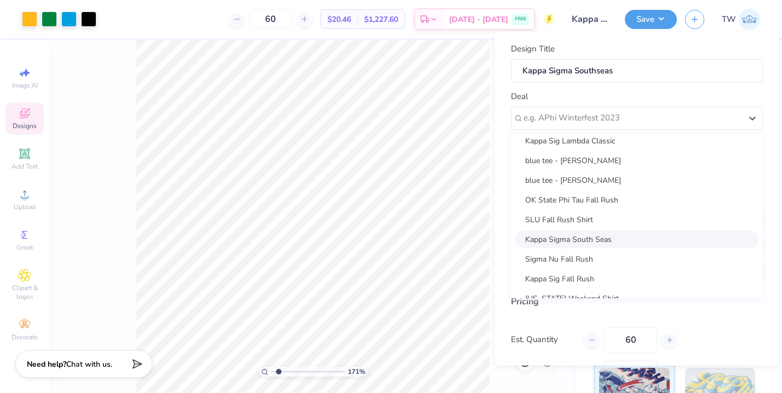
click at [586, 241] on div "Kappa Sigma South Seas" at bounding box center [637, 239] width 243 height 18
type input "Drew Sovich"
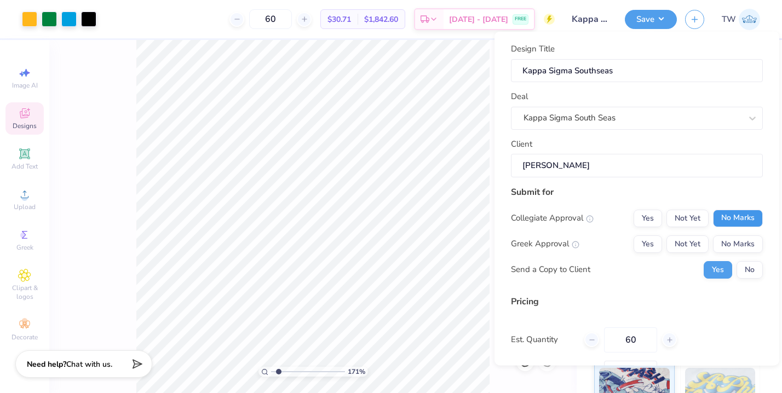
click at [750, 217] on button "No Marks" at bounding box center [738, 218] width 50 height 18
click at [650, 251] on button "Yes" at bounding box center [648, 244] width 28 height 18
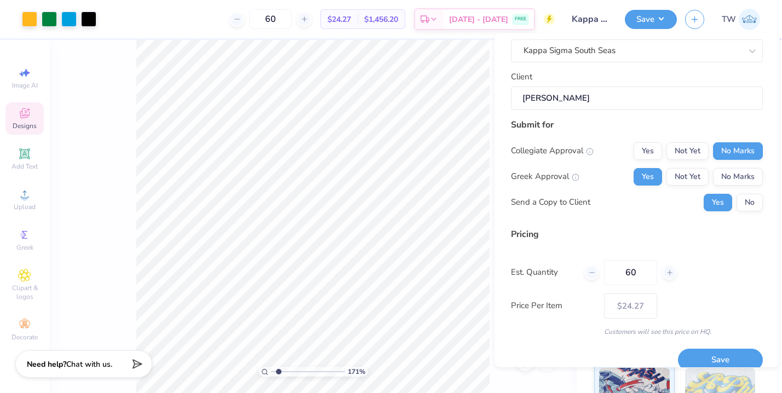
scroll to position [83, 0]
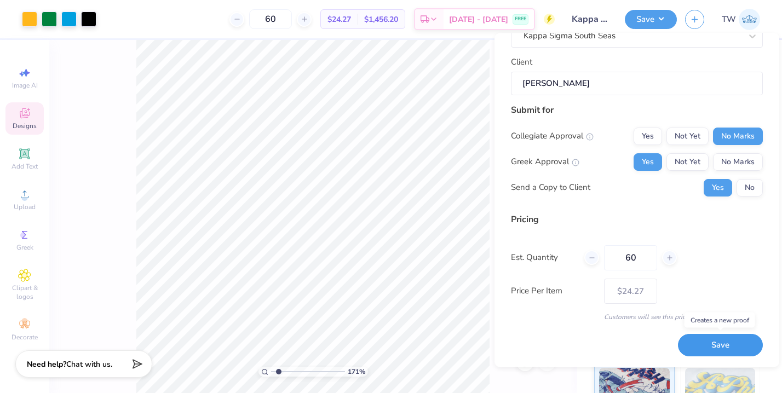
click at [708, 339] on button "Save" at bounding box center [720, 346] width 85 height 22
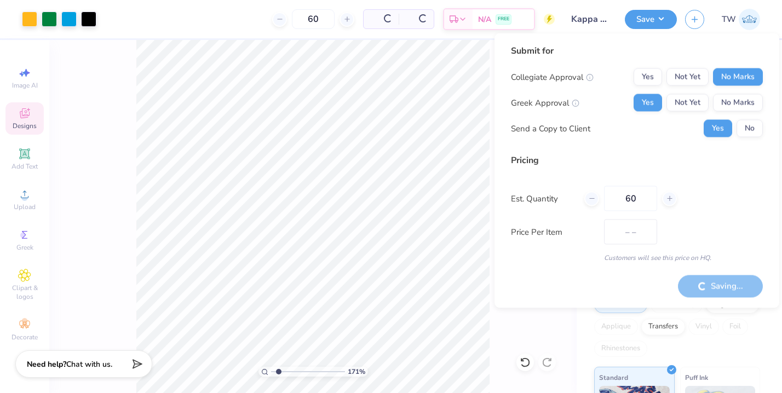
type input "$20.46"
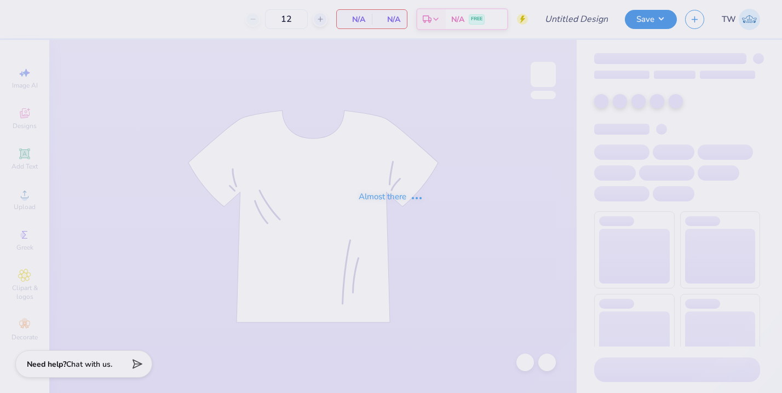
type input "Kappa Sigma Southseas"
type input "60"
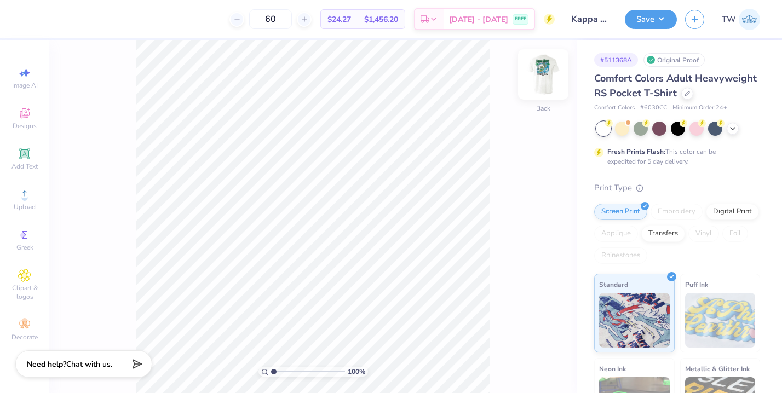
click at [546, 76] on img at bounding box center [544, 75] width 44 height 44
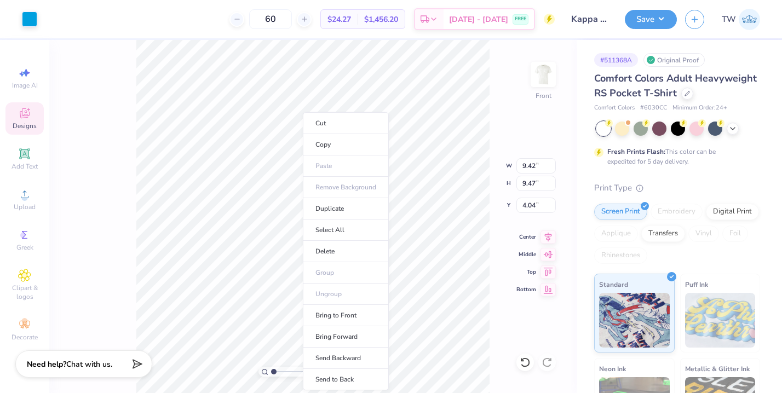
type input "9.42"
type input "9.47"
type input "4.04"
click at [349, 383] on li "Send to Back" at bounding box center [346, 379] width 86 height 21
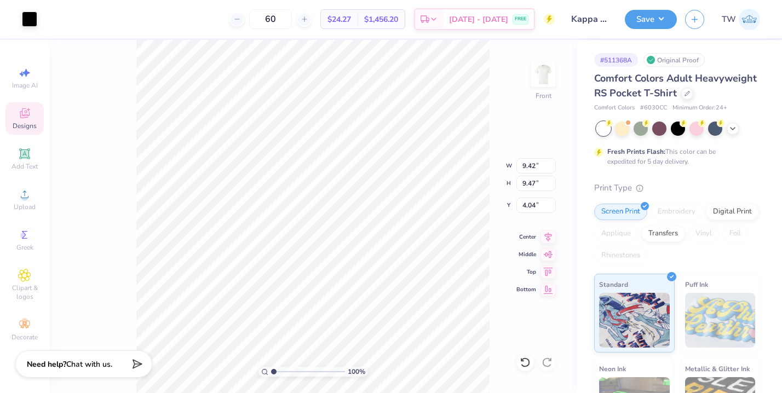
type input "9.46"
type input "9.57"
type input "3.94"
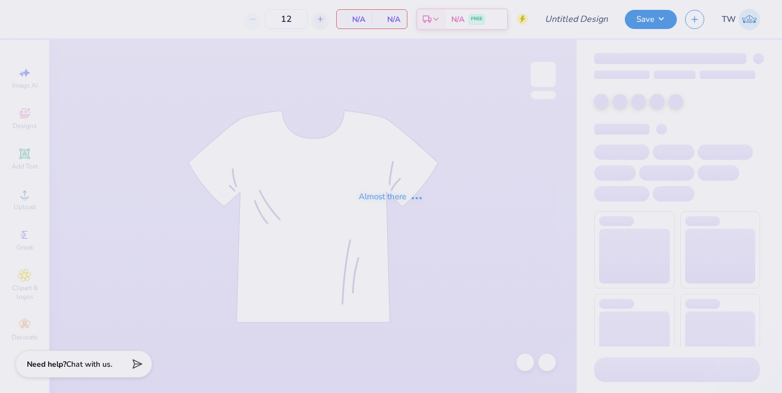
type input "Kappa Sigma Southseas"
type input "60"
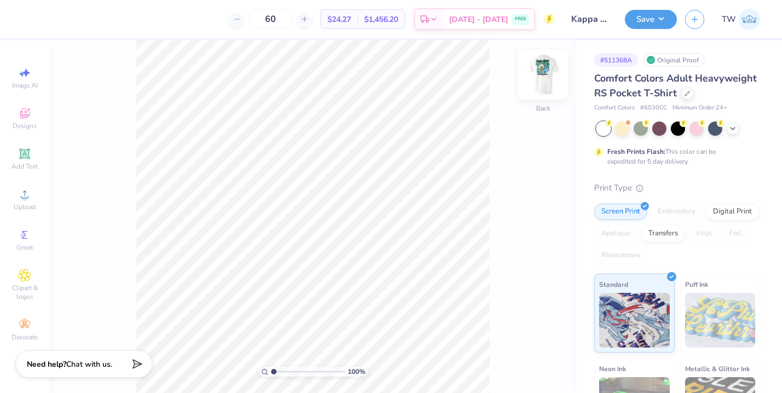
click at [547, 93] on img at bounding box center [544, 75] width 44 height 44
drag, startPoint x: 273, startPoint y: 373, endPoint x: 281, endPoint y: 374, distance: 7.7
type input "2.07"
click at [281, 374] on input "range" at bounding box center [308, 372] width 74 height 10
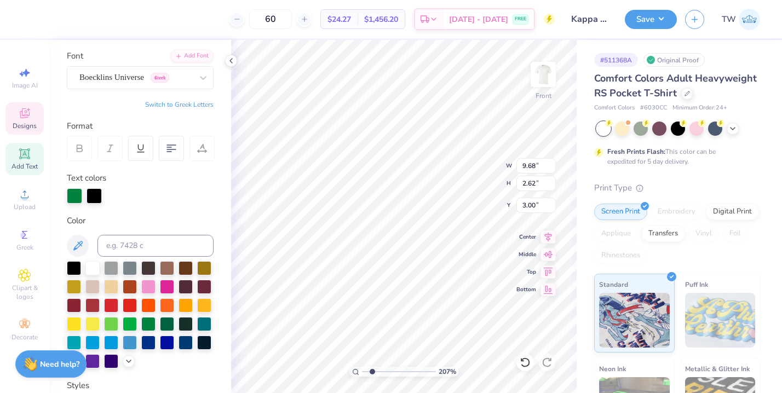
click at [155, 218] on div "Color" at bounding box center [140, 221] width 147 height 13
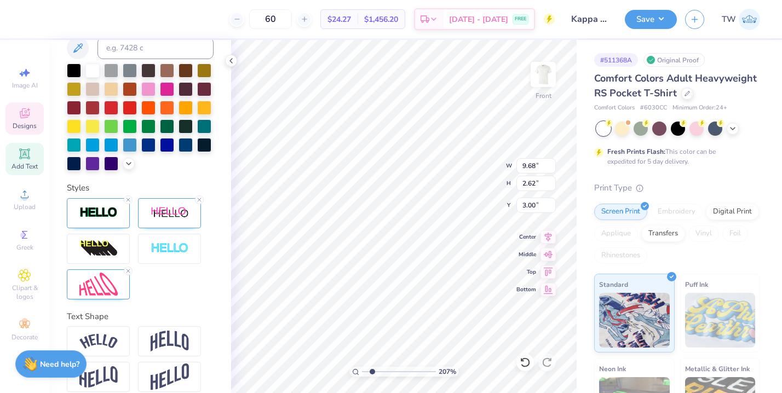
scroll to position [273, 0]
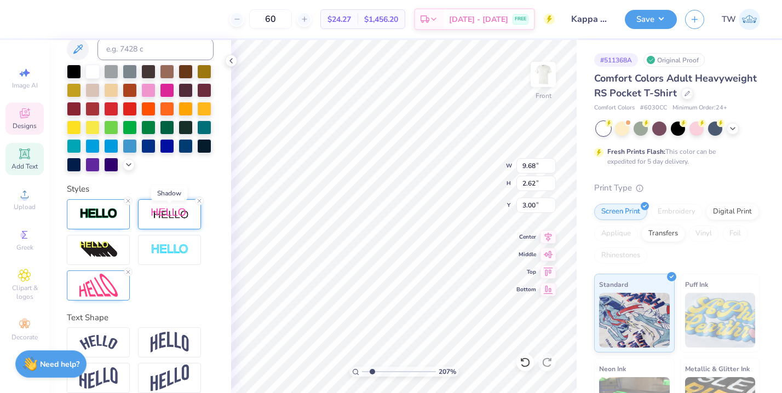
click at [161, 216] on img at bounding box center [170, 215] width 38 height 14
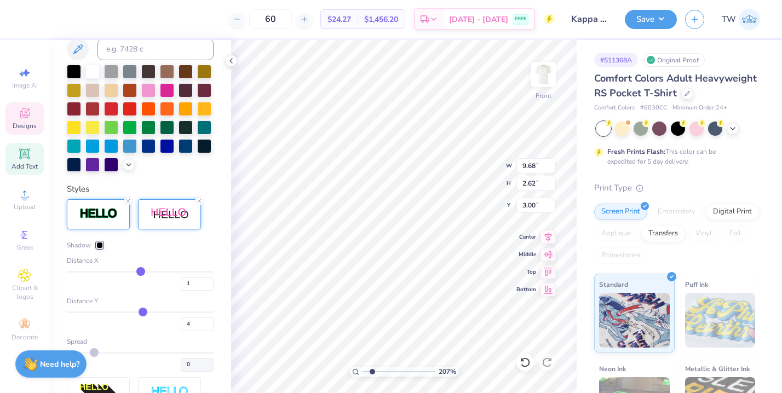
click at [105, 204] on div at bounding box center [98, 214] width 63 height 30
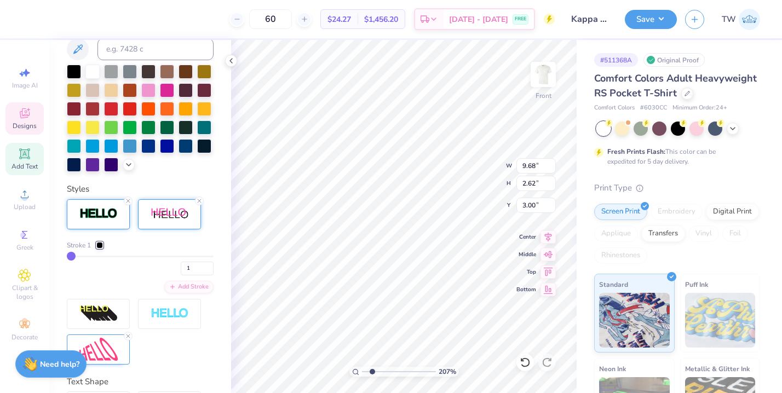
click at [144, 223] on div at bounding box center [169, 214] width 63 height 30
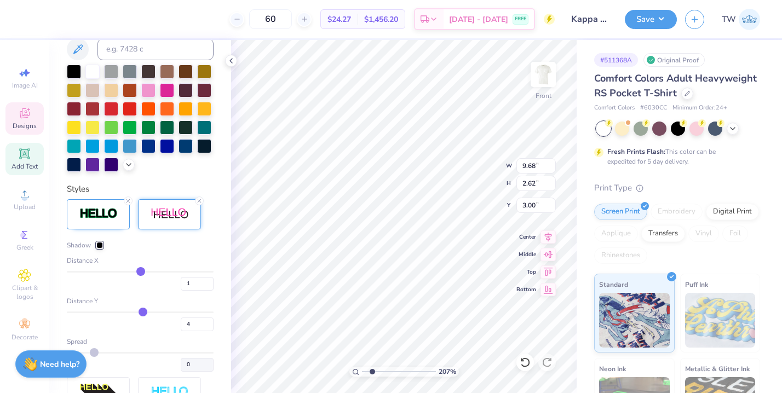
type input "2"
type input "1"
type input "0"
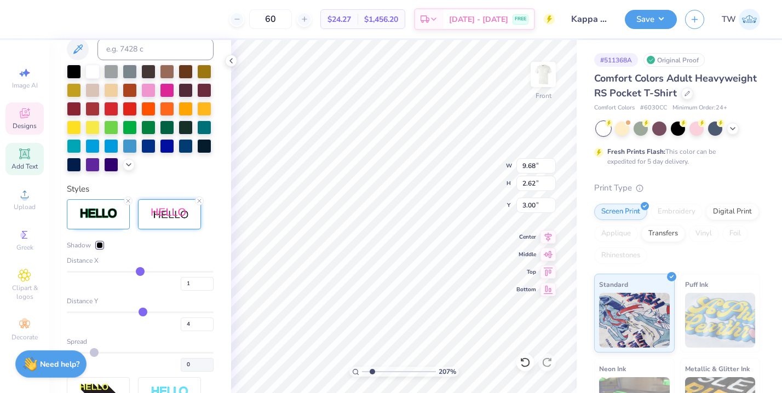
type input "0"
type input "1"
type input "0"
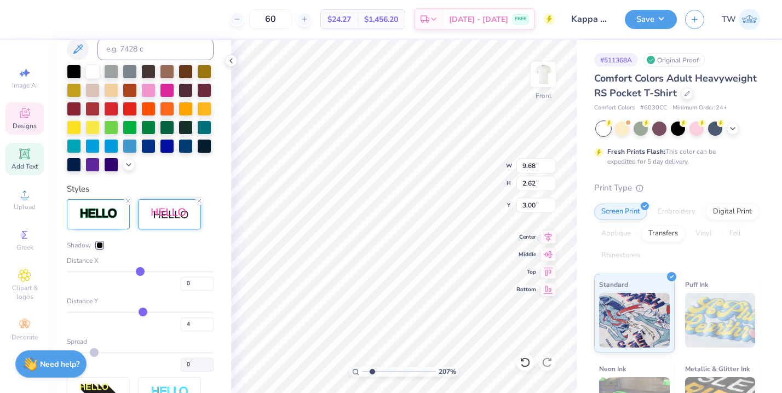
type input "0"
click at [140, 271] on input "range" at bounding box center [140, 272] width 147 height 2
type input "3.38"
type input "5.79"
type input "5.29"
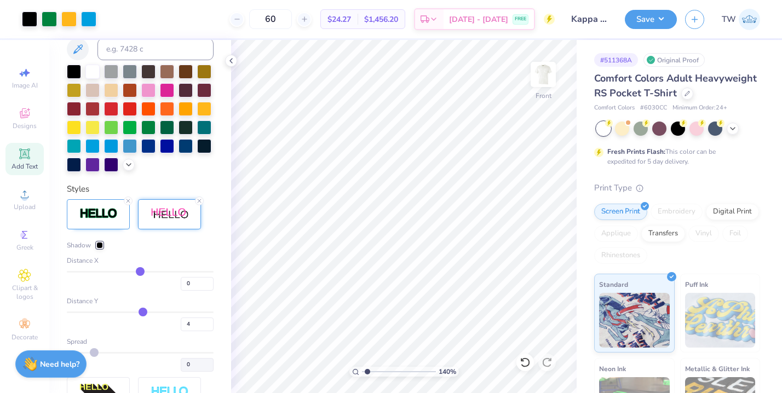
type input "1.4"
click at [367, 371] on input "range" at bounding box center [399, 372] width 74 height 10
